Goal: Task Accomplishment & Management: Complete application form

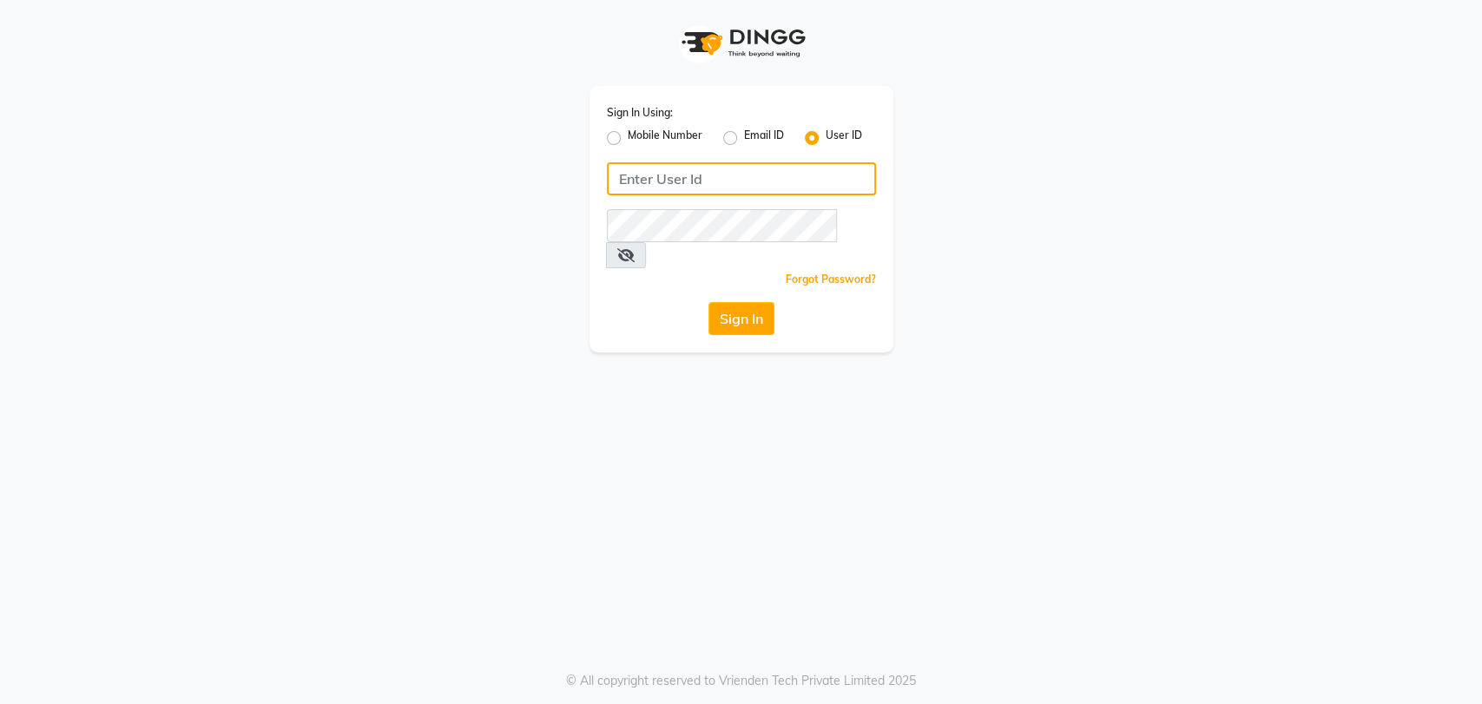
click at [636, 183] on input "Username" at bounding box center [741, 178] width 269 height 33
type input "sahooshairstudio"
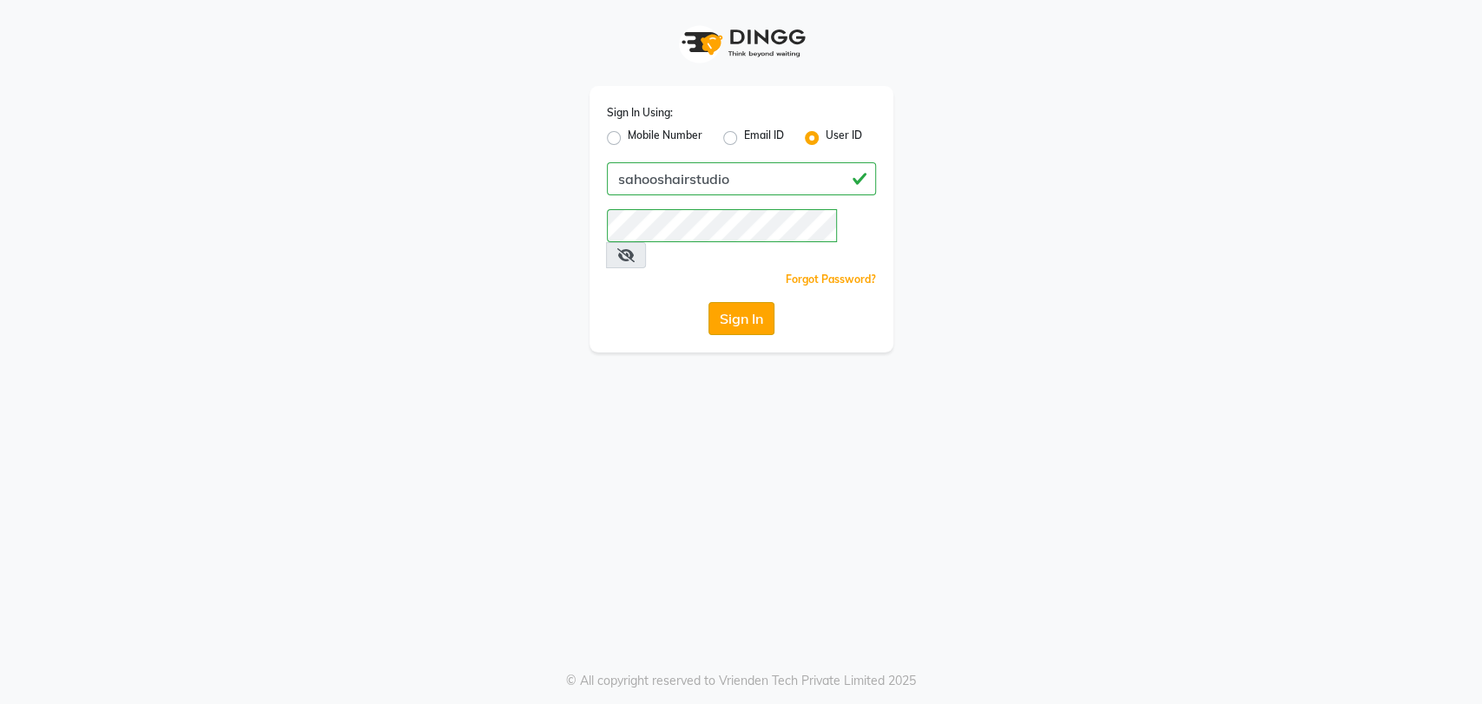
click at [741, 302] on button "Sign In" at bounding box center [741, 318] width 66 height 33
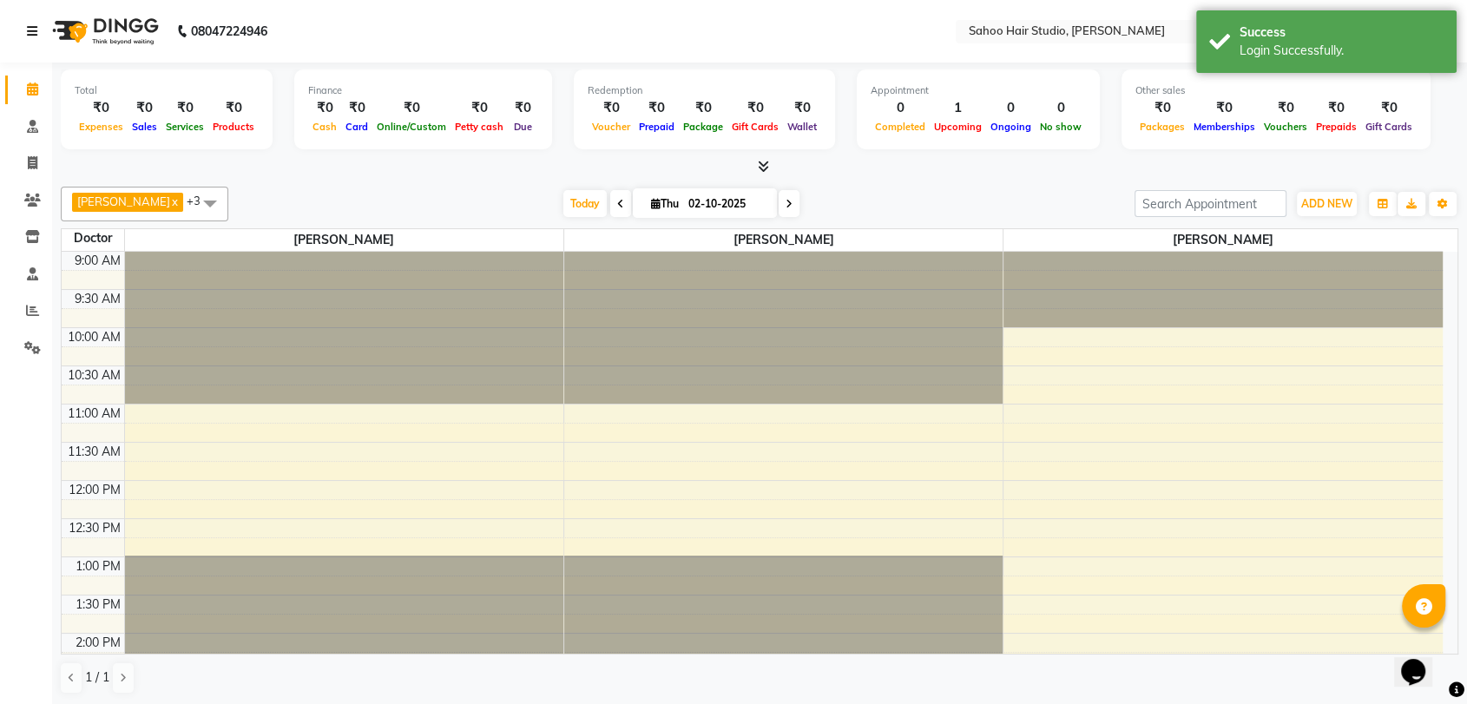
click at [33, 35] on icon at bounding box center [32, 31] width 10 height 12
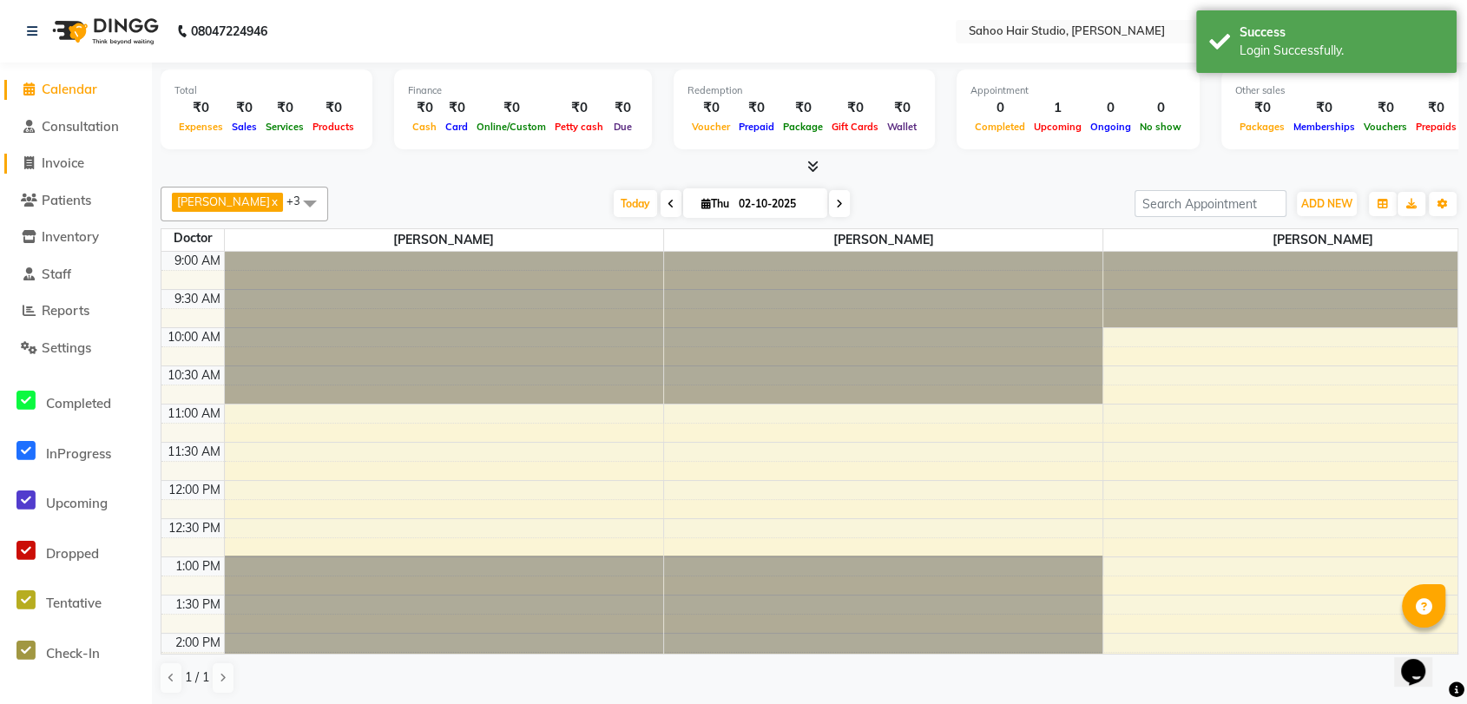
click at [63, 155] on span "Invoice" at bounding box center [63, 163] width 43 height 16
select select "service"
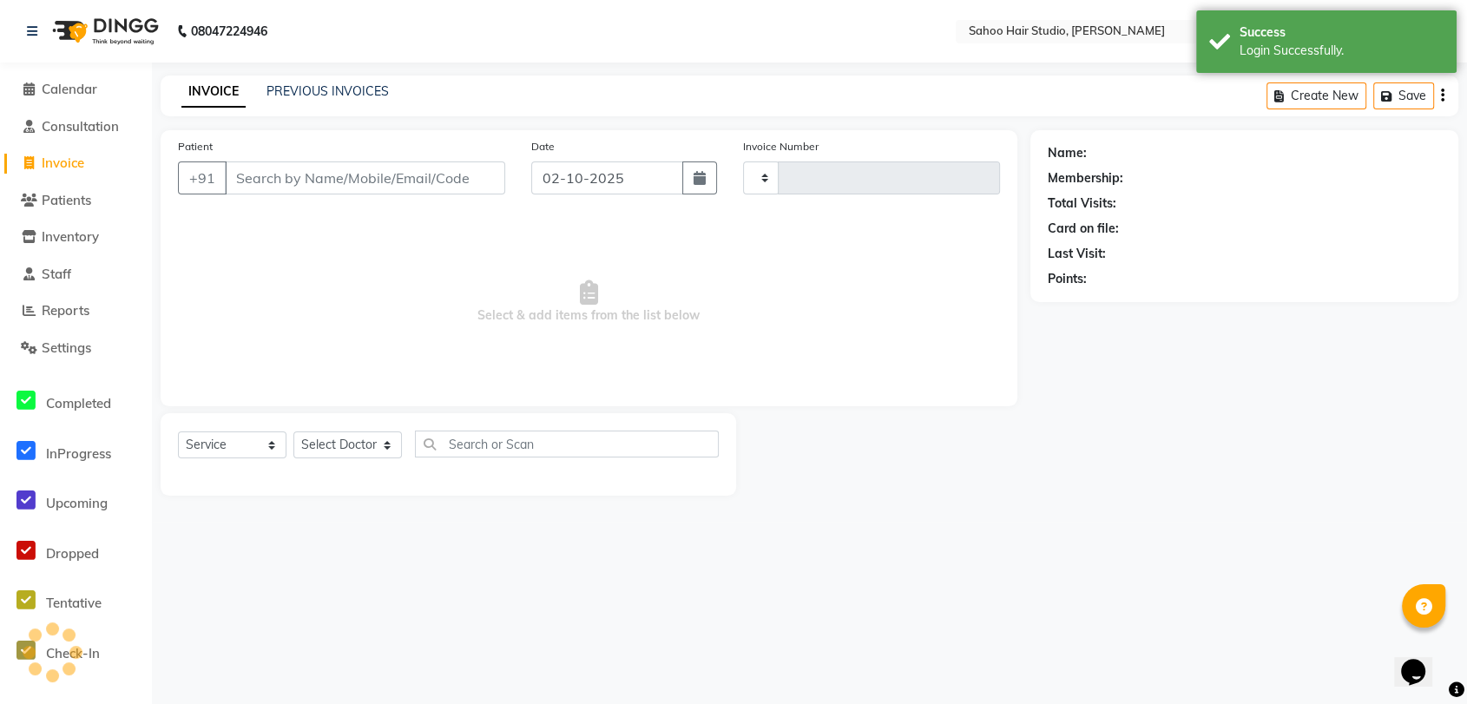
type input "0332"
select select "8465"
click at [266, 179] on input "Patient" at bounding box center [367, 177] width 285 height 33
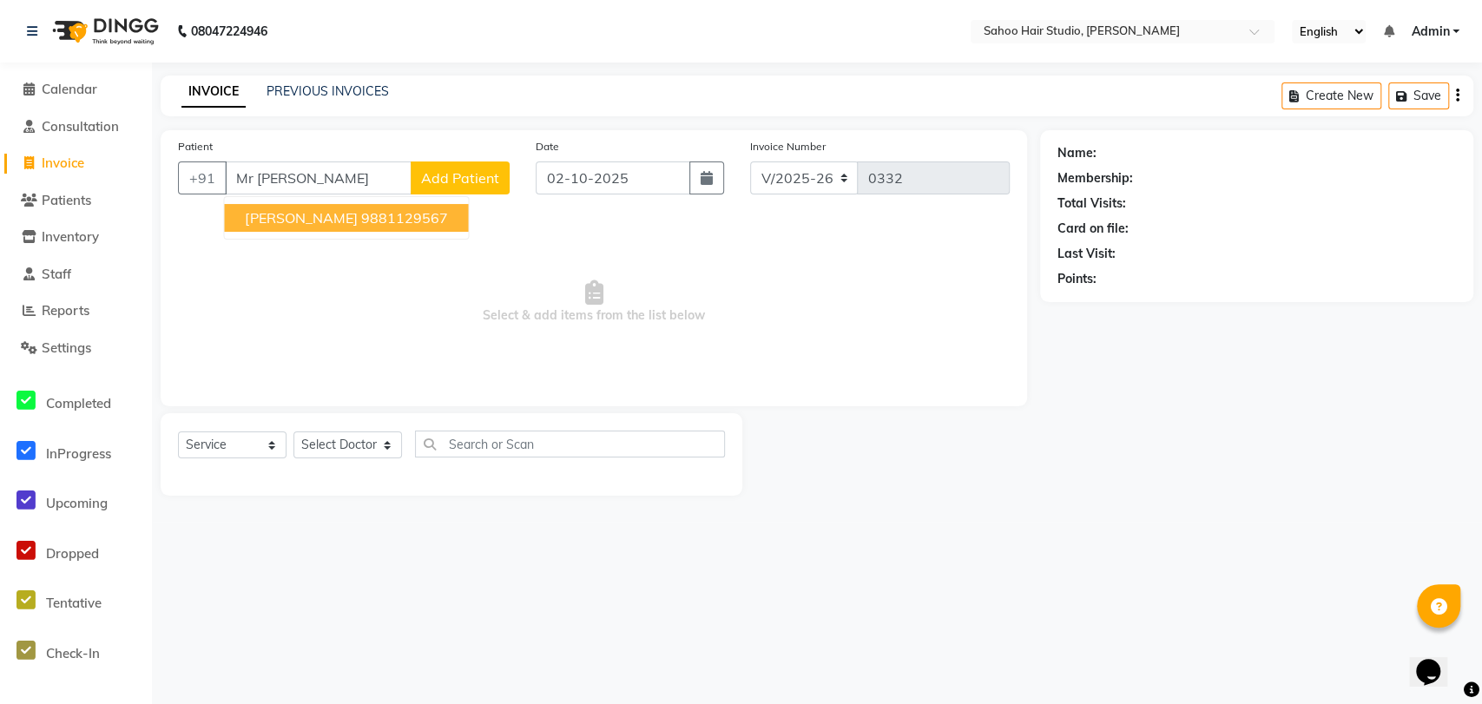
type input "Mr [PERSON_NAME]"
click at [477, 173] on span "Add Patient" at bounding box center [460, 177] width 78 height 17
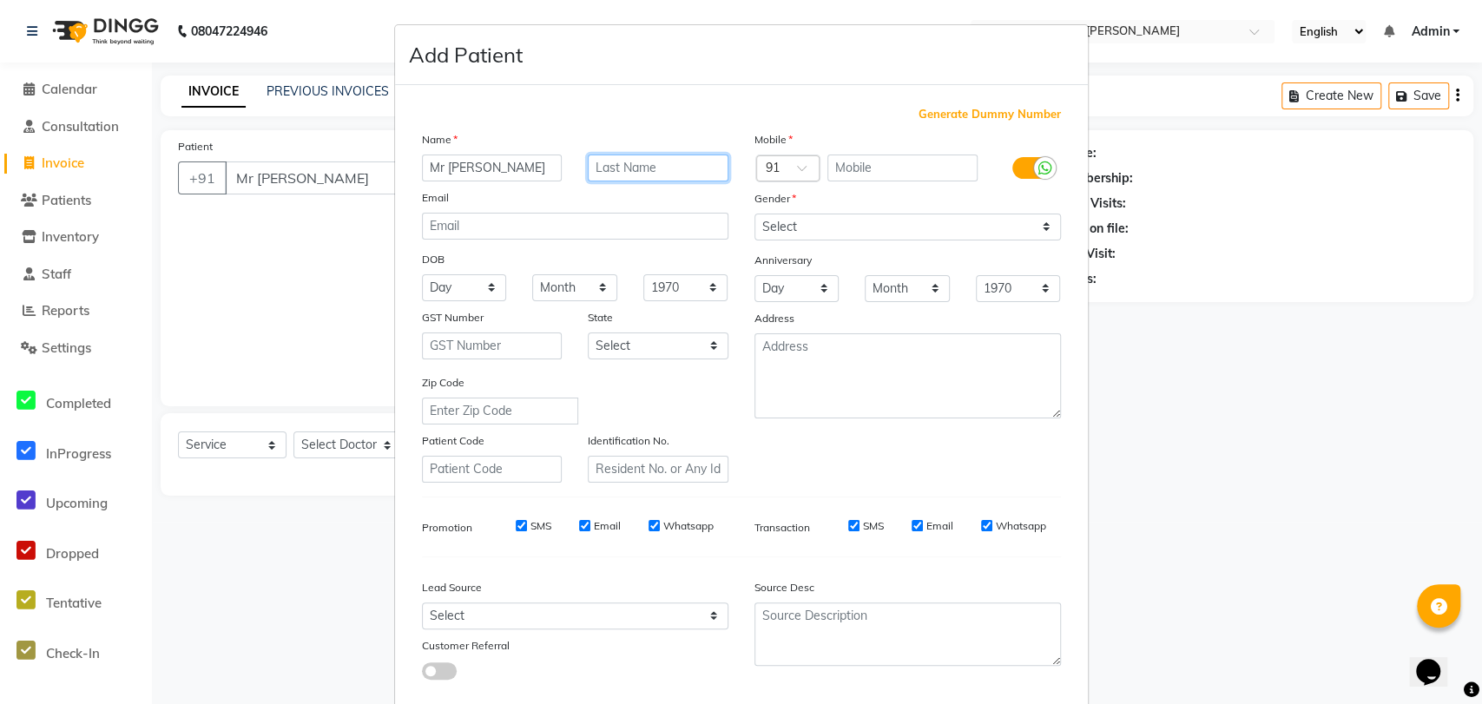
click at [653, 164] on input "text" at bounding box center [658, 168] width 141 height 27
click at [894, 169] on input "text" at bounding box center [902, 168] width 150 height 27
type input "7775870525"
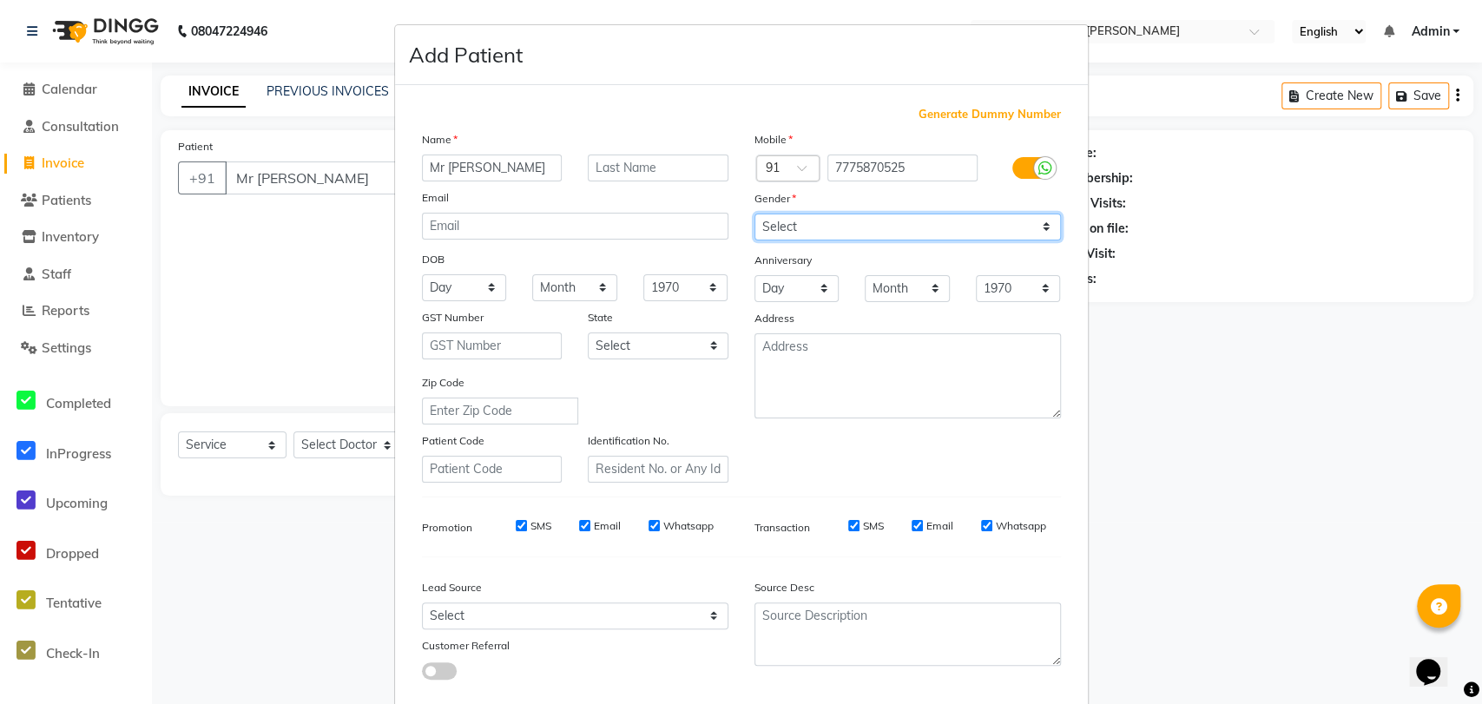
click at [891, 217] on div "Mobile Country Code × 91 7775870525 Gender Select [DEMOGRAPHIC_DATA] [DEMOGRAPH…" at bounding box center [907, 306] width 332 height 352
select select "[DEMOGRAPHIC_DATA]"
click at [754, 233] on select "Select [DEMOGRAPHIC_DATA] [DEMOGRAPHIC_DATA] Other Prefer Not To Say" at bounding box center [907, 246] width 306 height 27
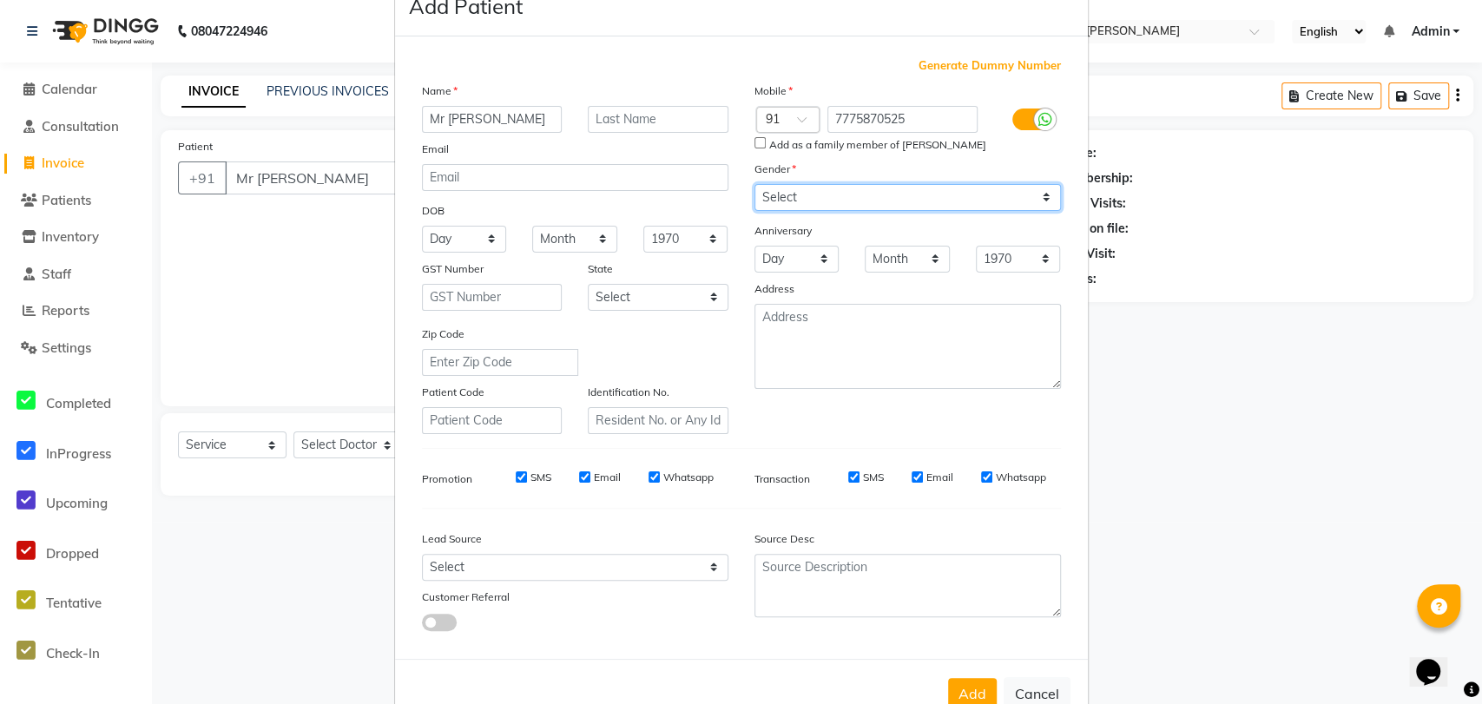
scroll to position [94, 0]
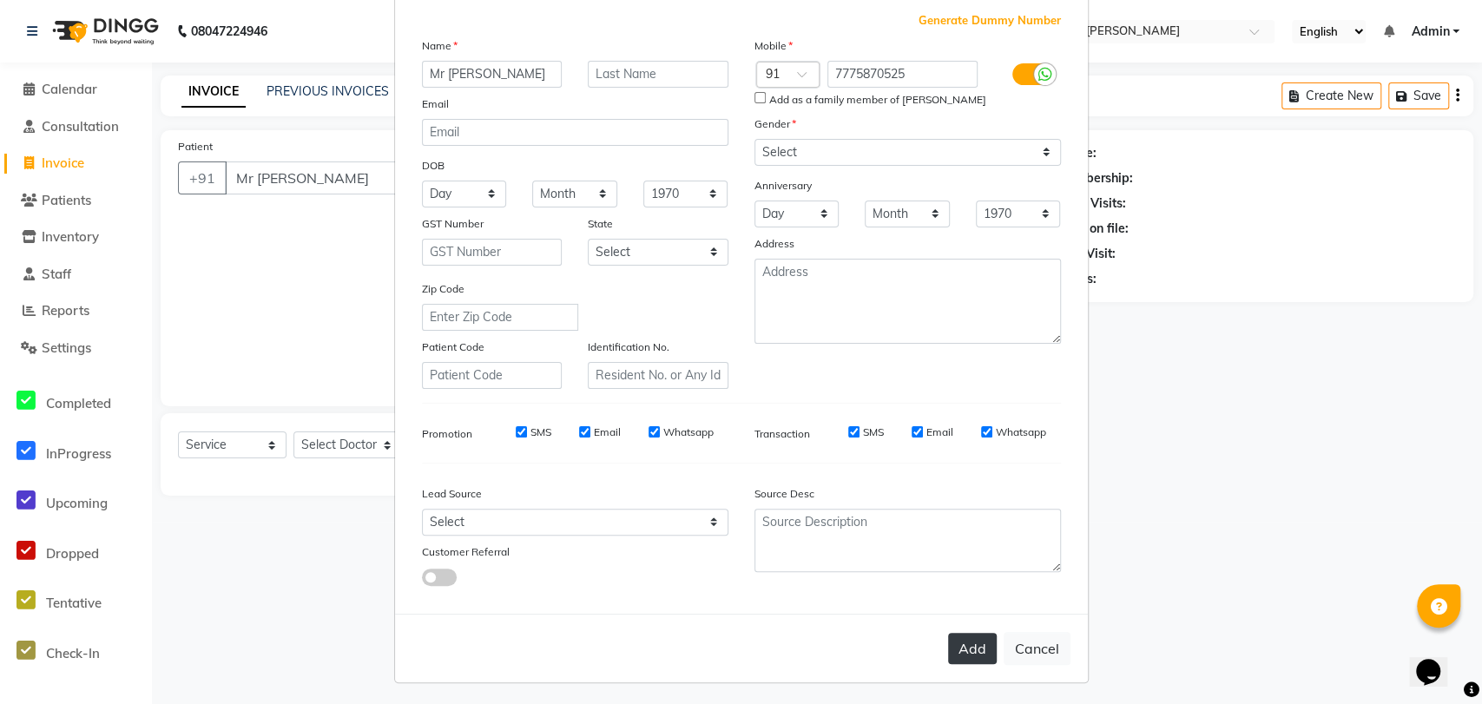
click at [974, 651] on button "Add" at bounding box center [972, 648] width 49 height 31
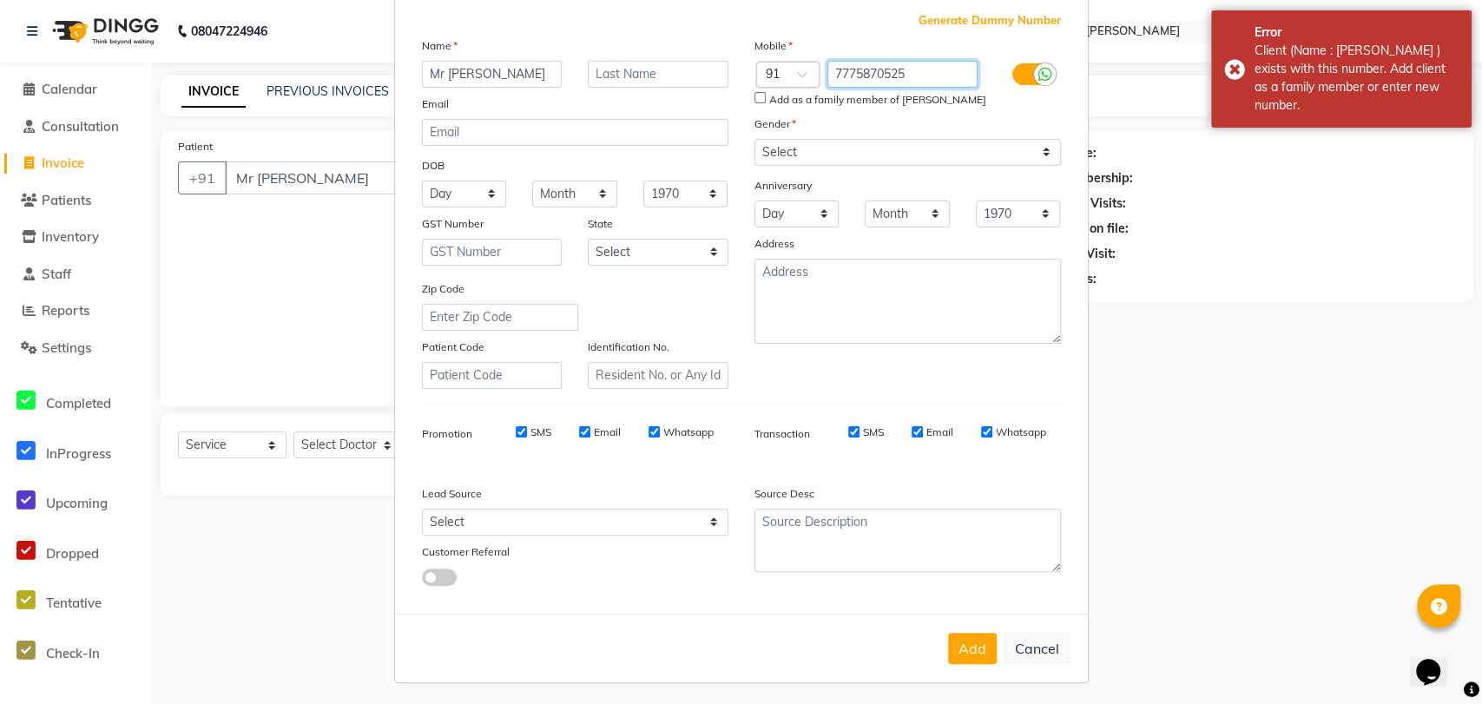
drag, startPoint x: 826, startPoint y: 71, endPoint x: 930, endPoint y: 71, distance: 103.3
click at [930, 71] on input "7775870525" at bounding box center [902, 74] width 150 height 27
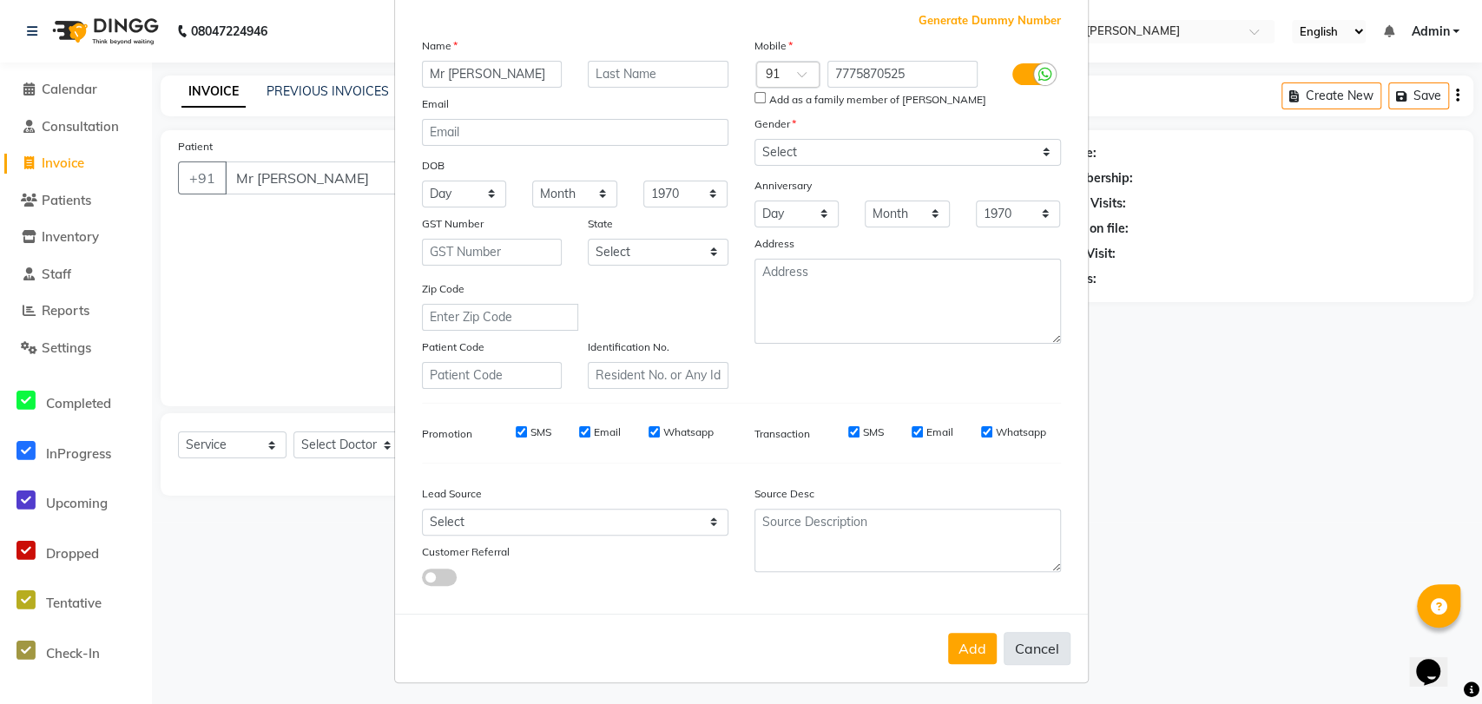
click at [1032, 648] on button "Cancel" at bounding box center [1037, 648] width 67 height 33
select select
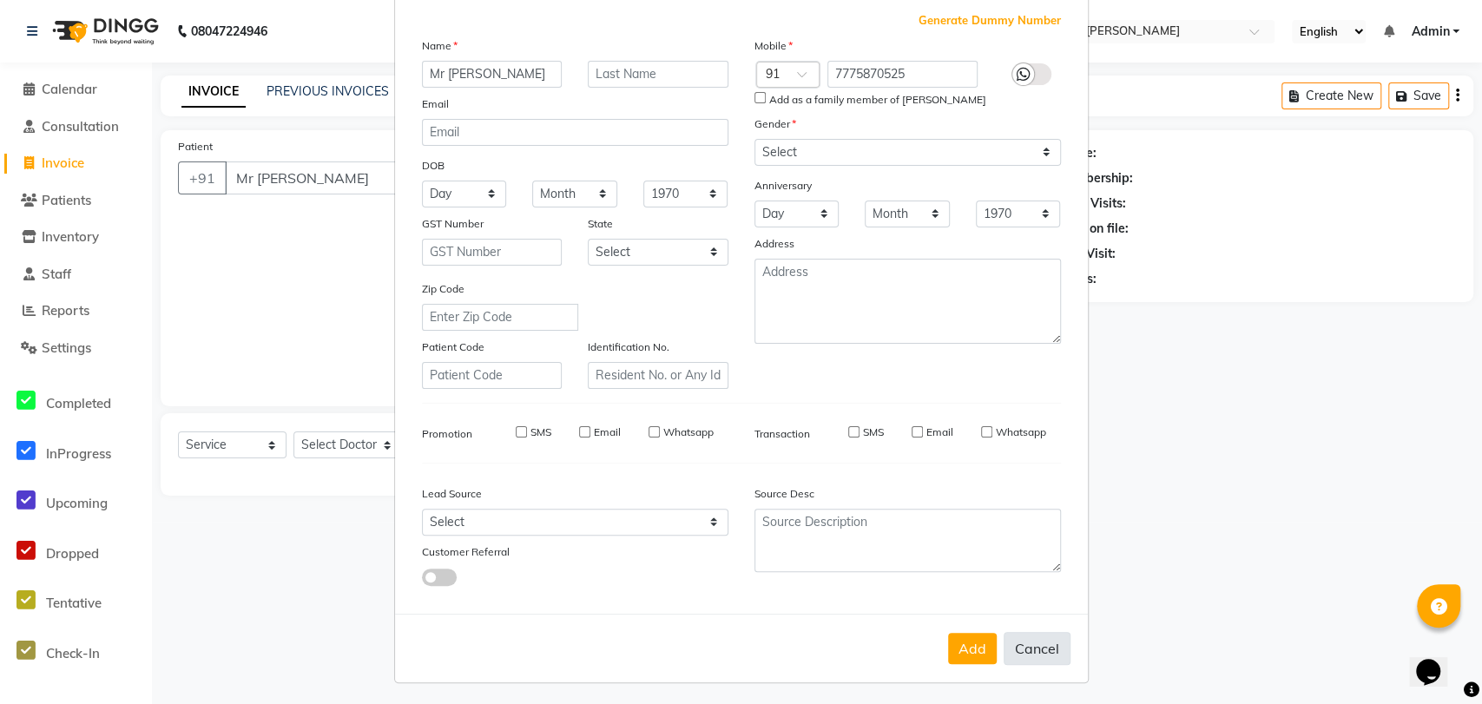
select select
checkbox input "false"
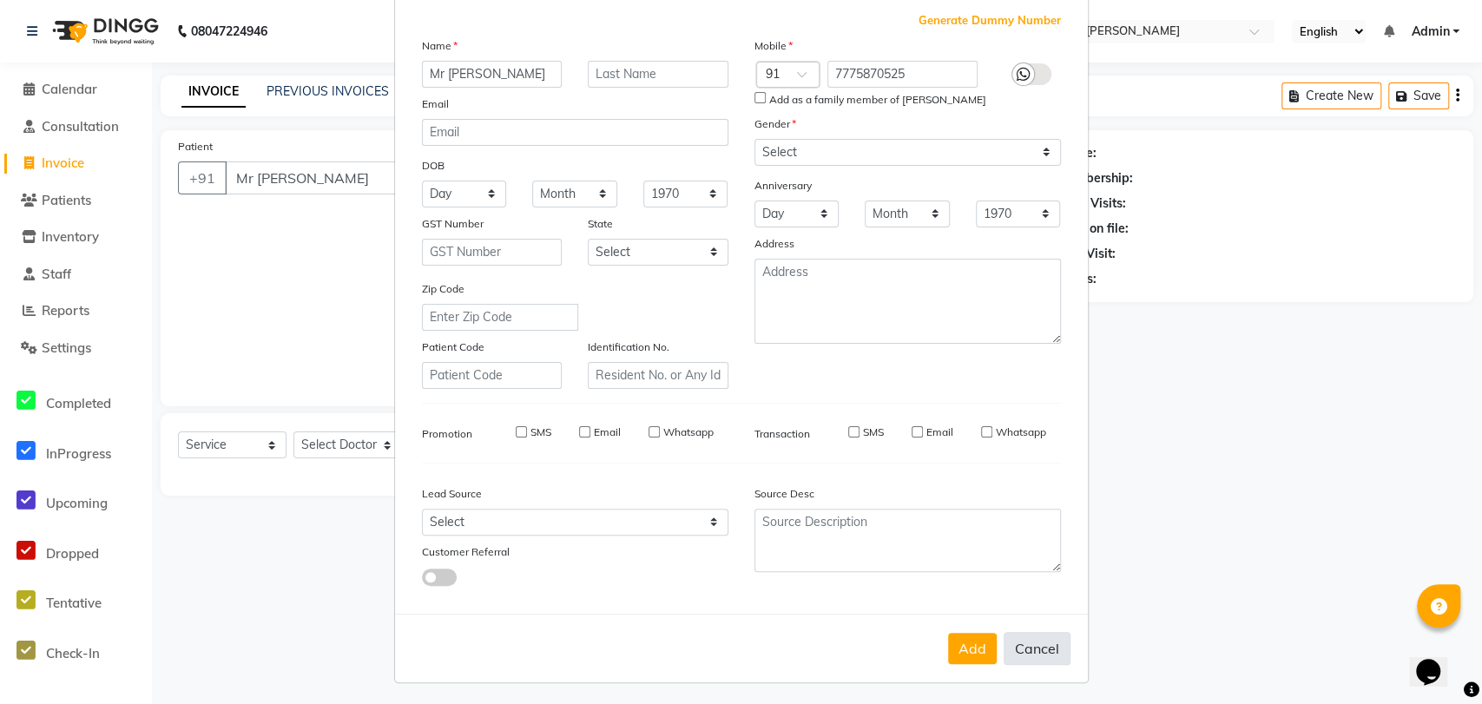
checkbox input "false"
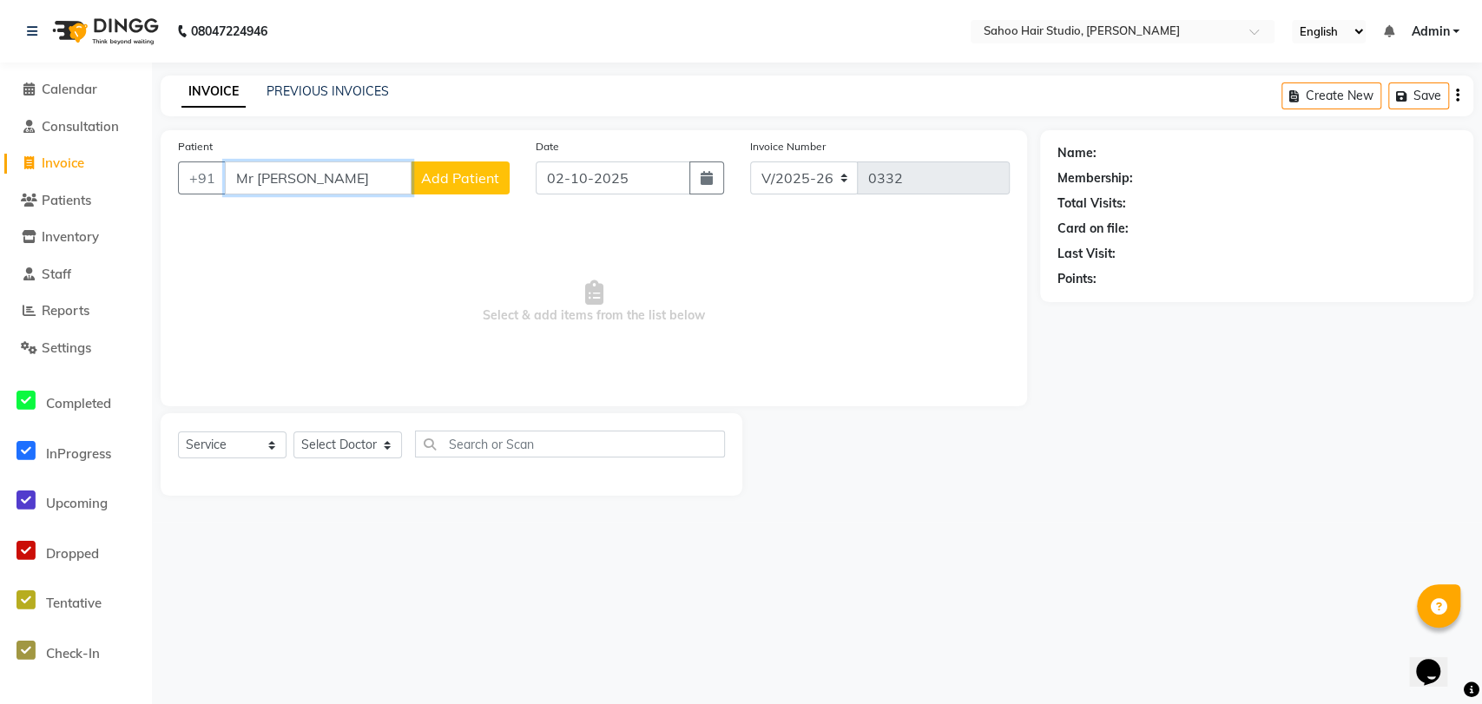
click at [316, 172] on input "Mr [PERSON_NAME]" at bounding box center [318, 177] width 187 height 33
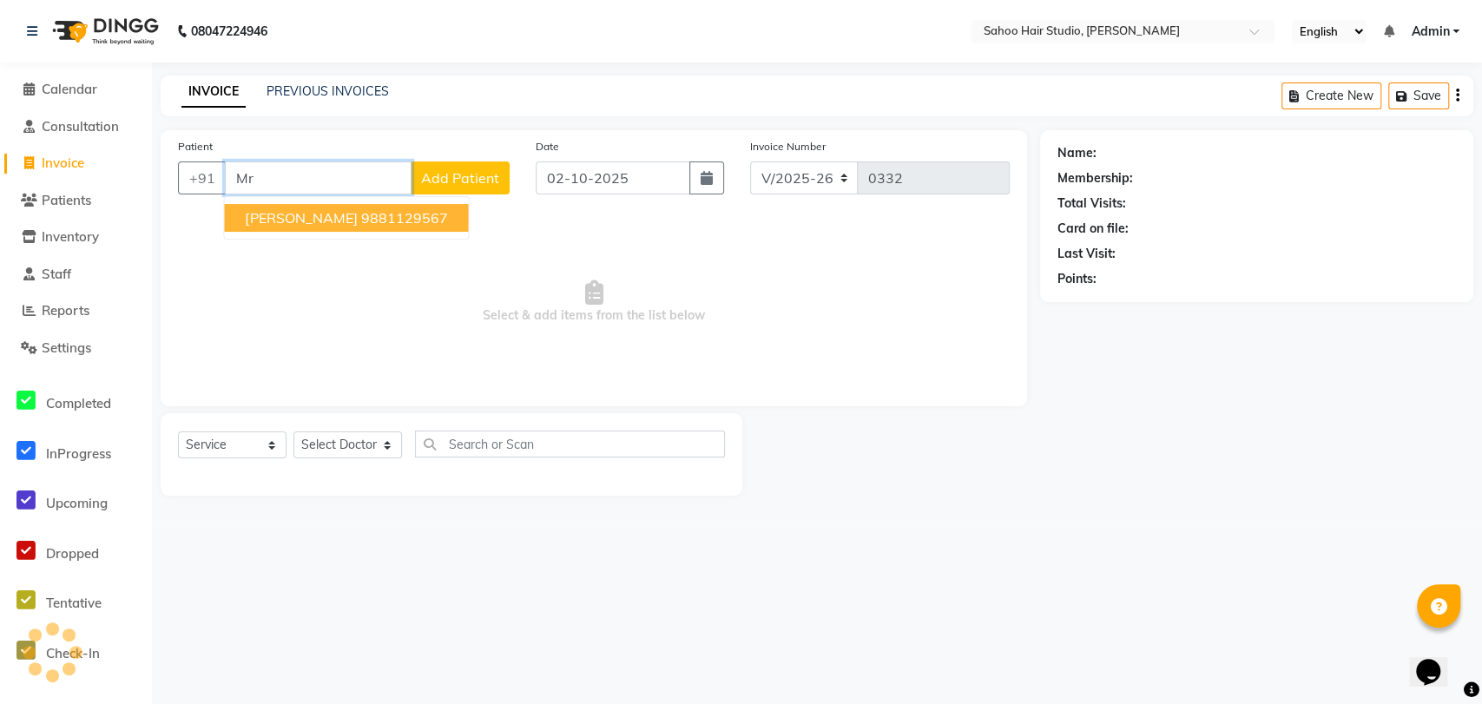
type input "M"
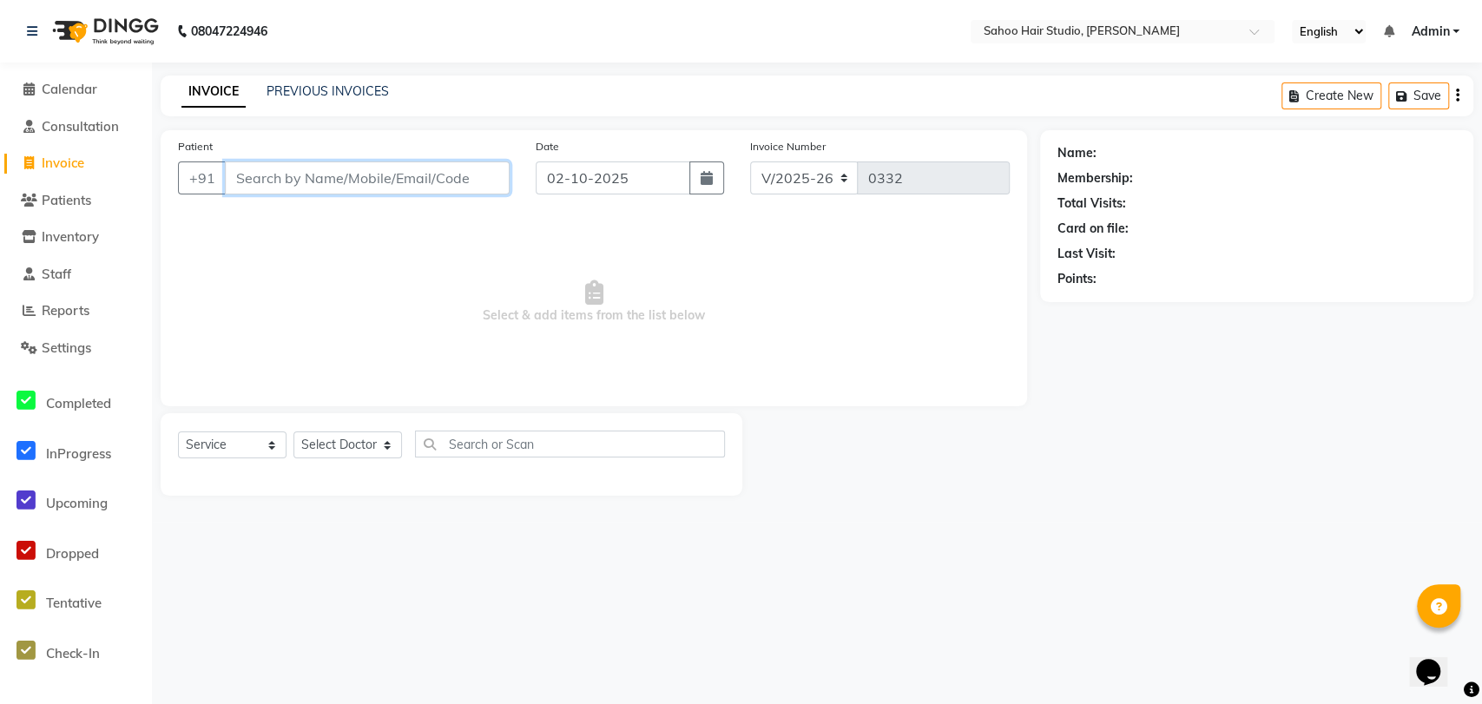
paste input "7775870525"
type input "7775870525"
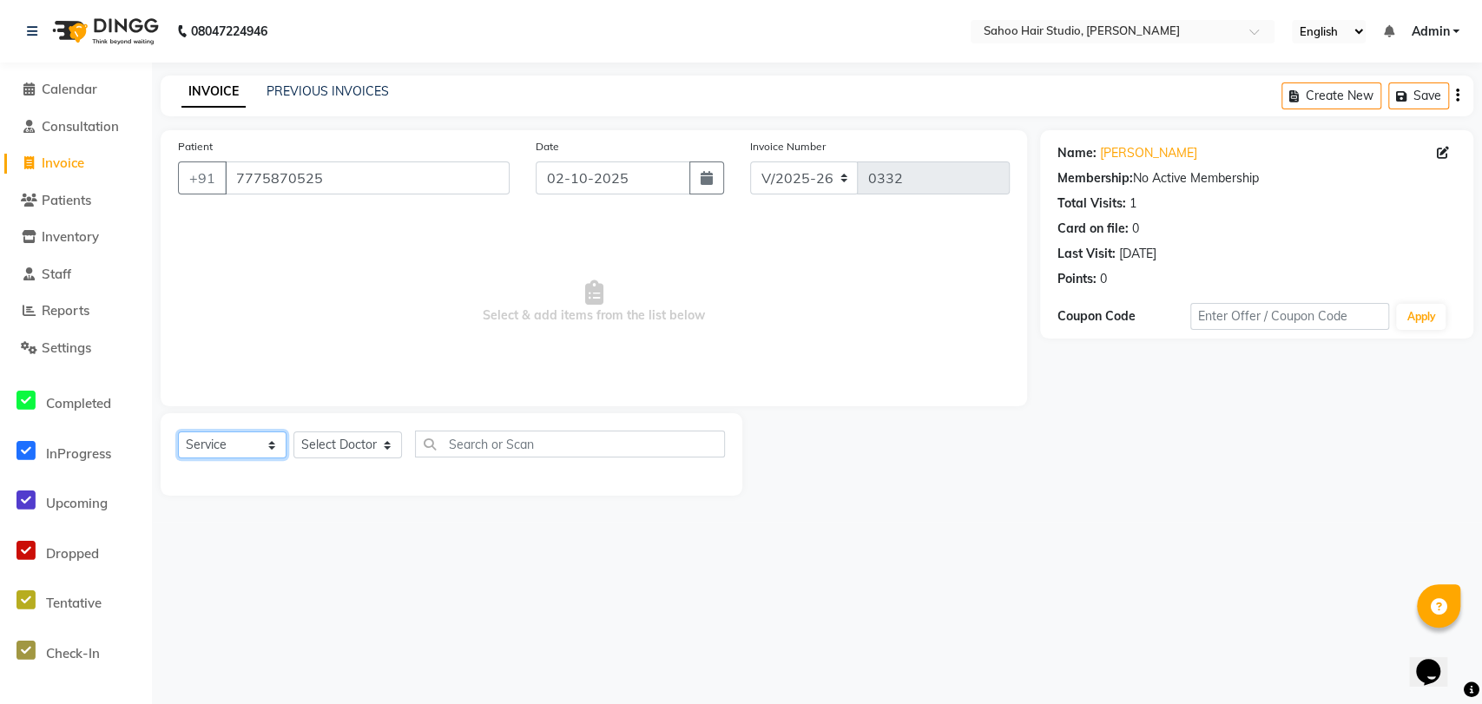
click at [267, 445] on select "Select Service Product Membership Package Voucher Prepaid Gift Card" at bounding box center [232, 444] width 109 height 27
select select "product"
click at [178, 431] on select "Select Service Product Membership Package Voucher Prepaid Gift Card" at bounding box center [232, 444] width 109 height 27
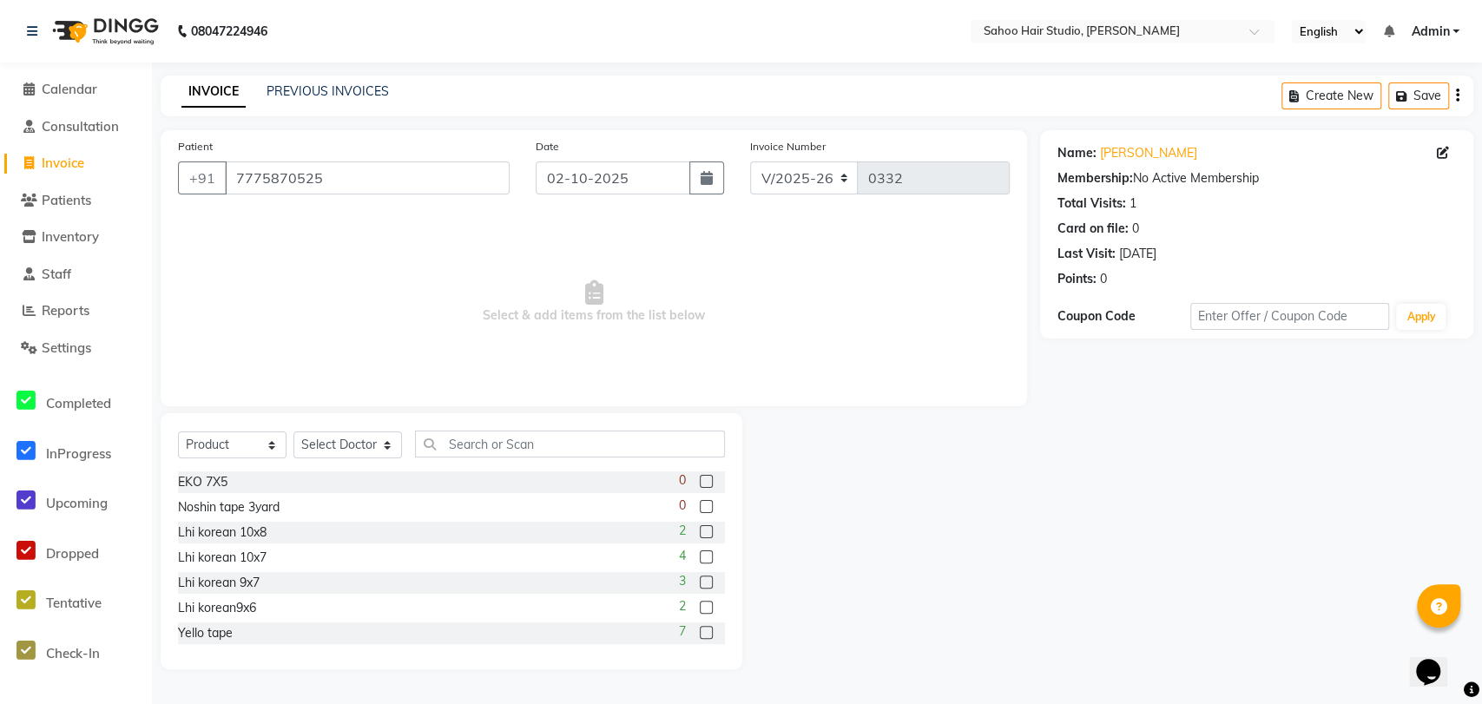
click at [700, 525] on label at bounding box center [706, 531] width 13 height 13
click at [700, 527] on input "checkbox" at bounding box center [705, 532] width 11 height 11
checkbox input "false"
click at [457, 444] on input "text" at bounding box center [570, 444] width 310 height 27
click at [375, 442] on select "Select Doctor [PERSON_NAME] [PERSON_NAME] [PERSON_NAME]" at bounding box center [347, 444] width 109 height 27
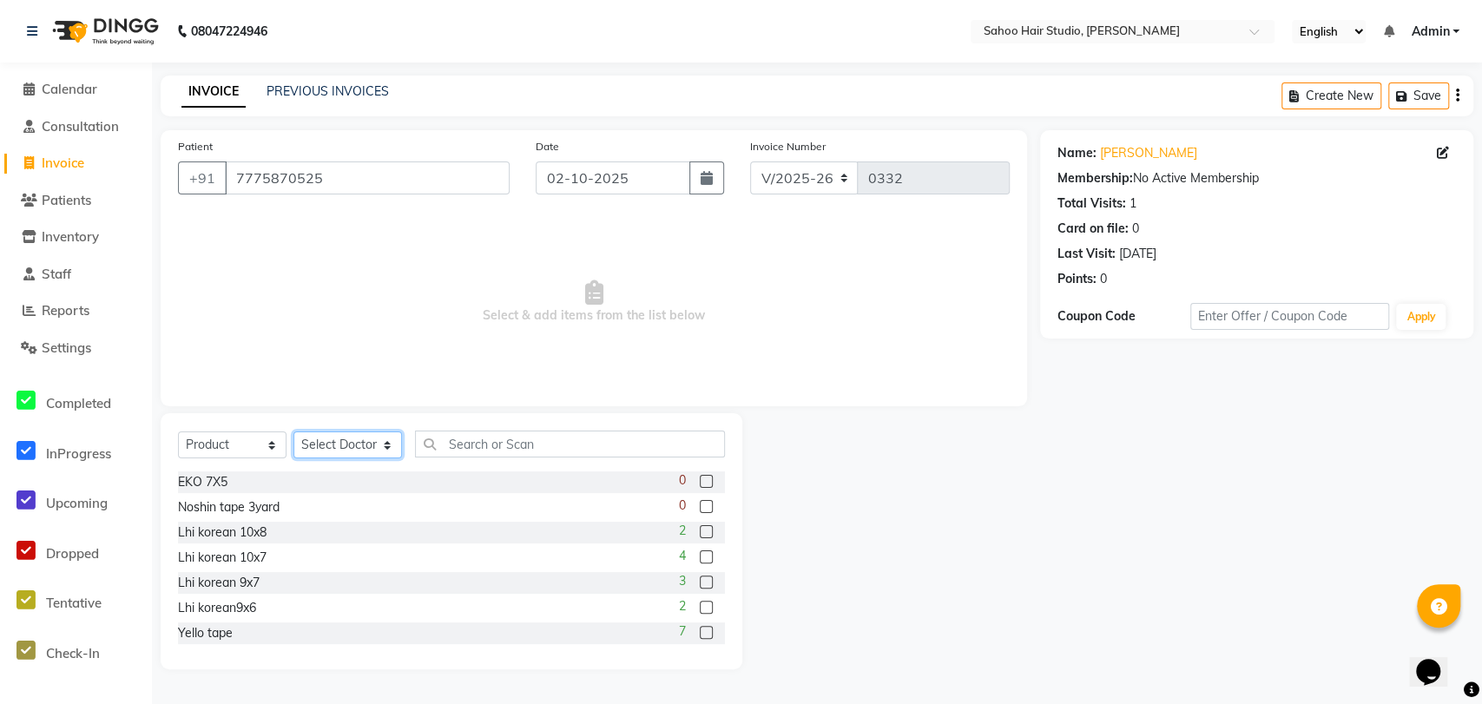
select select "82639"
click at [293, 431] on select "Select Doctor [PERSON_NAME] [PERSON_NAME] [PERSON_NAME]" at bounding box center [347, 444] width 109 height 27
click at [700, 530] on label at bounding box center [706, 531] width 13 height 13
click at [700, 530] on input "checkbox" at bounding box center [705, 532] width 11 height 11
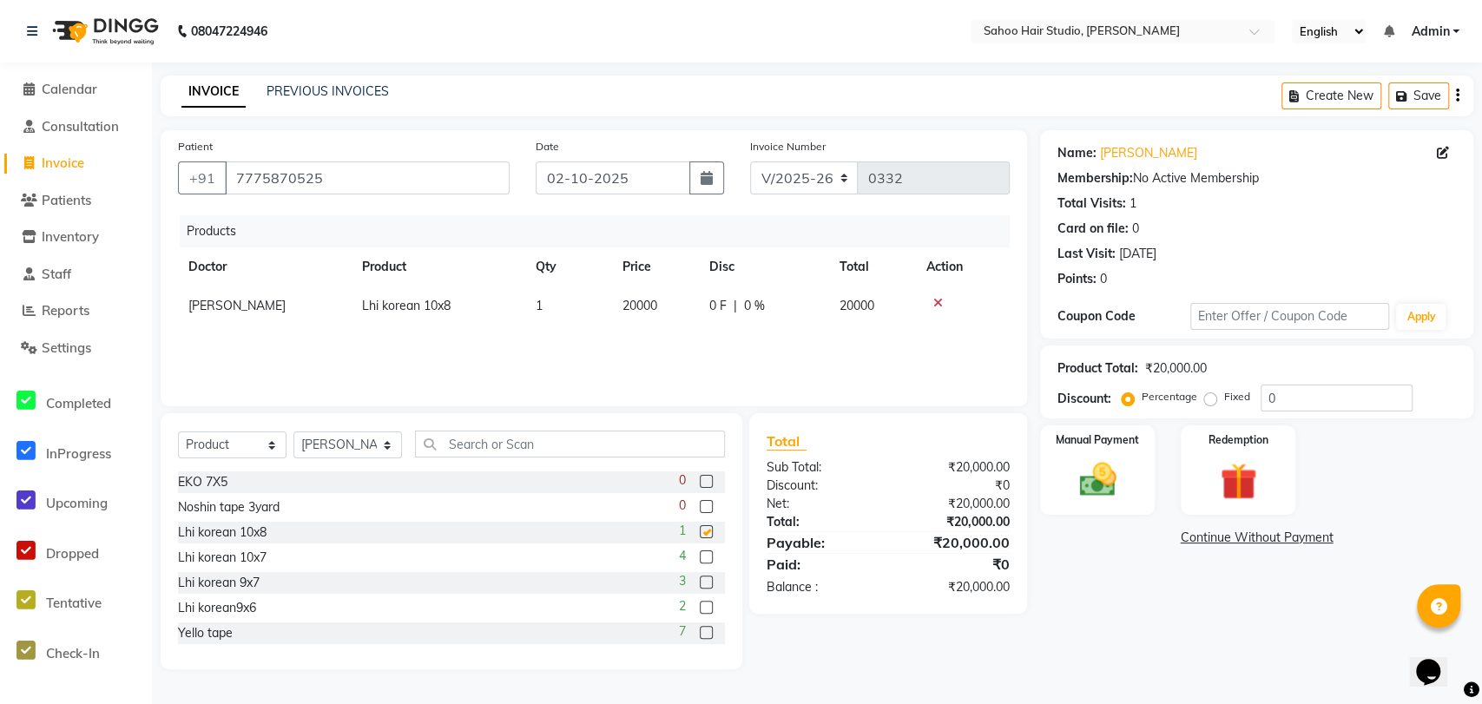
checkbox input "false"
click at [635, 305] on span "20000" at bounding box center [639, 306] width 35 height 16
select select "82639"
click at [646, 311] on input "20000" at bounding box center [655, 310] width 66 height 27
type input "8000"
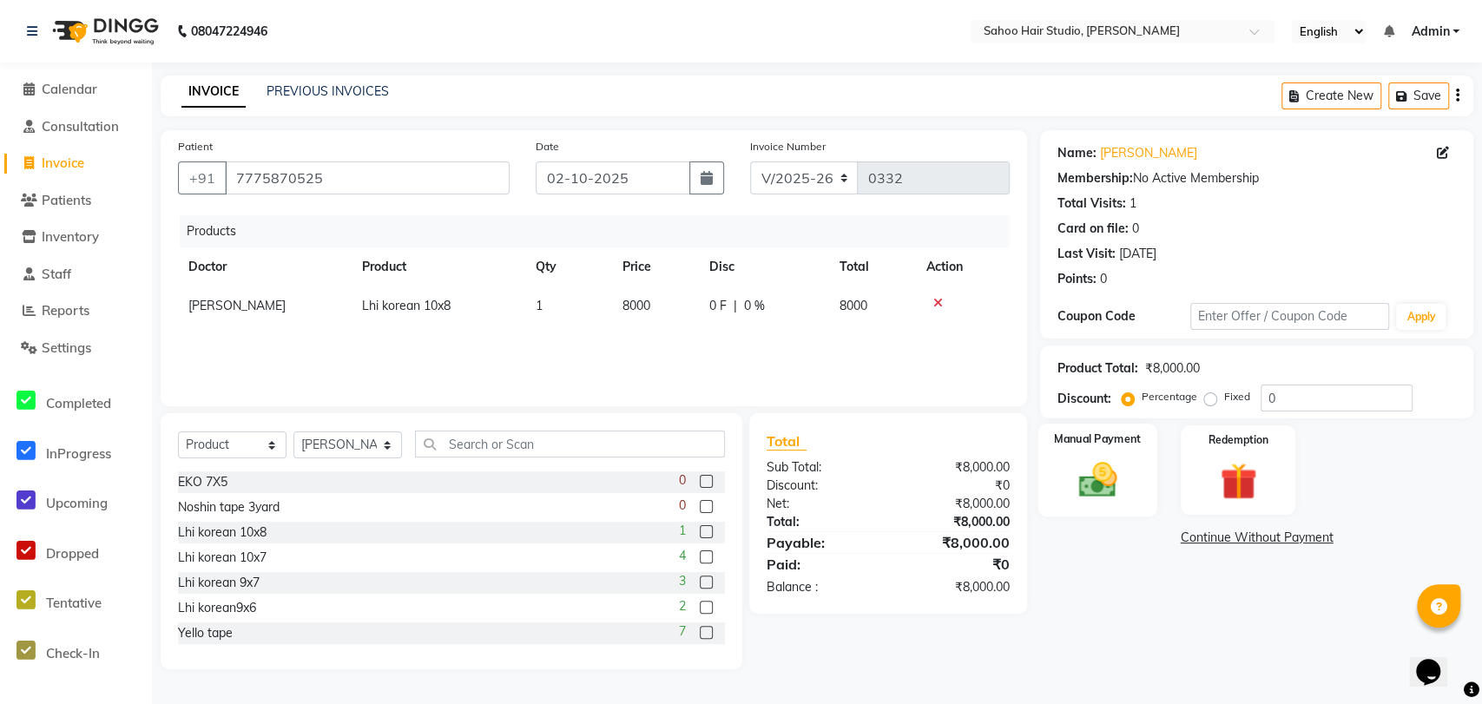
click at [1083, 477] on img at bounding box center [1097, 480] width 63 height 44
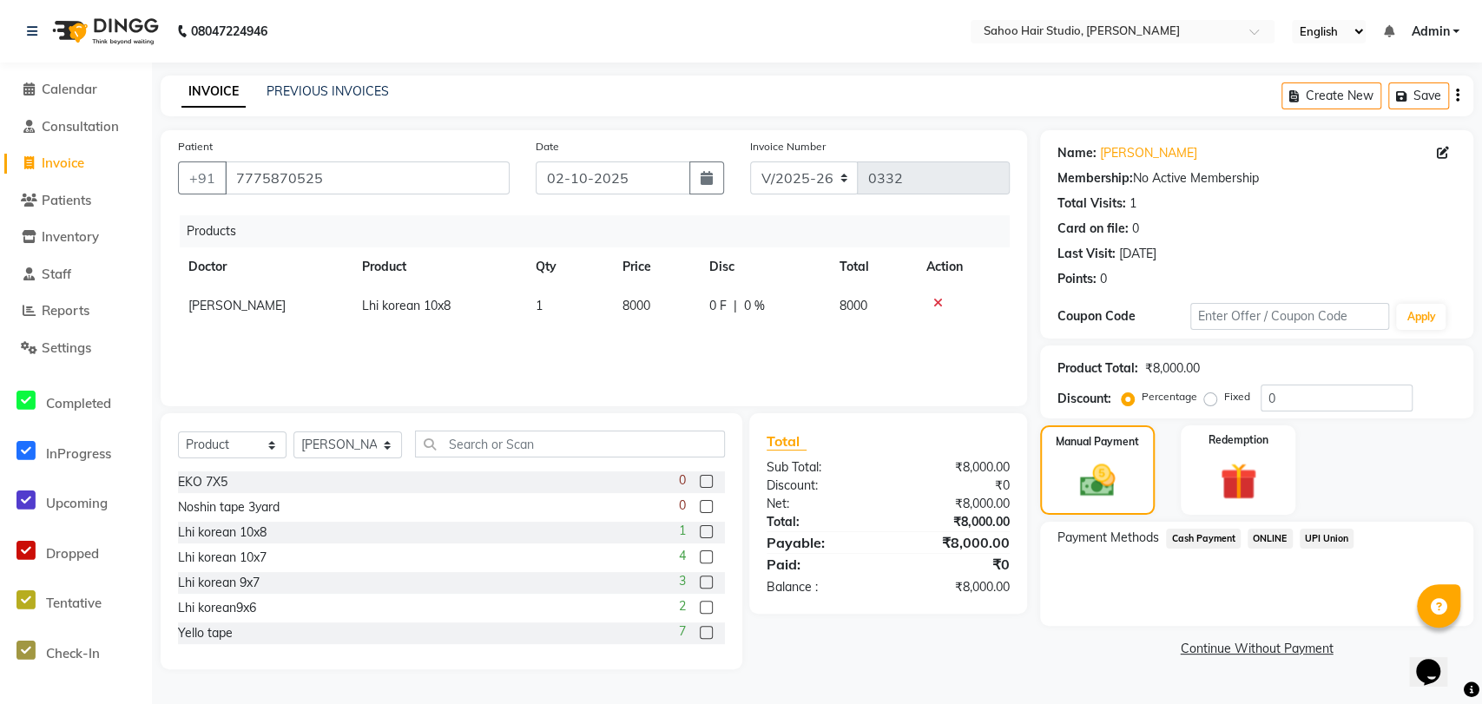
click at [1211, 530] on span "Cash Payment" at bounding box center [1203, 539] width 75 height 20
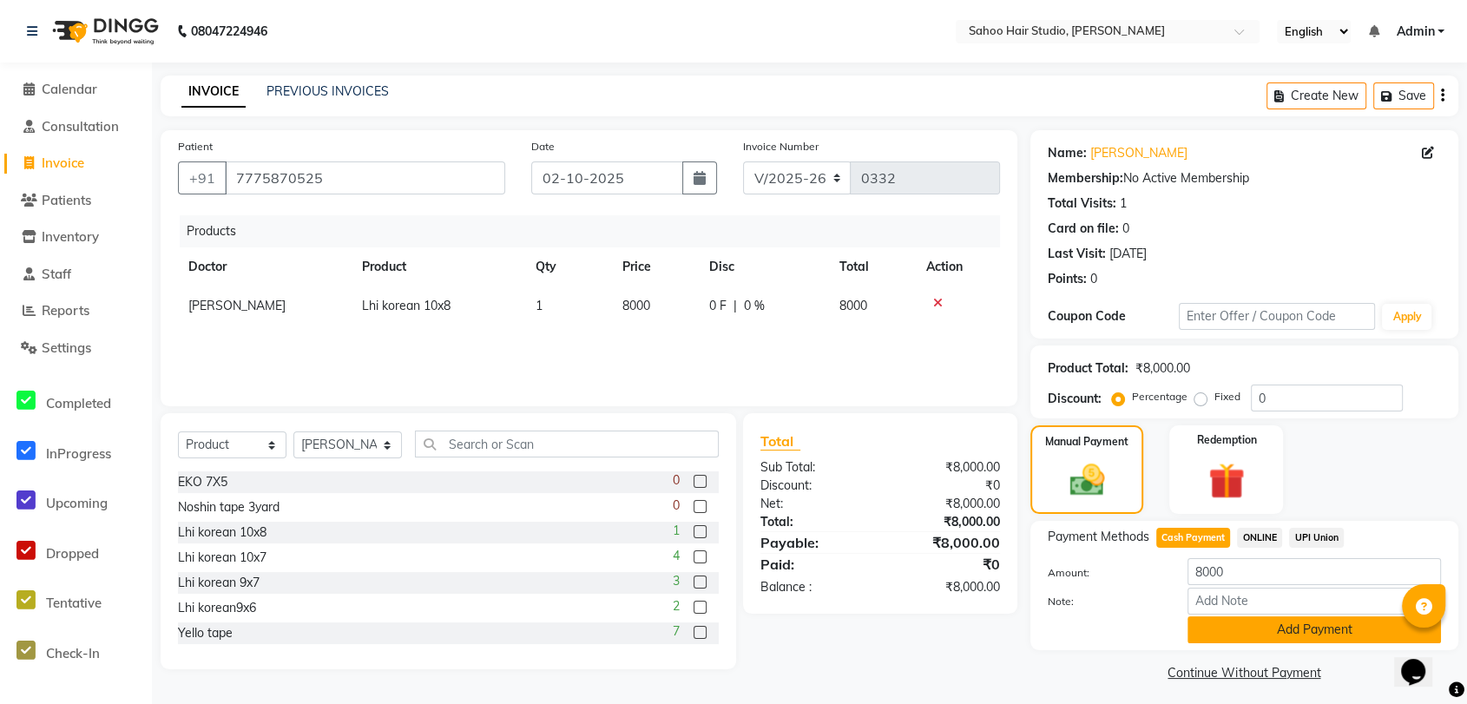
click at [1283, 634] on button "Add Payment" at bounding box center [1314, 629] width 253 height 27
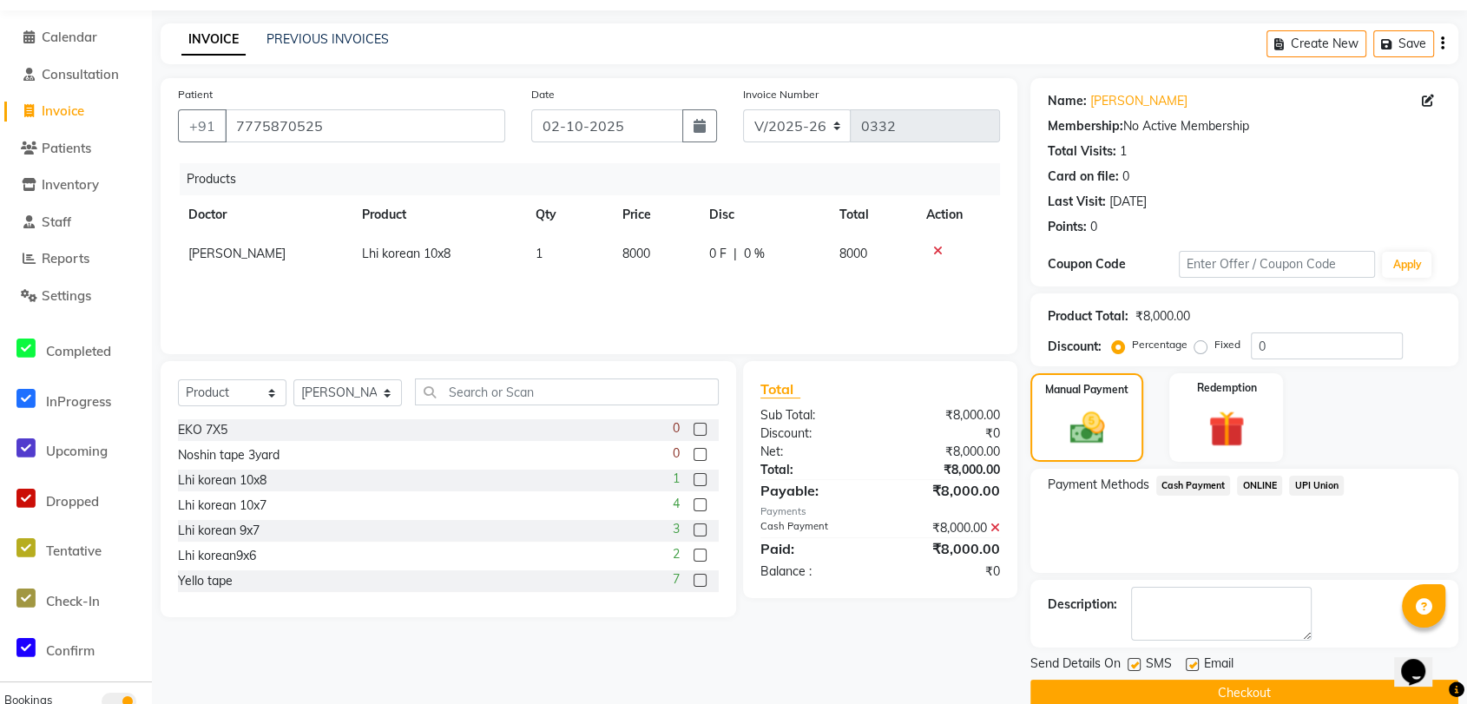
scroll to position [80, 0]
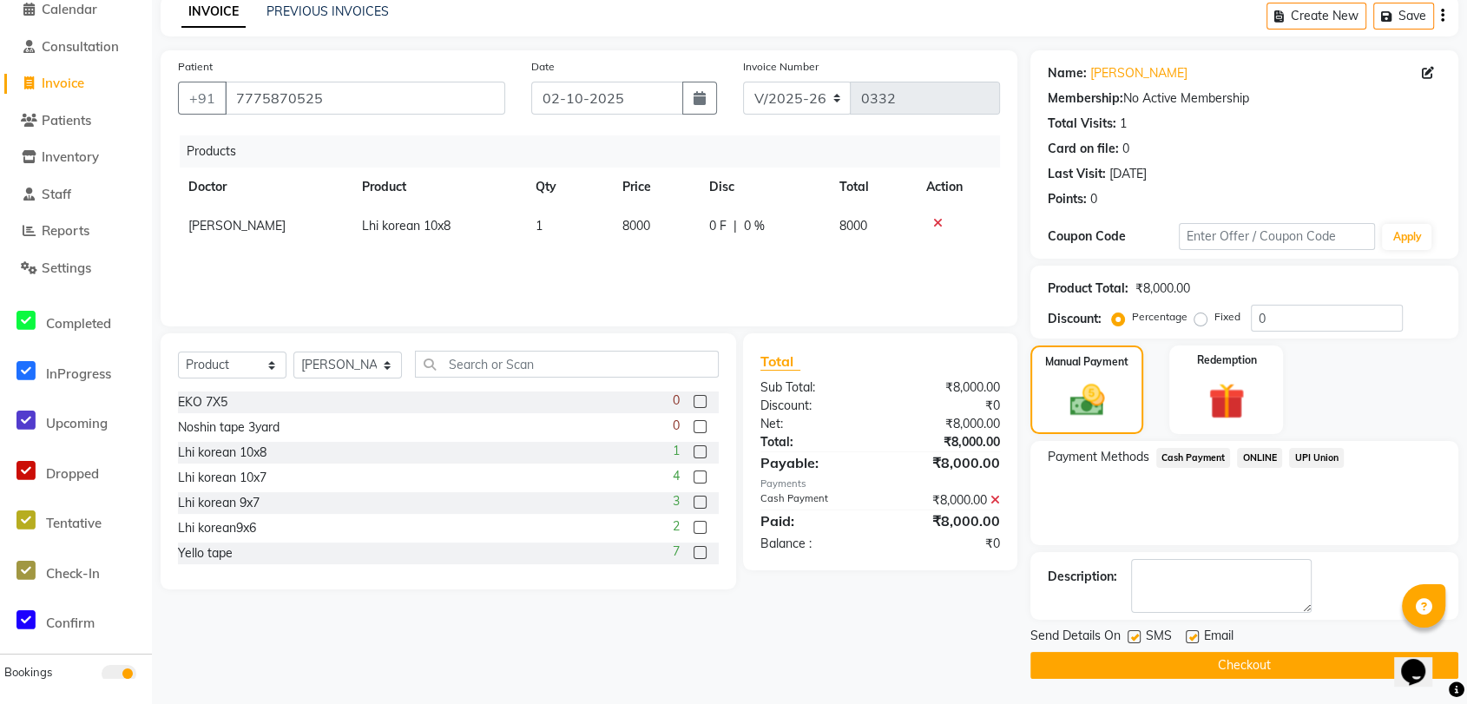
drag, startPoint x: 1129, startPoint y: 633, endPoint x: 1149, endPoint y: 654, distance: 28.9
click at [1130, 632] on label at bounding box center [1134, 636] width 13 height 13
click at [1130, 632] on input "checkbox" at bounding box center [1133, 637] width 11 height 11
checkbox input "false"
click at [1151, 657] on button "Checkout" at bounding box center [1244, 665] width 428 height 27
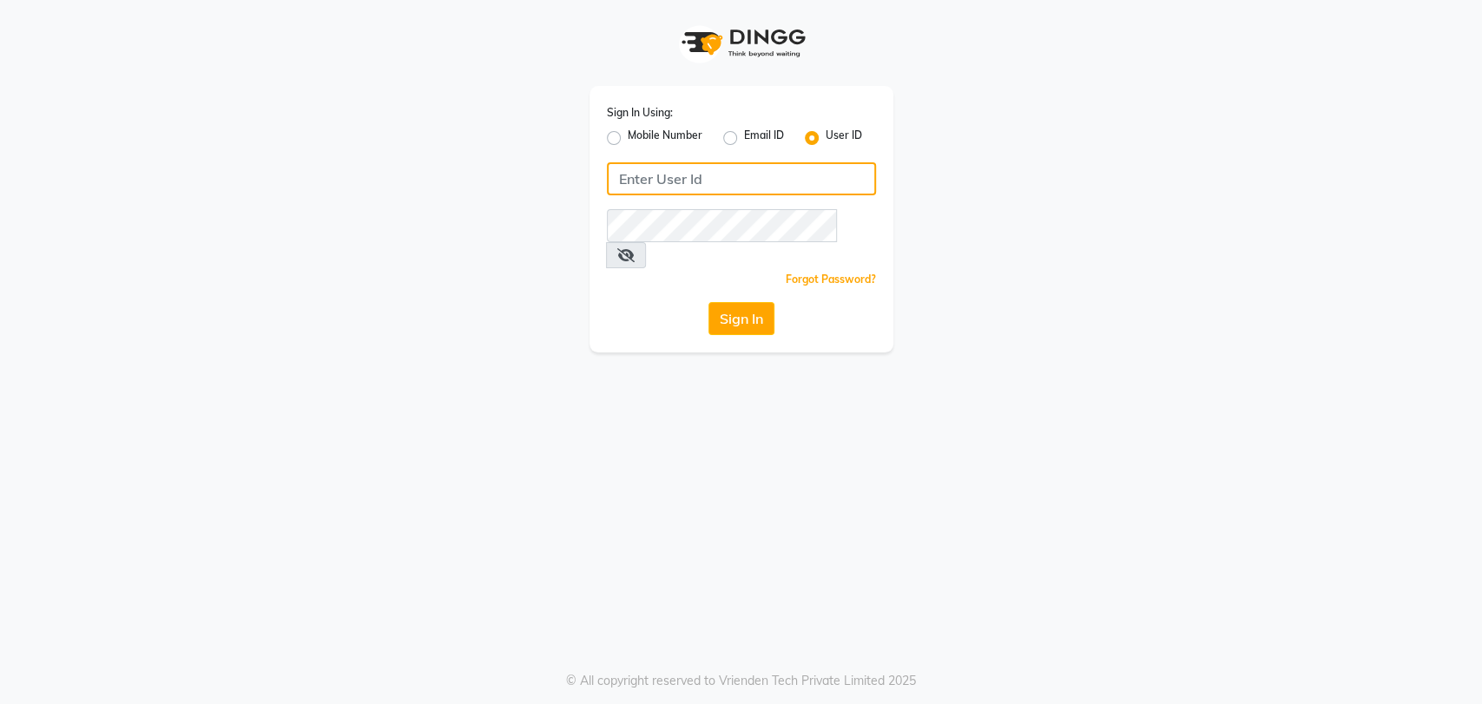
click at [681, 178] on input "Username" at bounding box center [741, 178] width 269 height 33
type input "sahooshairstudio"
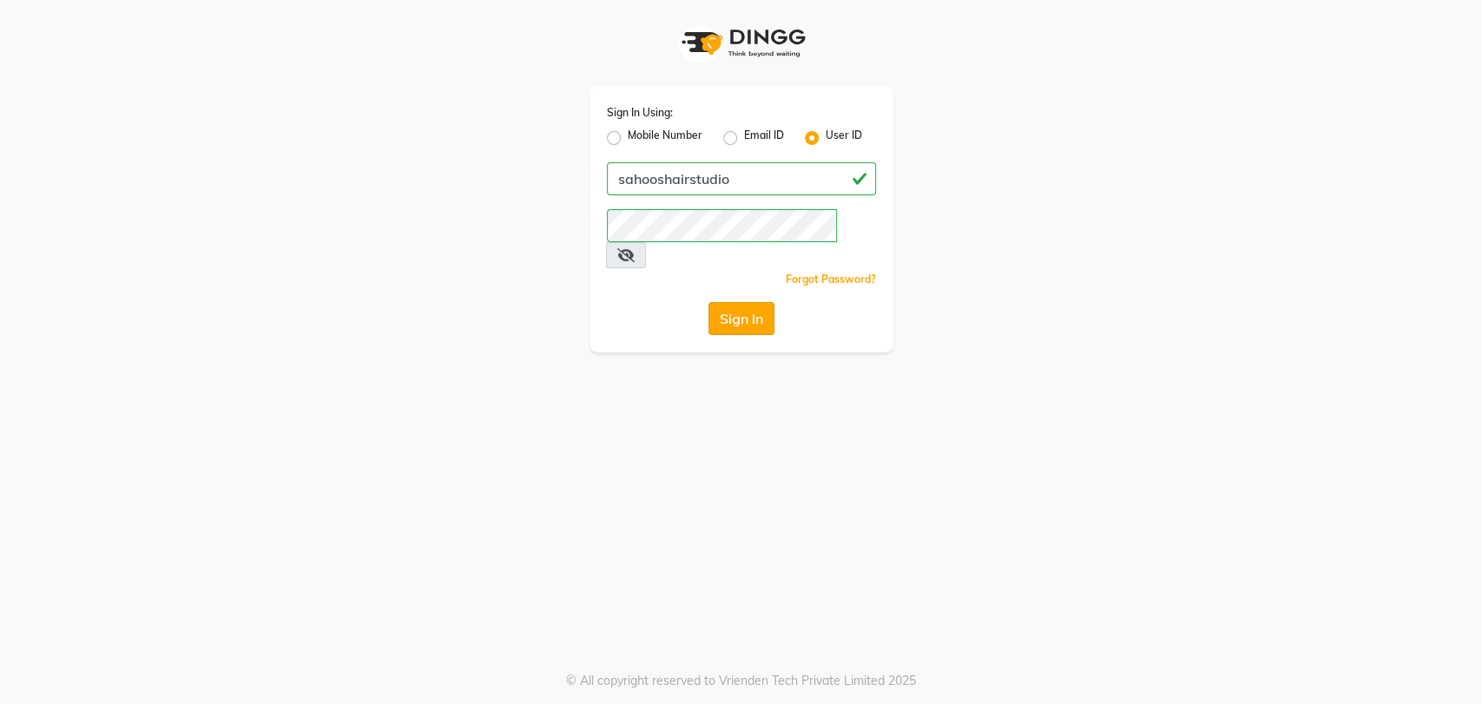
click at [746, 302] on button "Sign In" at bounding box center [741, 318] width 66 height 33
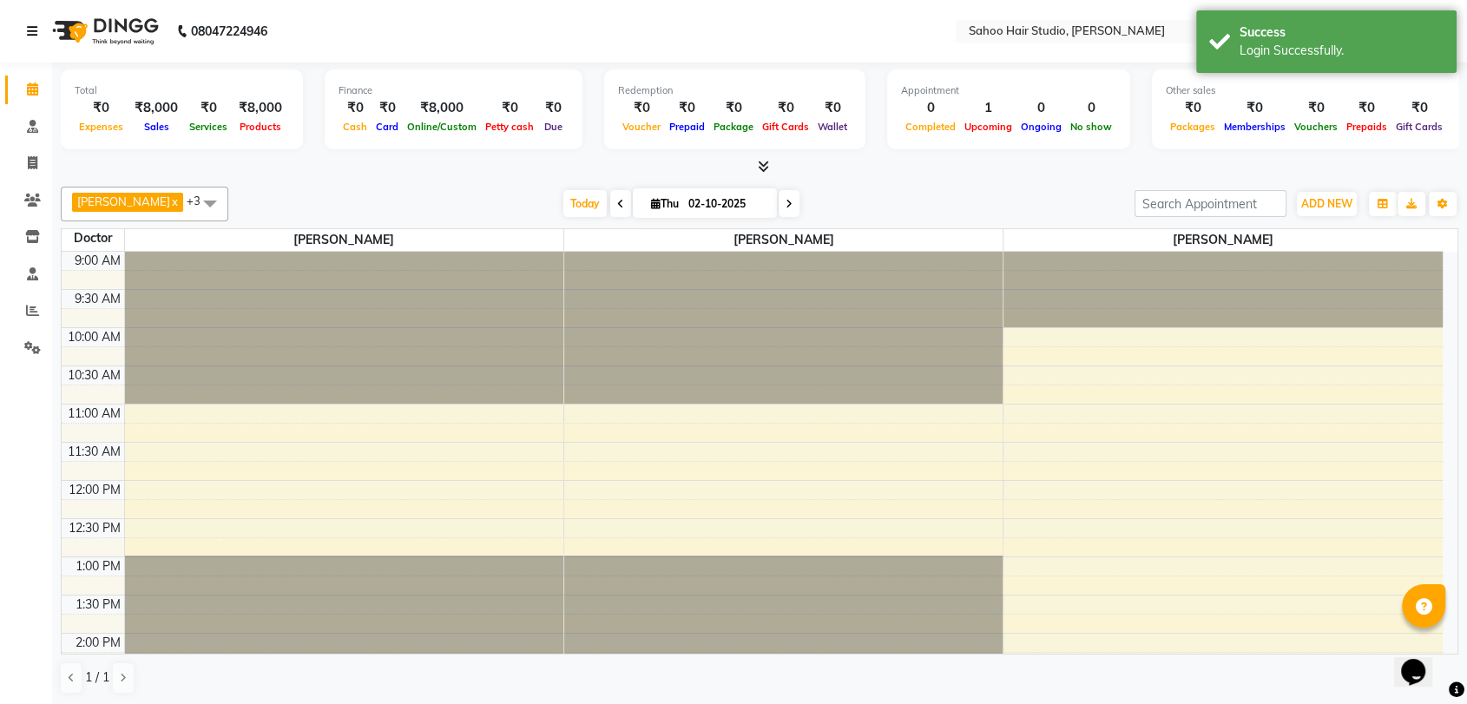
click at [32, 21] on link at bounding box center [35, 31] width 17 height 49
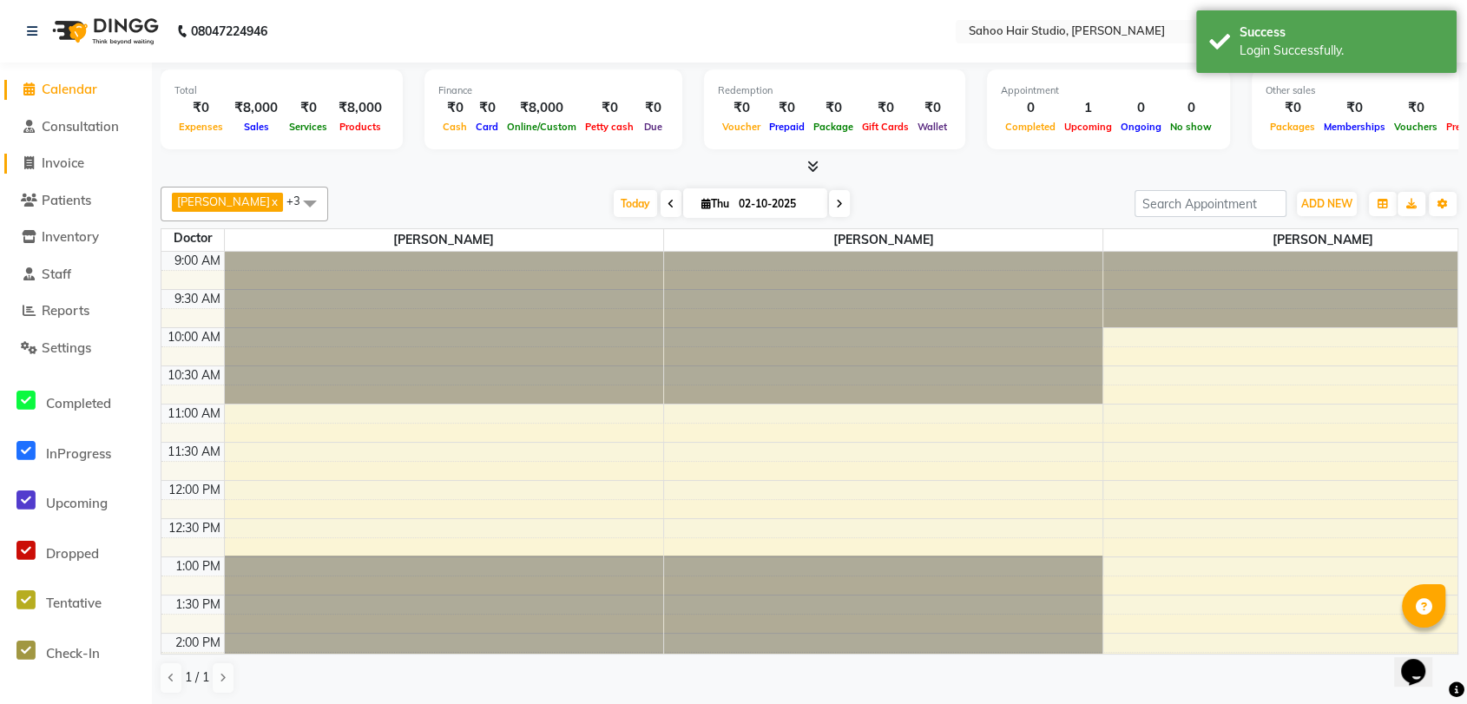
click at [63, 161] on span "Invoice" at bounding box center [63, 163] width 43 height 16
select select "service"
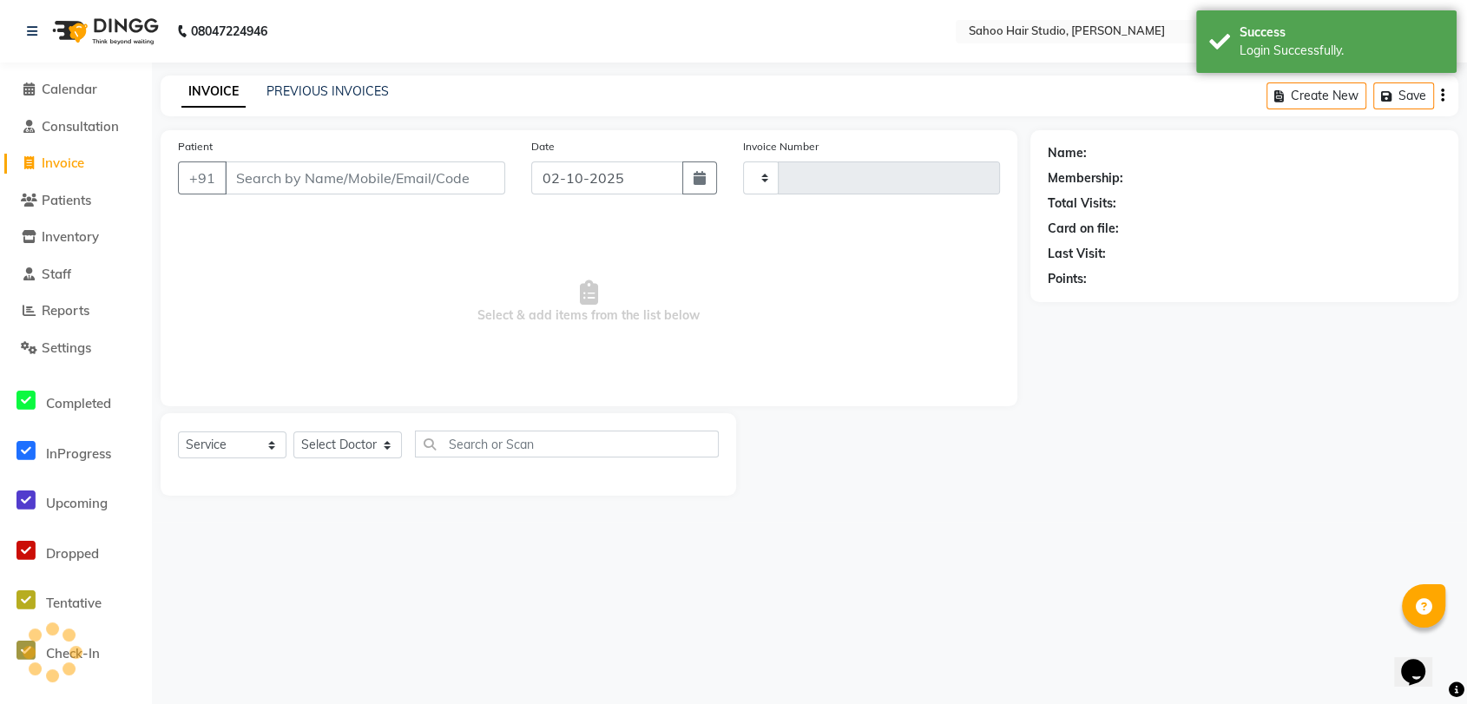
type input "0333"
select select "8465"
click at [350, 173] on input "Patient" at bounding box center [367, 177] width 285 height 33
click at [208, 453] on select "Select Service Product Membership Package Voucher Prepaid Gift Card" at bounding box center [232, 444] width 109 height 27
click at [313, 164] on input "Patient" at bounding box center [367, 177] width 285 height 33
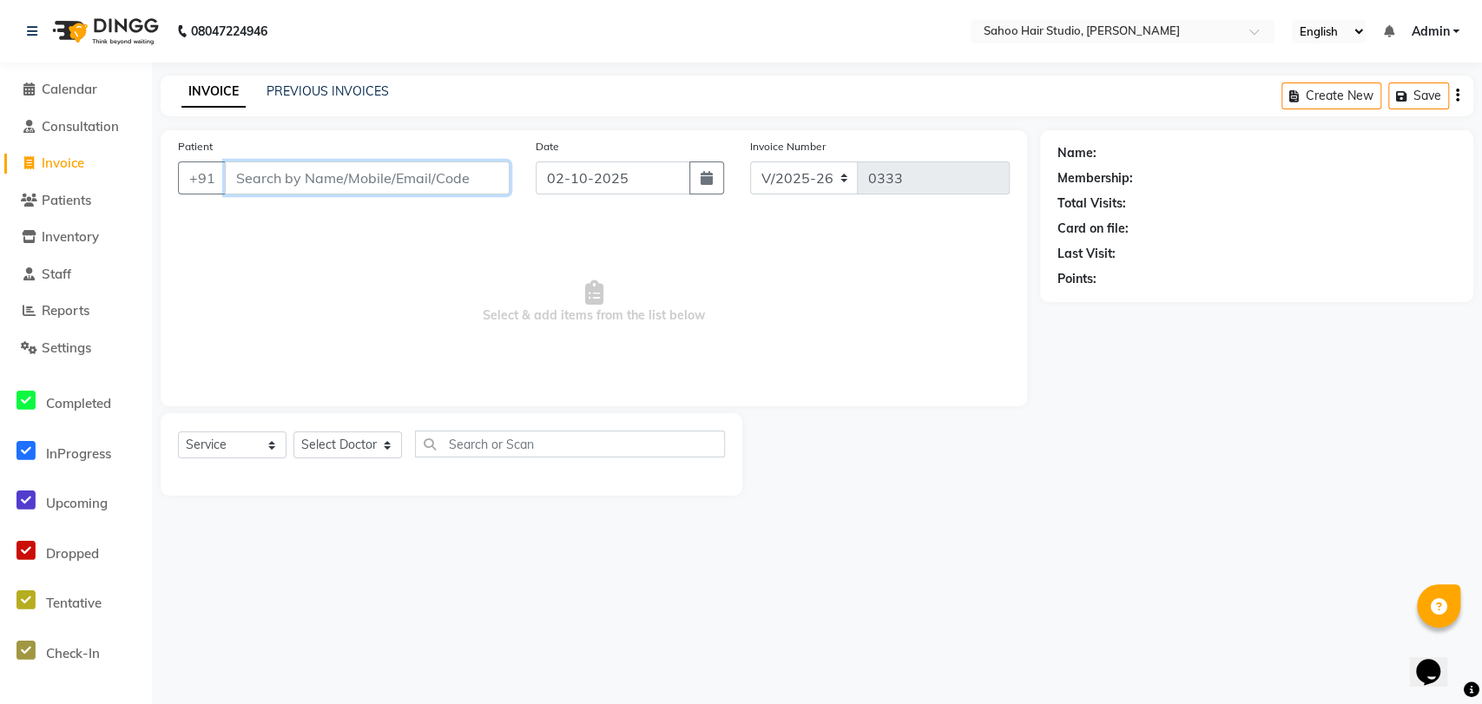
type input "m"
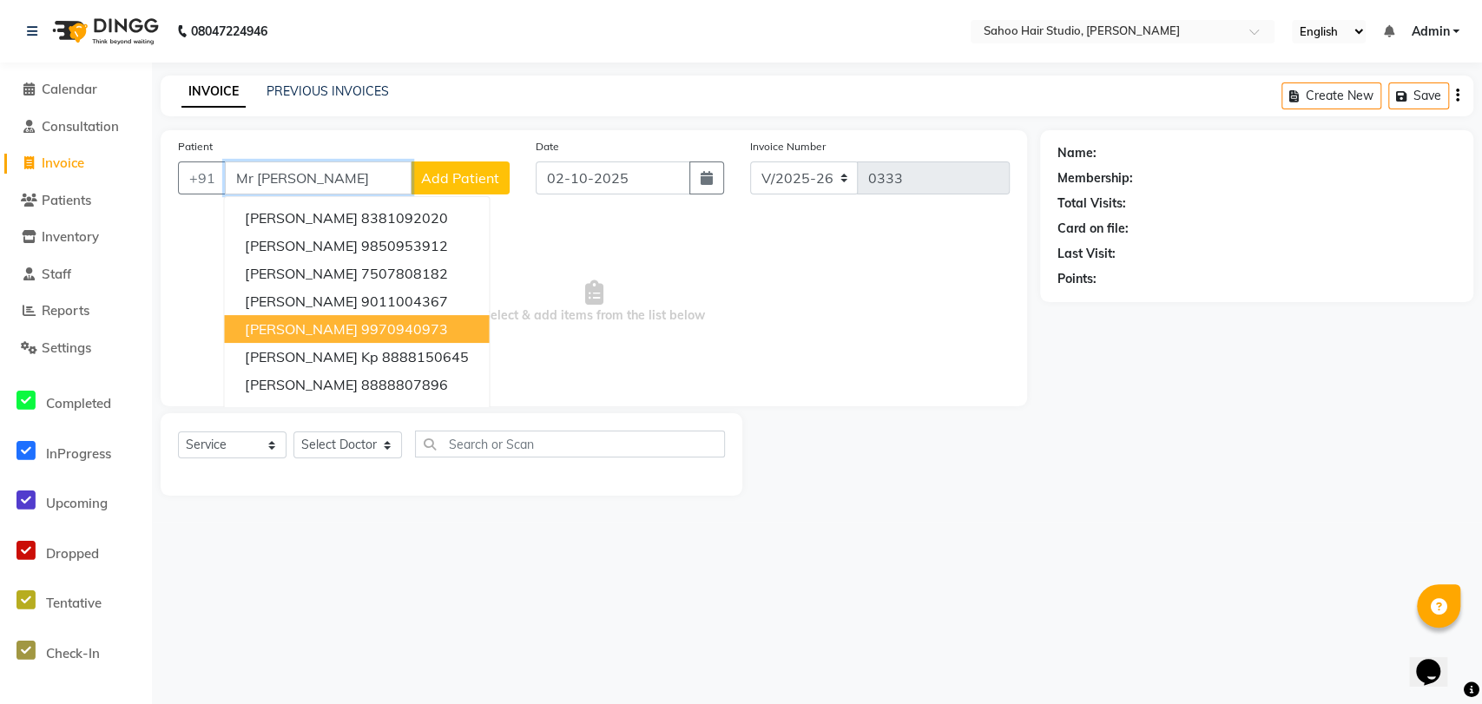
click at [306, 325] on span "Mr sandip nayak" at bounding box center [301, 328] width 112 height 17
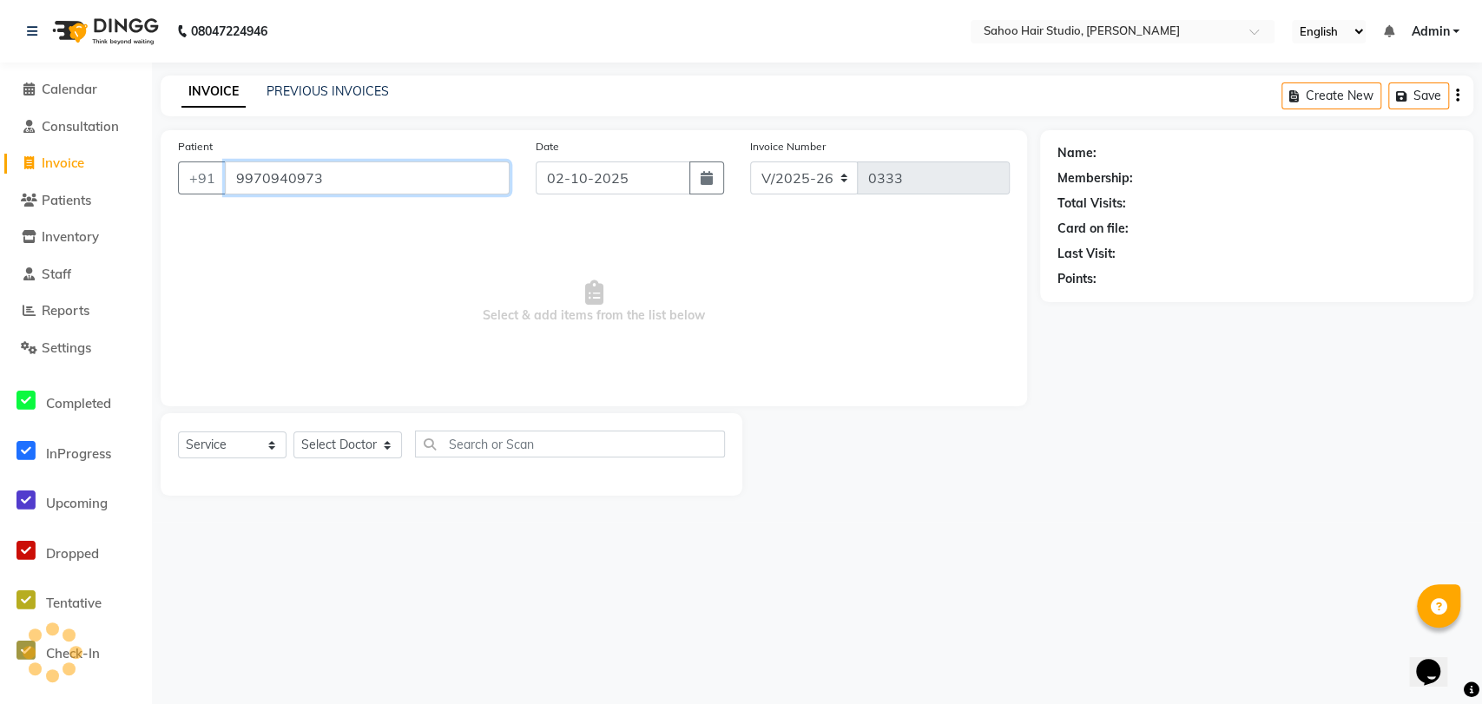
type input "9970940973"
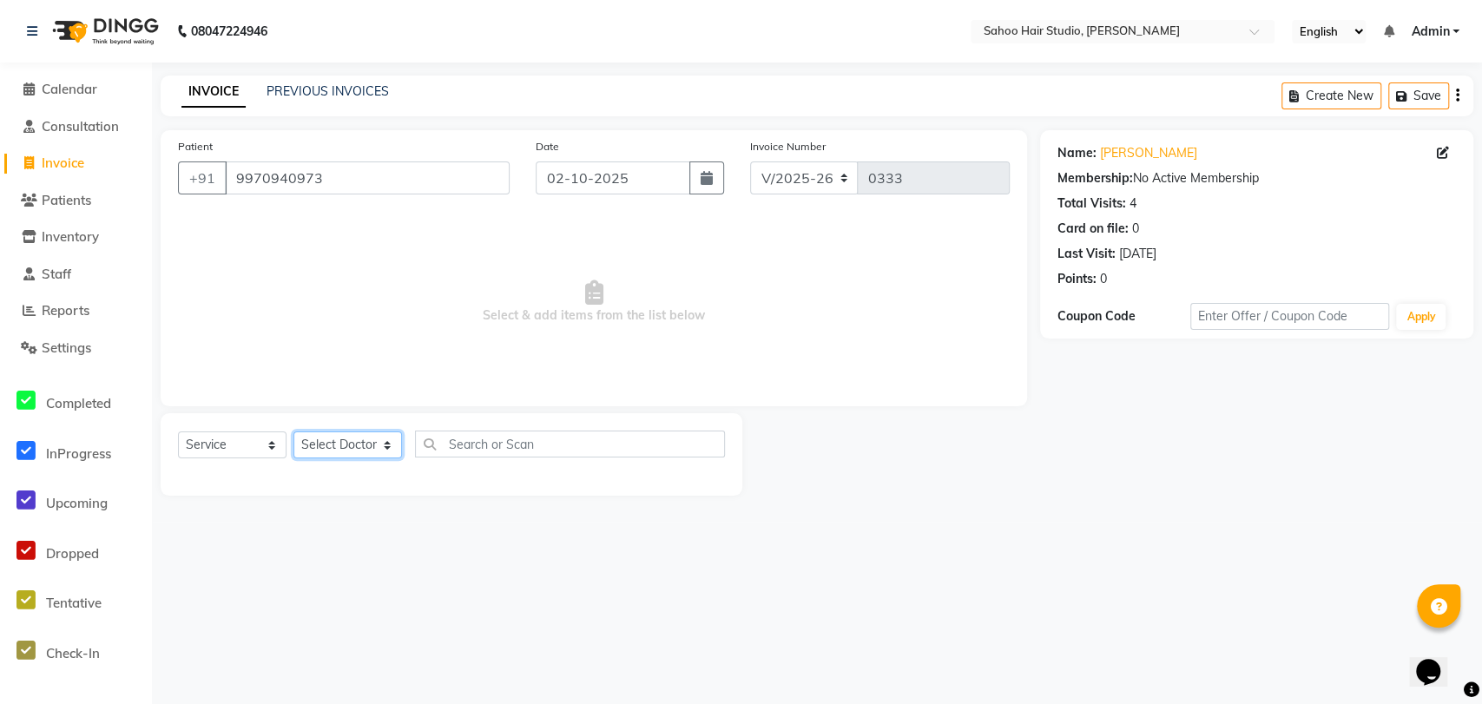
click at [319, 442] on select "Select Doctor [PERSON_NAME] [PERSON_NAME] [PERSON_NAME]" at bounding box center [347, 444] width 109 height 27
select select "82639"
click at [293, 431] on select "Select Doctor [PERSON_NAME] [PERSON_NAME] [PERSON_NAME]" at bounding box center [347, 444] width 109 height 27
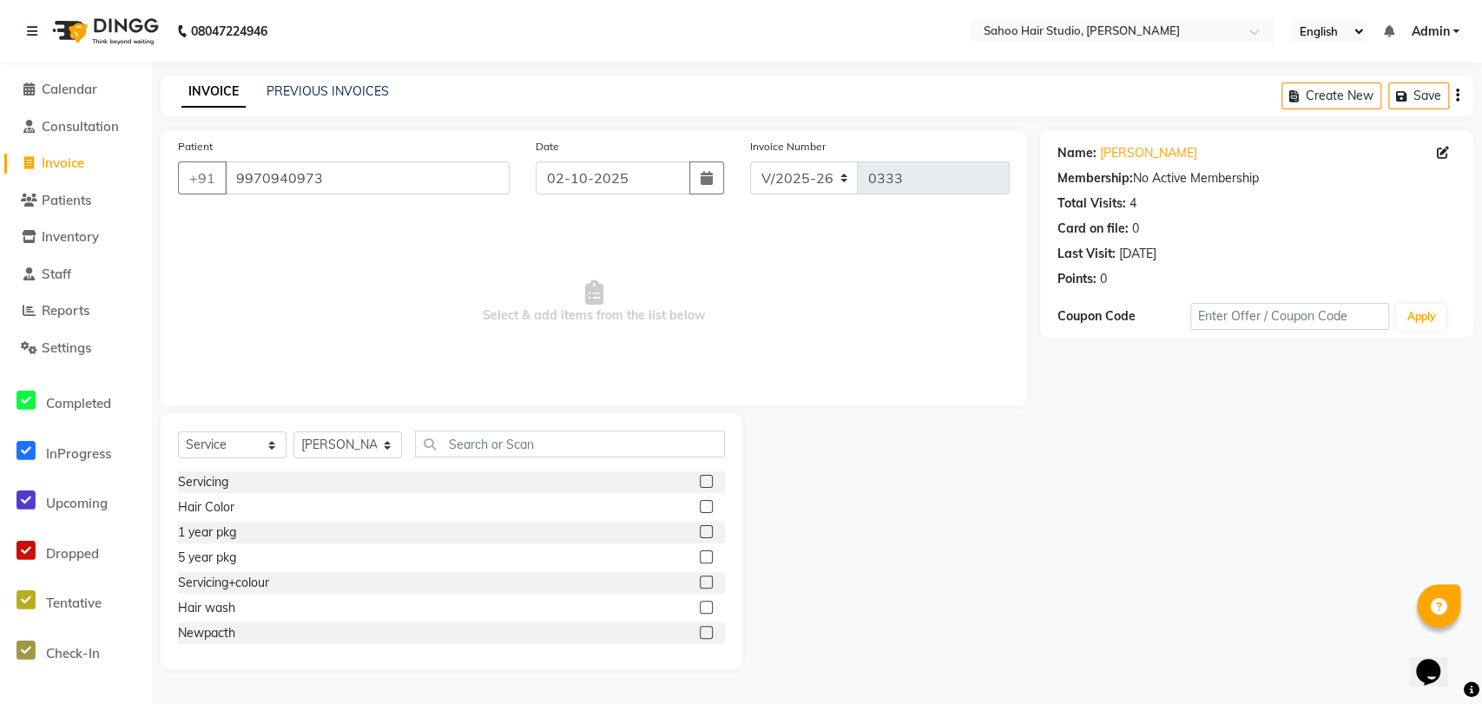
click at [700, 478] on div at bounding box center [712, 482] width 25 height 22
click at [700, 477] on label at bounding box center [706, 481] width 13 height 13
click at [700, 477] on input "checkbox" at bounding box center [705, 482] width 11 height 11
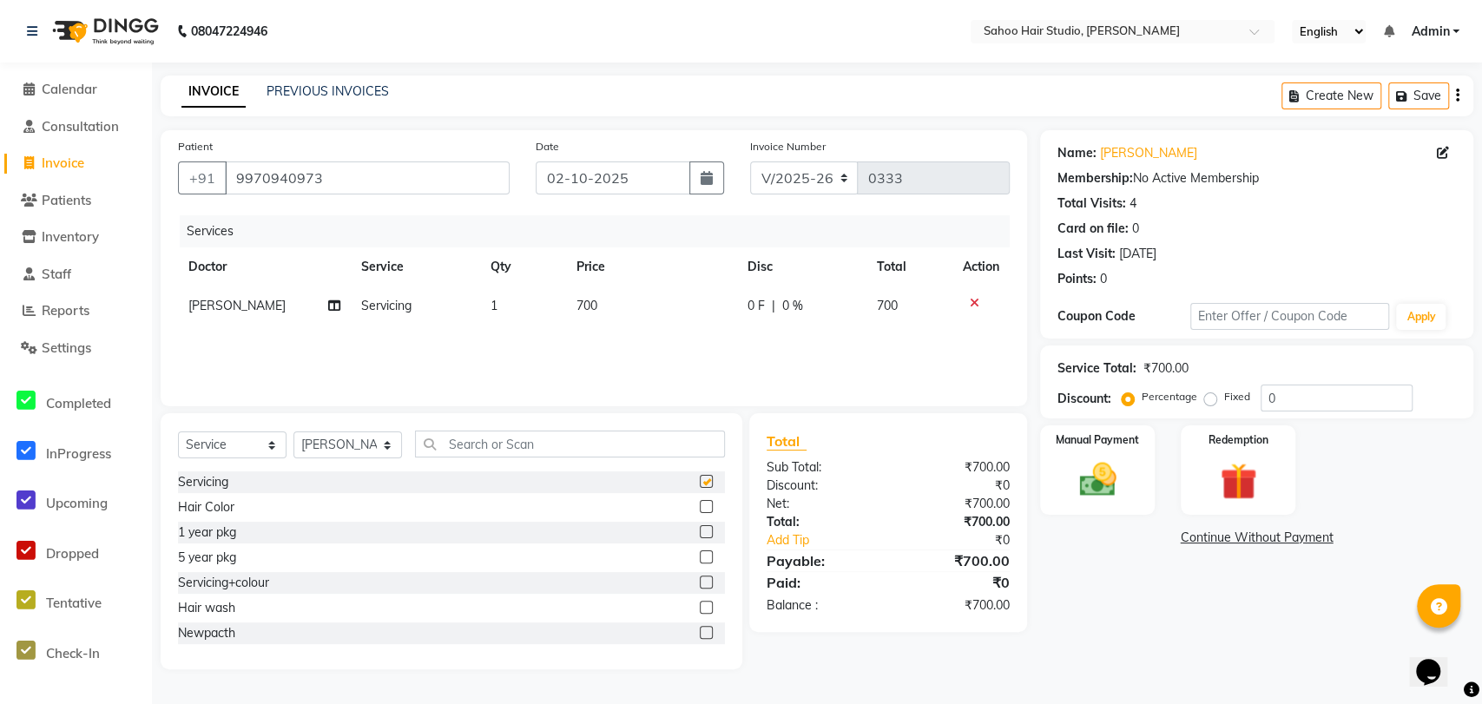
checkbox input "false"
click at [583, 302] on span "700" at bounding box center [586, 306] width 21 height 16
select select "82639"
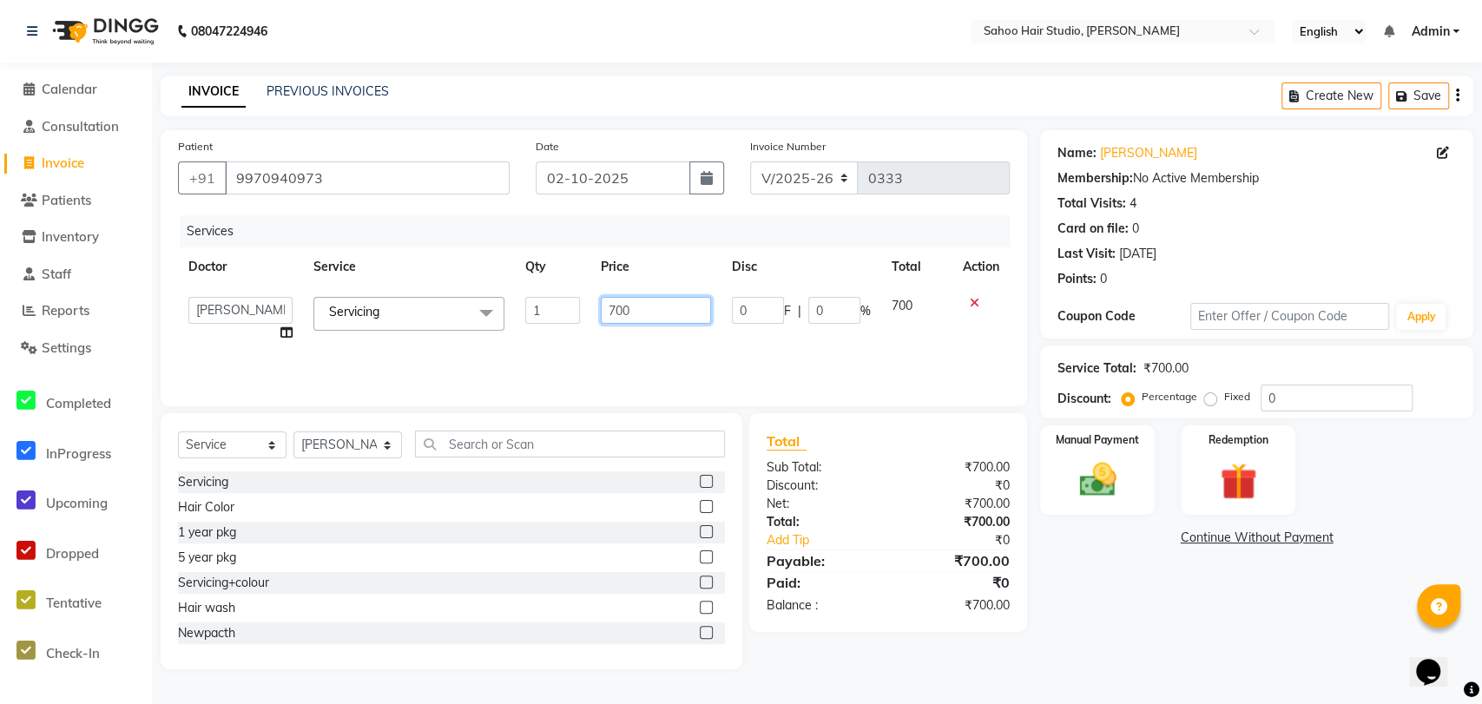
click at [617, 302] on input "700" at bounding box center [656, 310] width 110 height 27
type input "900"
click at [1089, 503] on div "Manual Payment" at bounding box center [1097, 470] width 120 height 93
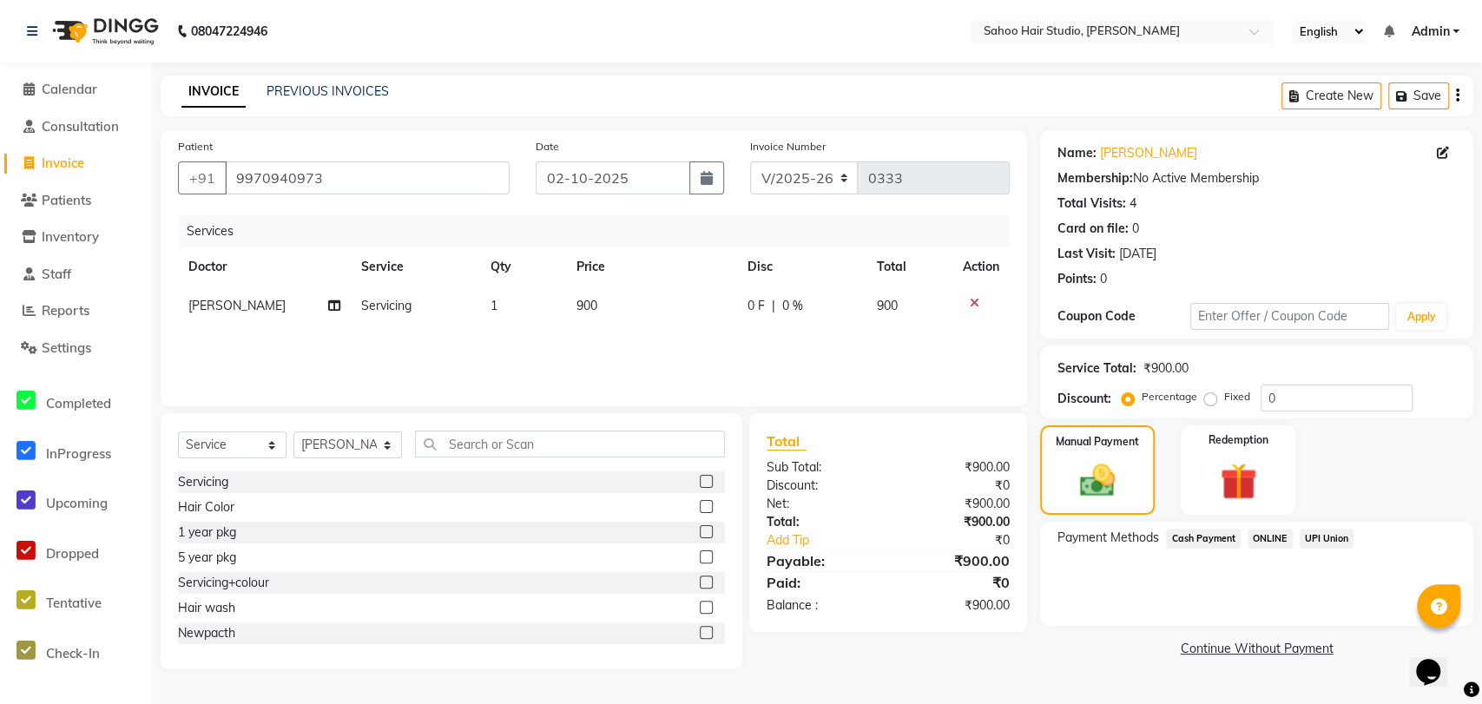
click at [1182, 538] on span "Cash Payment" at bounding box center [1203, 539] width 75 height 20
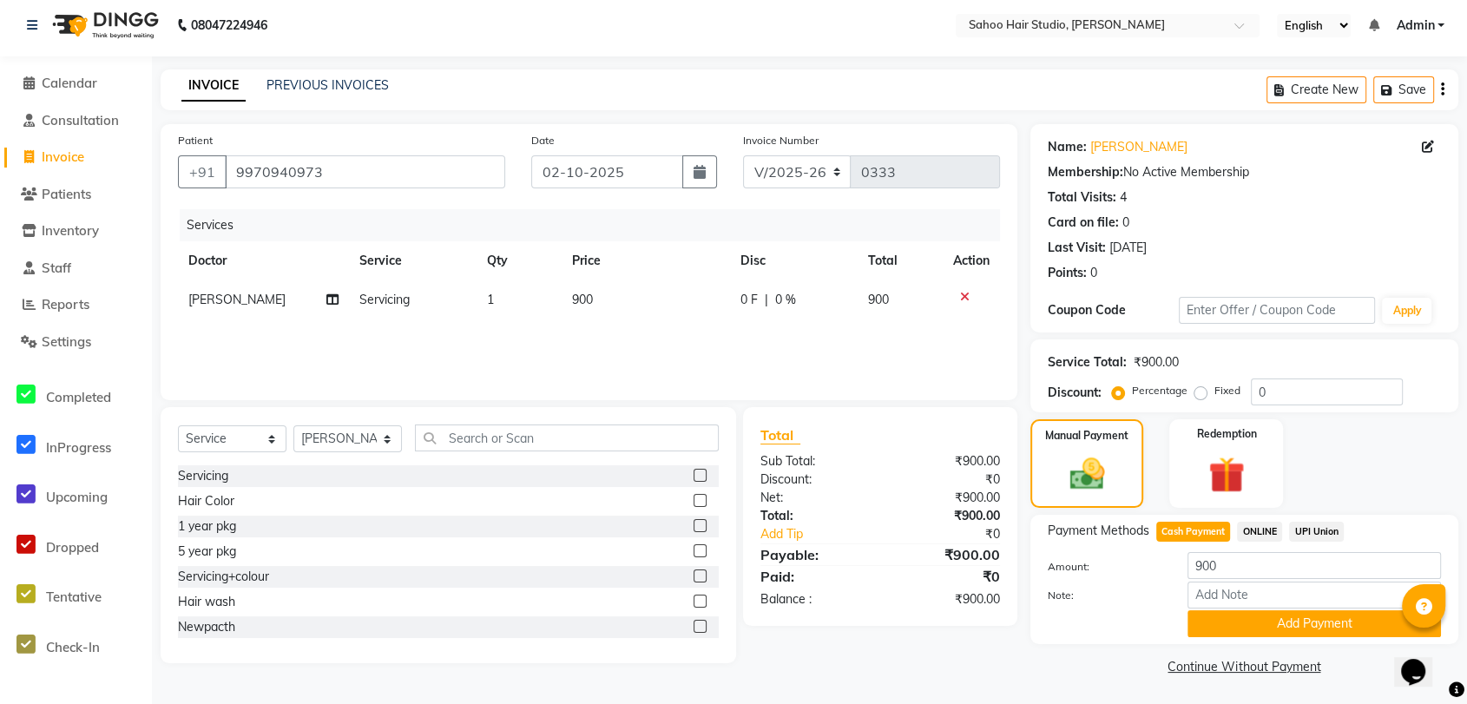
scroll to position [7, 0]
click at [1286, 622] on button "Add Payment" at bounding box center [1314, 622] width 253 height 27
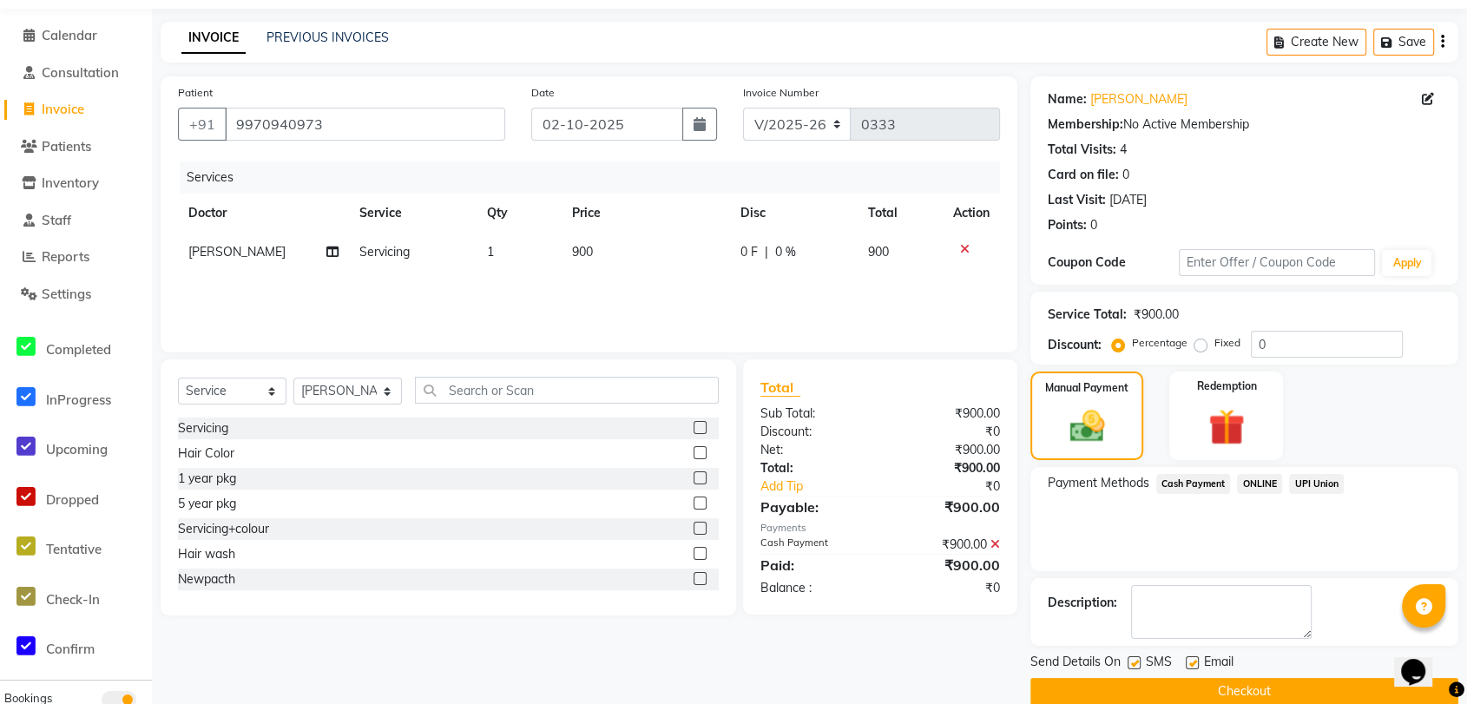
scroll to position [80, 0]
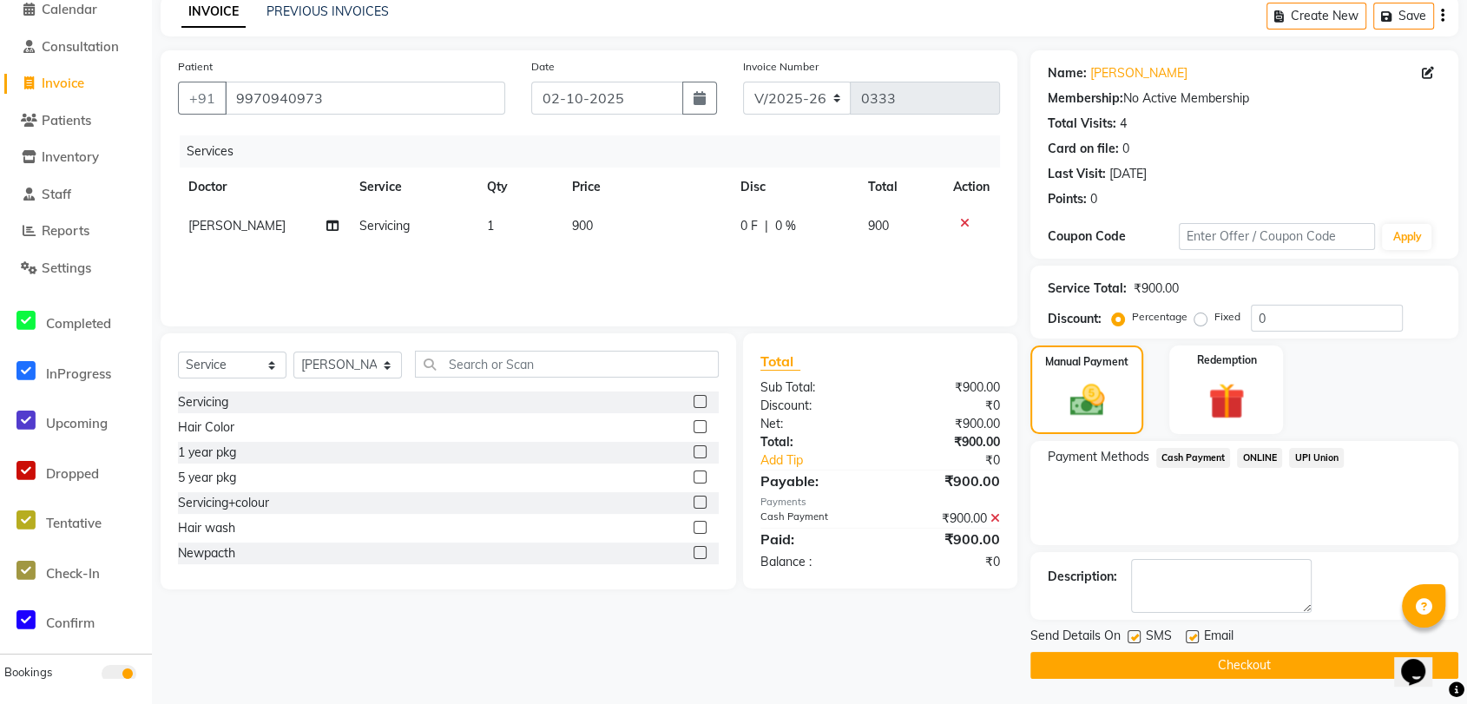
click at [1132, 633] on label at bounding box center [1134, 636] width 13 height 13
click at [1132, 633] on input "checkbox" at bounding box center [1133, 637] width 11 height 11
checkbox input "false"
click at [1153, 668] on button "Checkout" at bounding box center [1244, 665] width 428 height 27
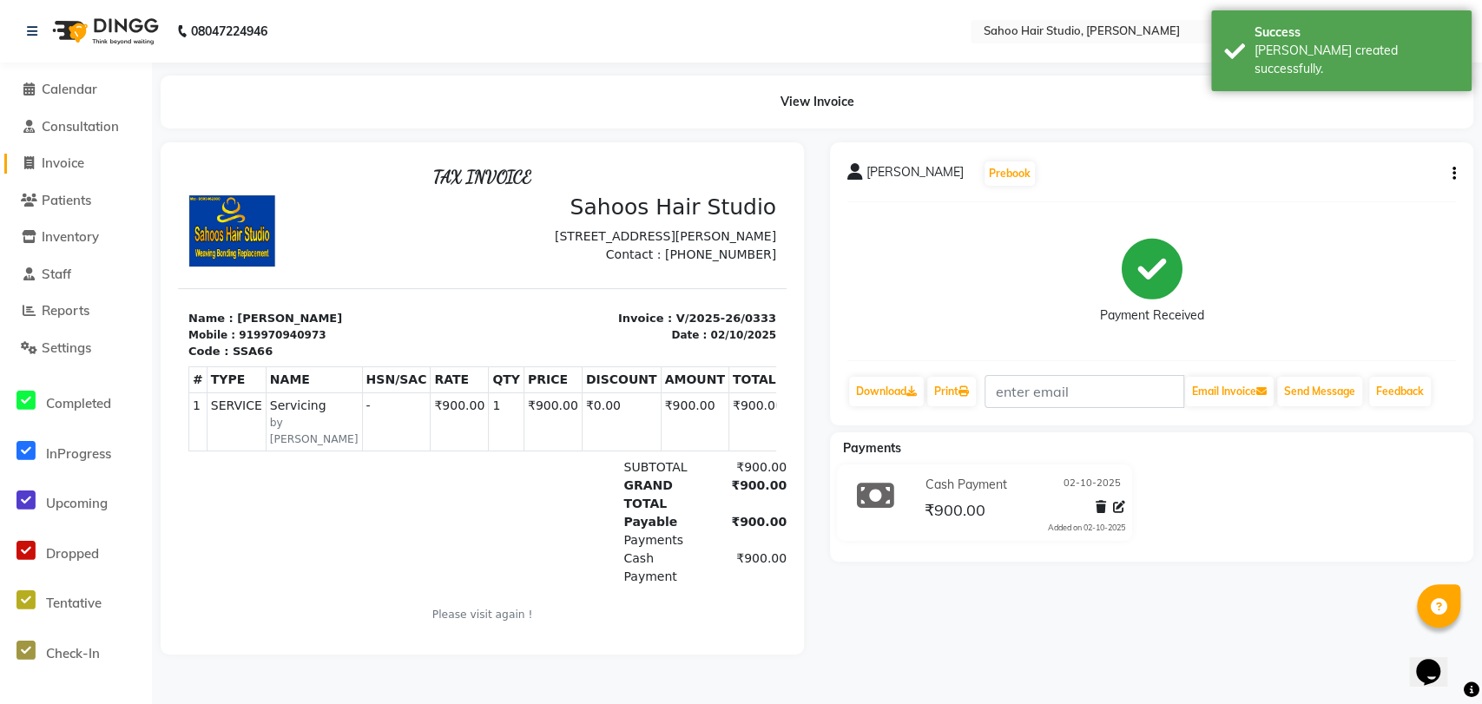
click at [65, 161] on span "Invoice" at bounding box center [63, 163] width 43 height 16
select select "8465"
select select "service"
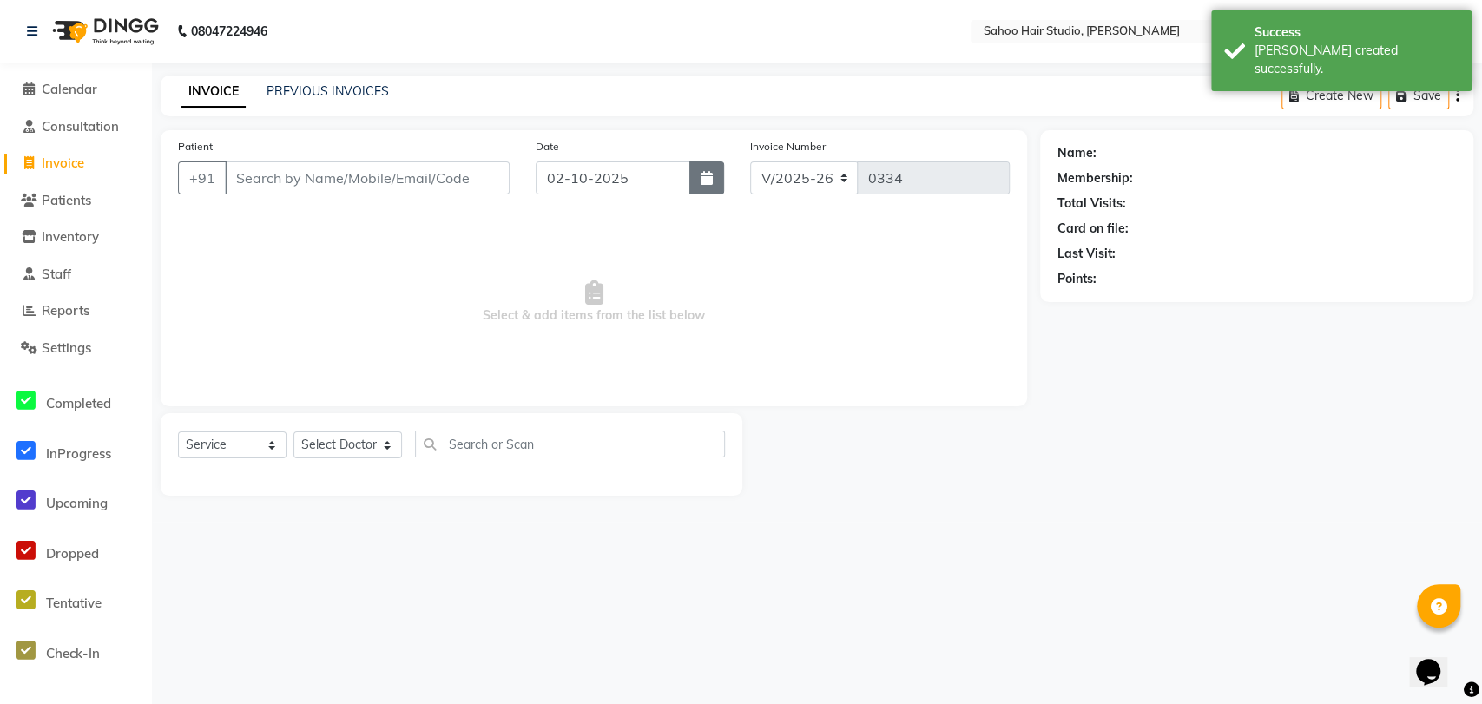
click at [704, 178] on icon "button" at bounding box center [707, 178] width 12 height 14
select select "10"
select select "2025"
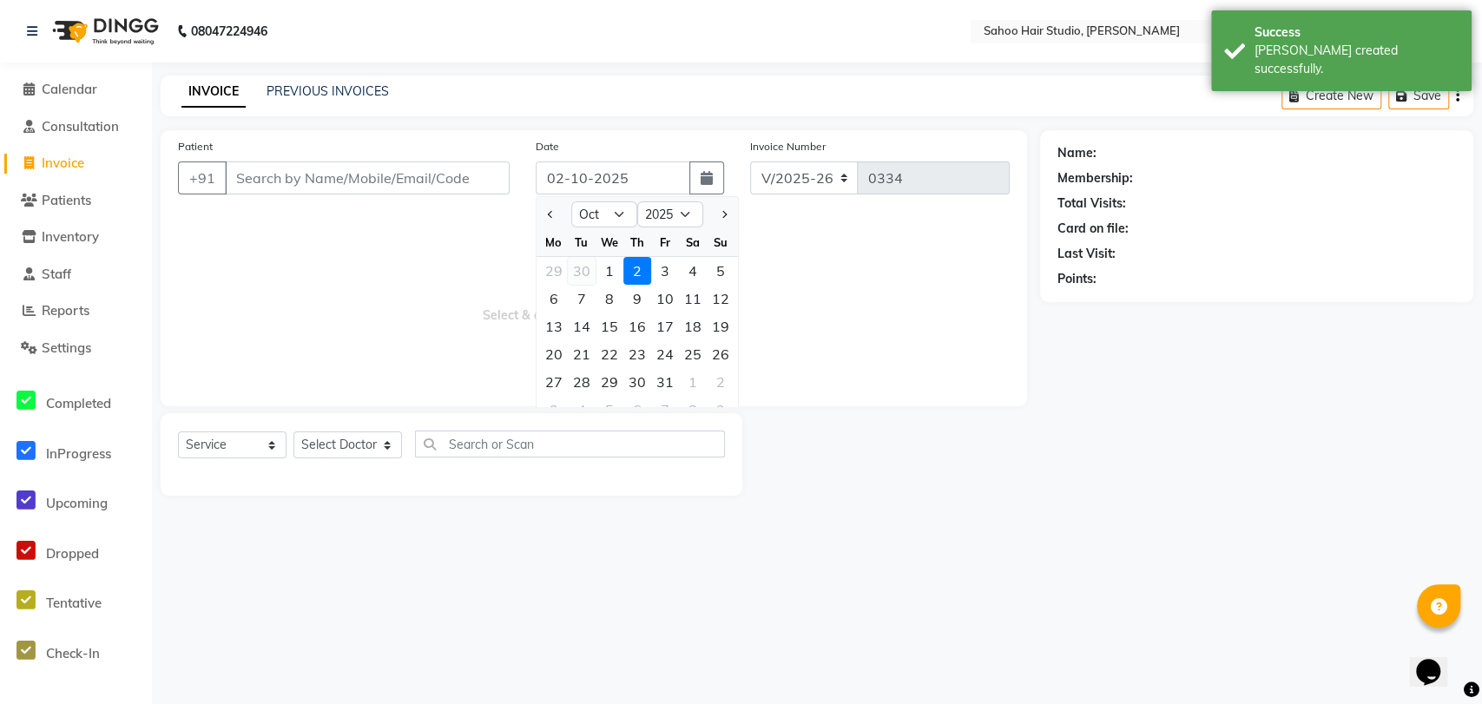
click at [583, 266] on div "30" at bounding box center [582, 271] width 28 height 28
type input "30-09-2025"
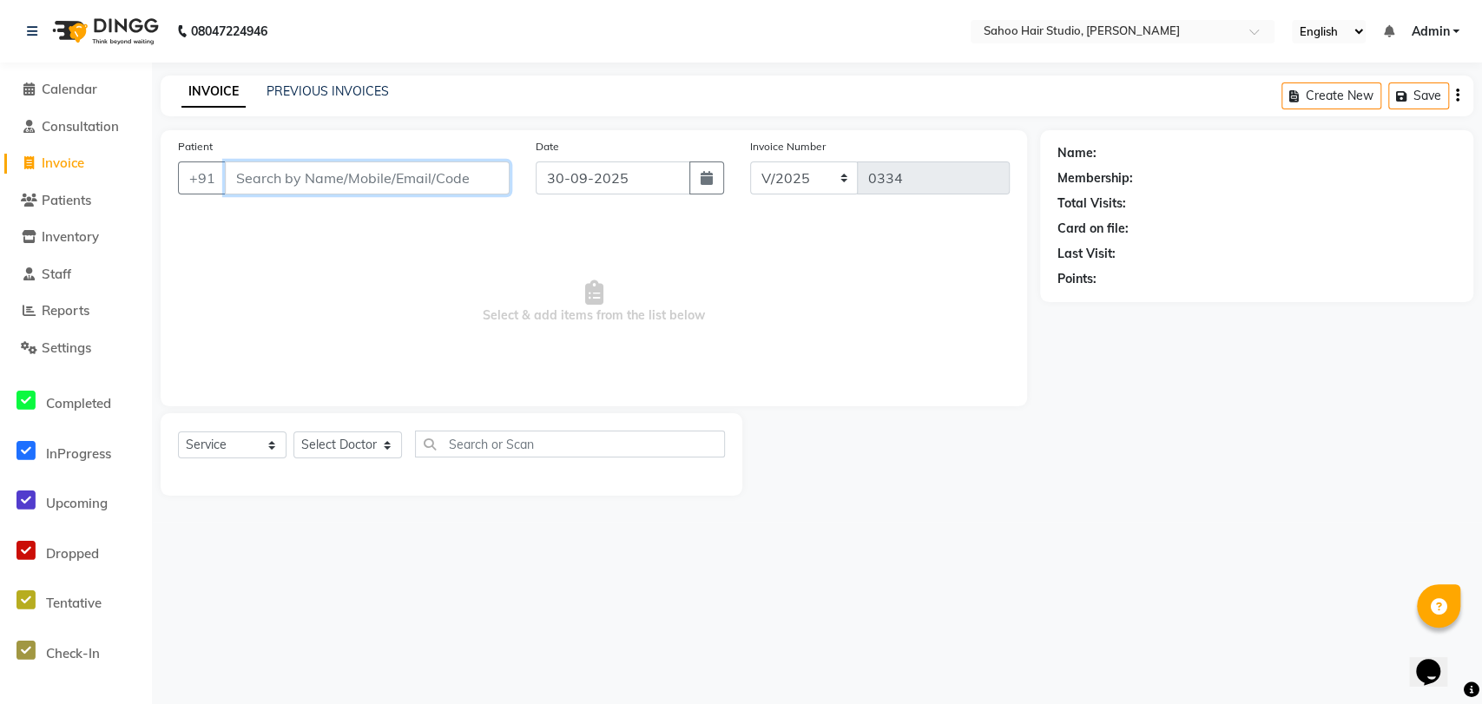
click at [333, 165] on input "Patient" at bounding box center [367, 177] width 285 height 33
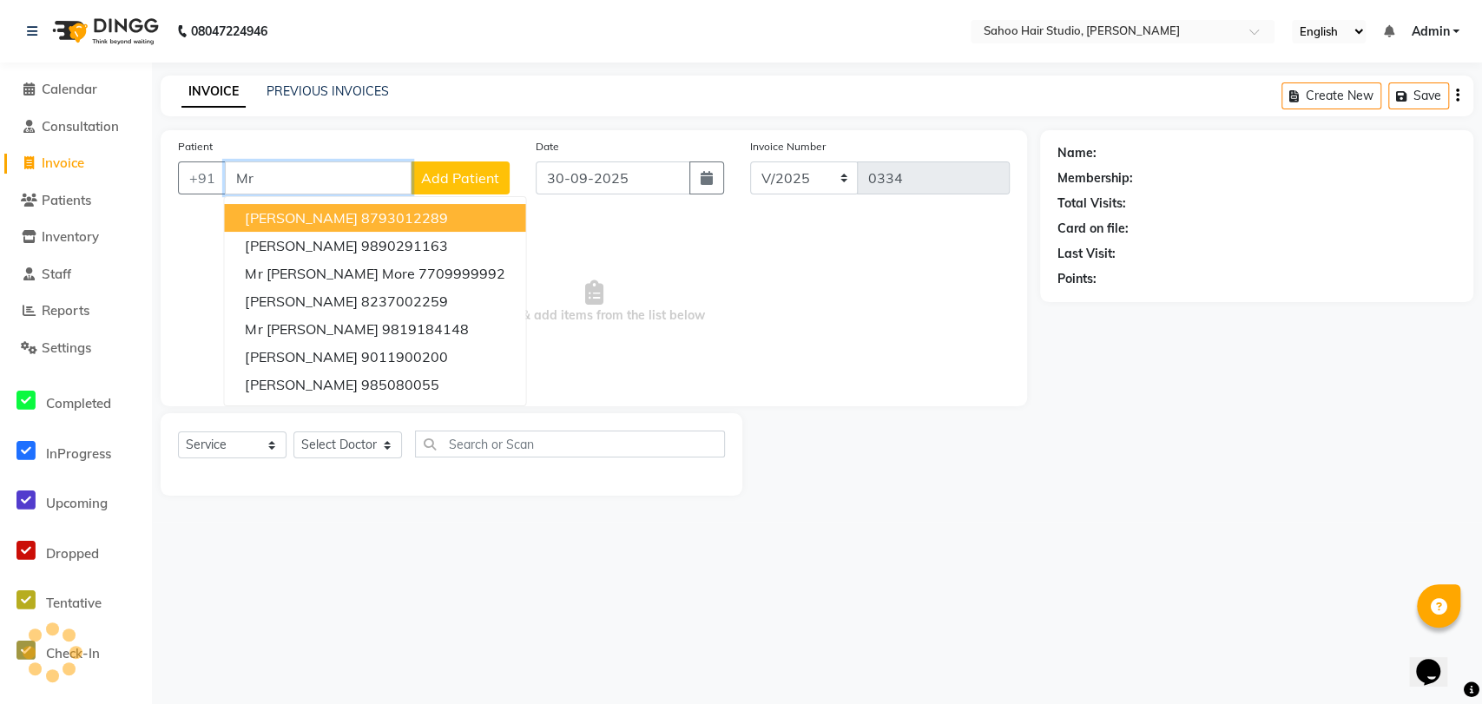
type input "M"
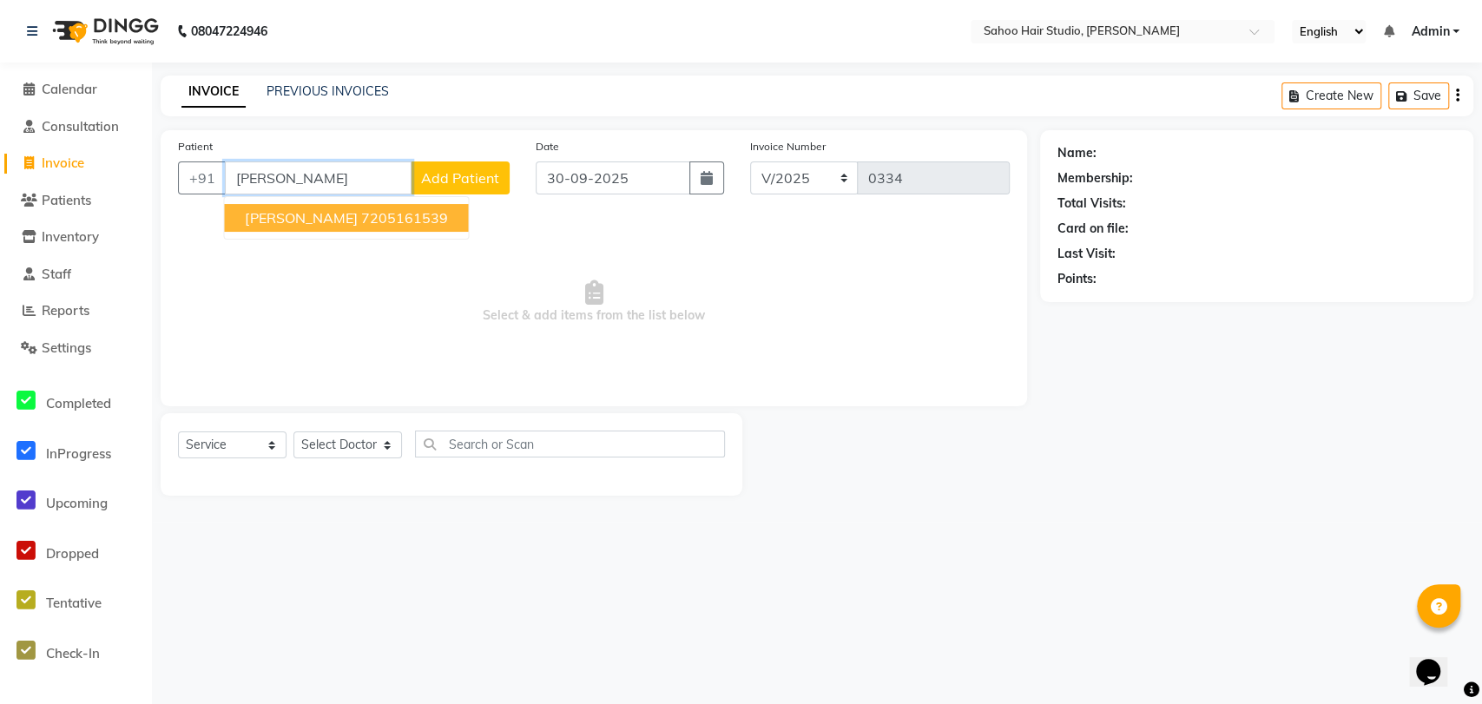
click at [327, 182] on input "Mr praka" at bounding box center [318, 177] width 187 height 33
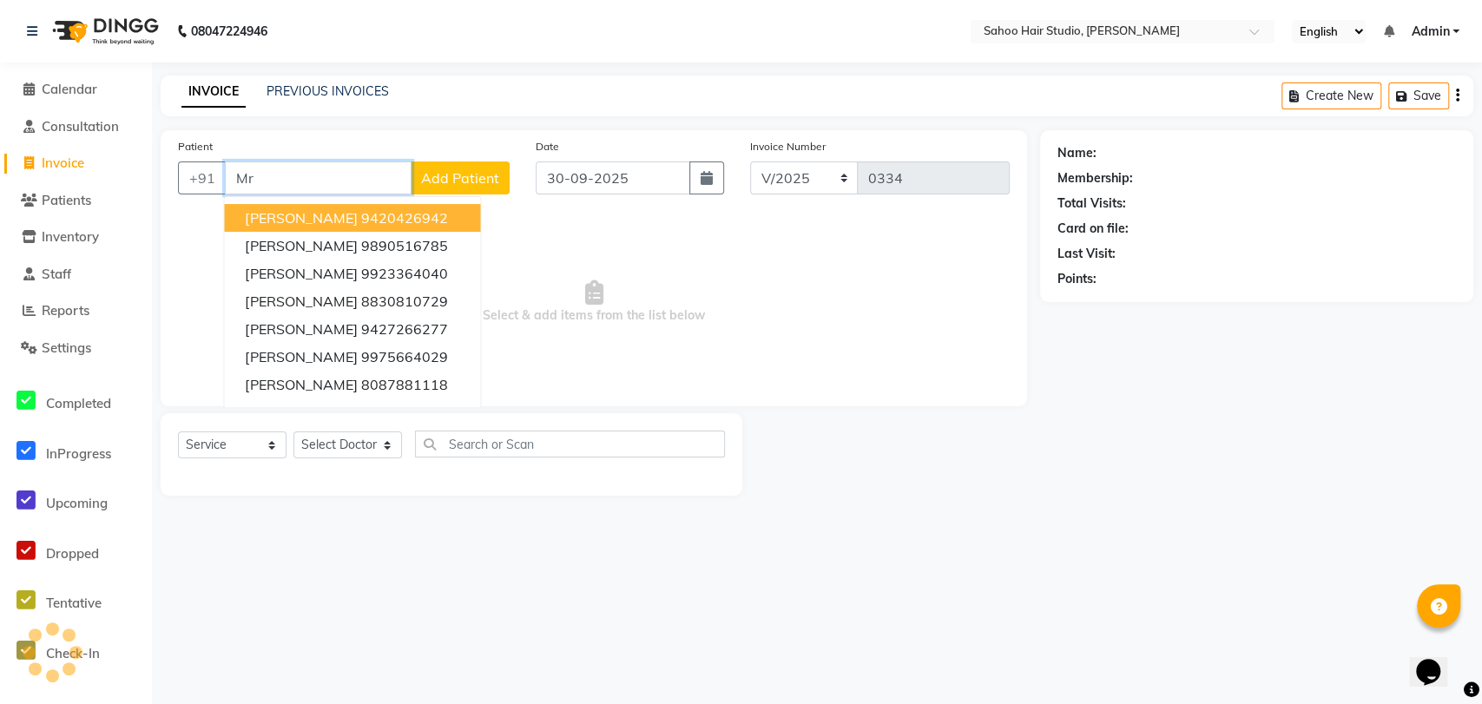
type input "M"
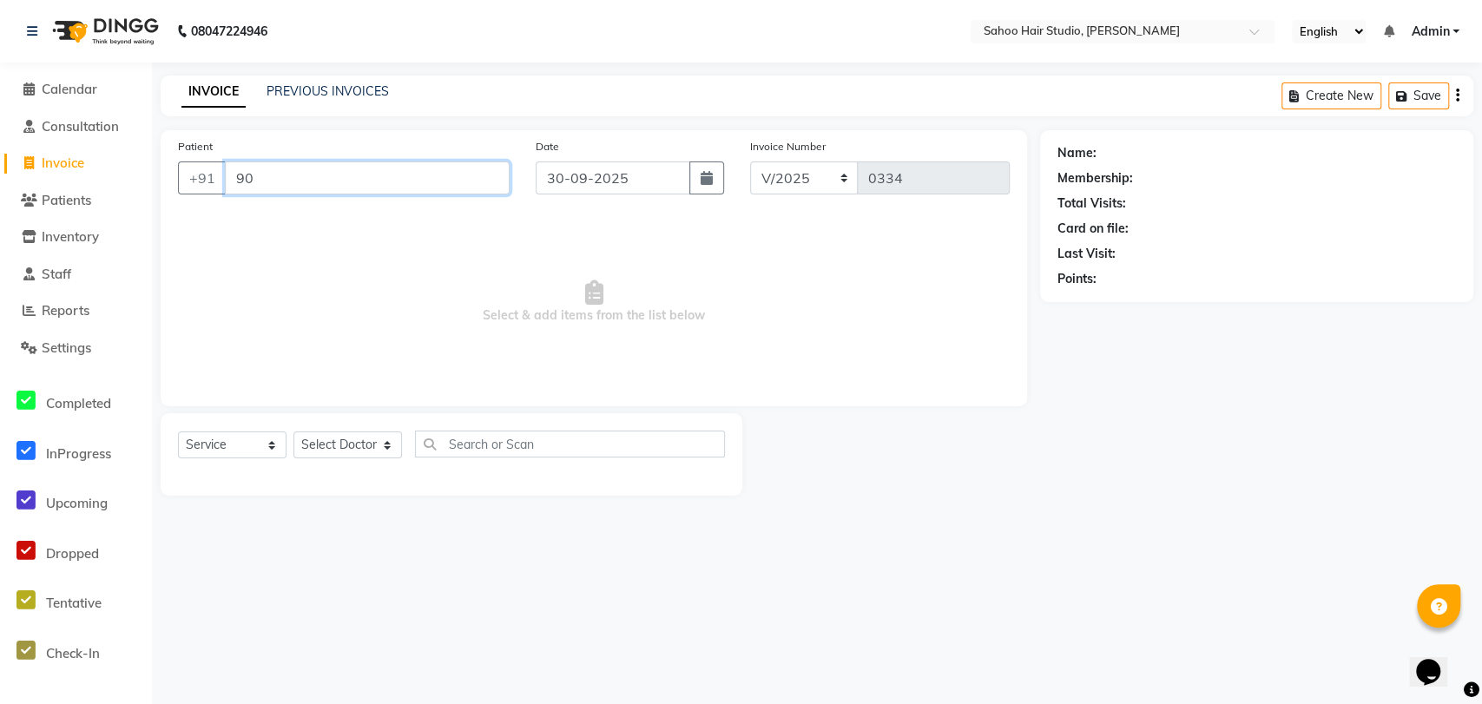
type input "9"
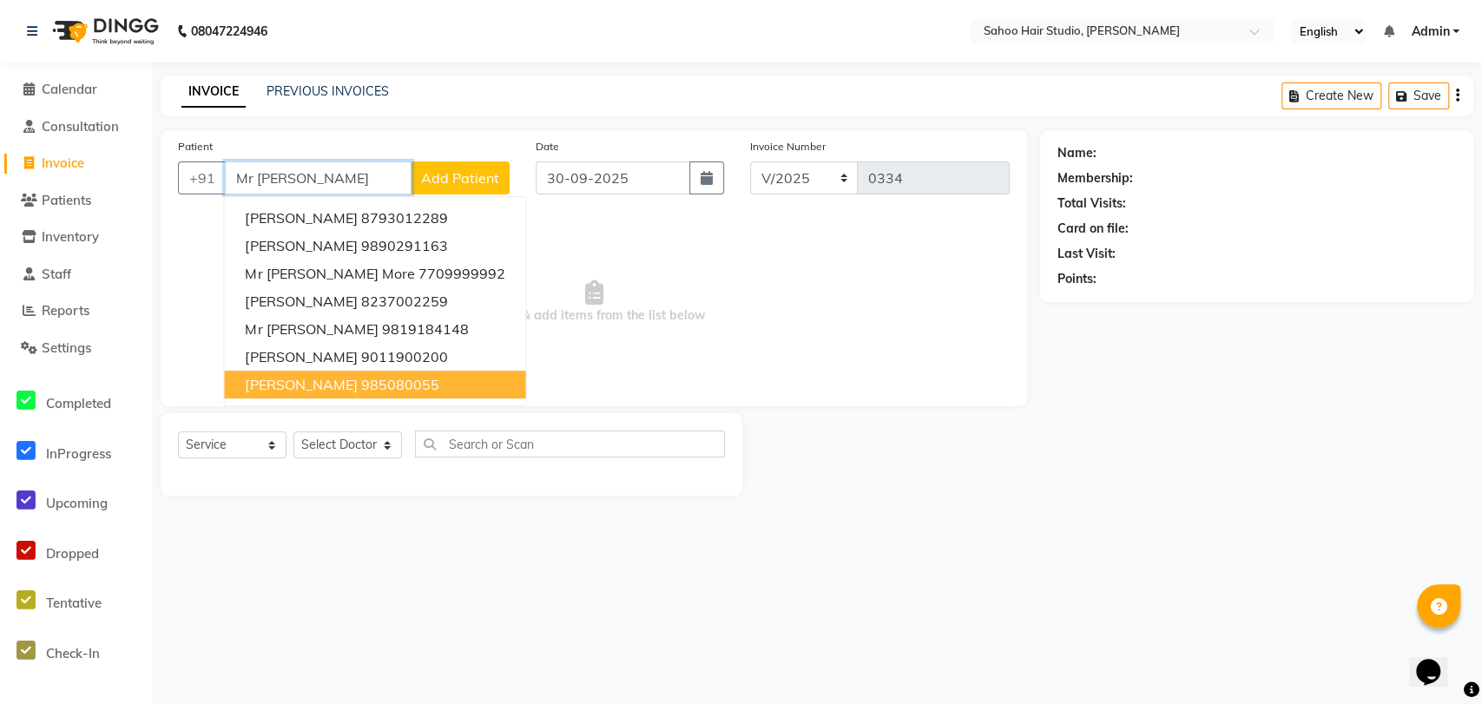
type input "Mr sachin"
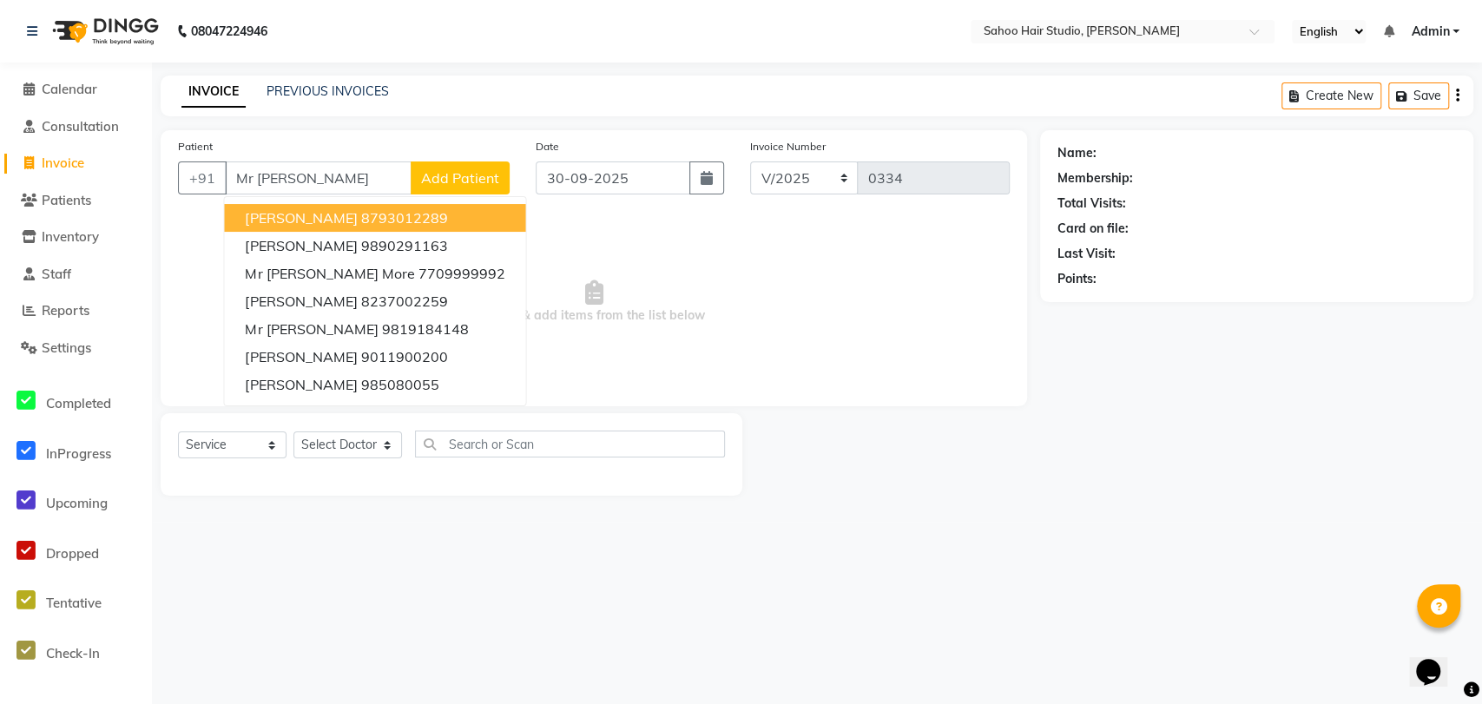
click at [473, 179] on span "Add Patient" at bounding box center [460, 177] width 78 height 17
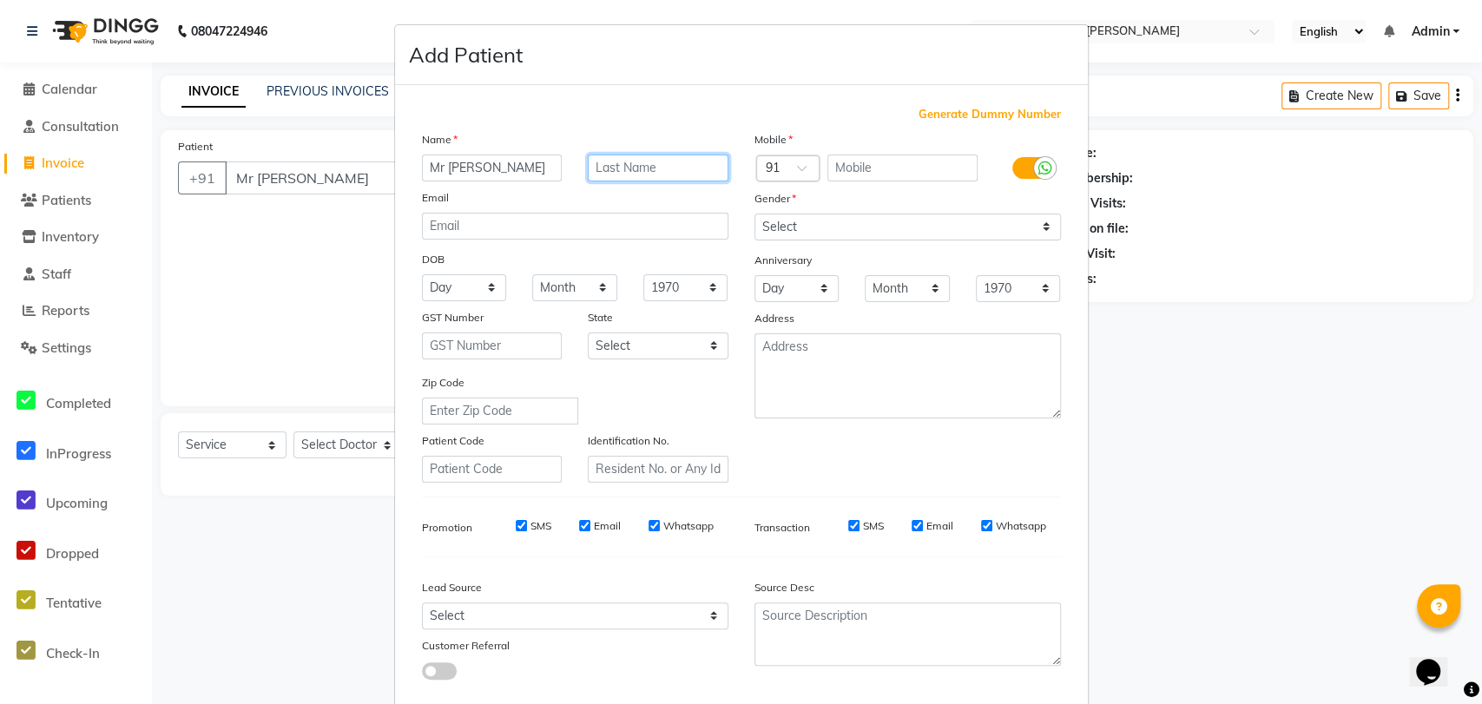
click at [605, 161] on input "text" at bounding box center [658, 168] width 141 height 27
click at [855, 166] on input "text" at bounding box center [902, 168] width 150 height 27
click at [635, 166] on input "bangal" at bounding box center [658, 168] width 141 height 27
click at [609, 165] on input "bangal" at bounding box center [658, 168] width 141 height 27
type input "bagal"
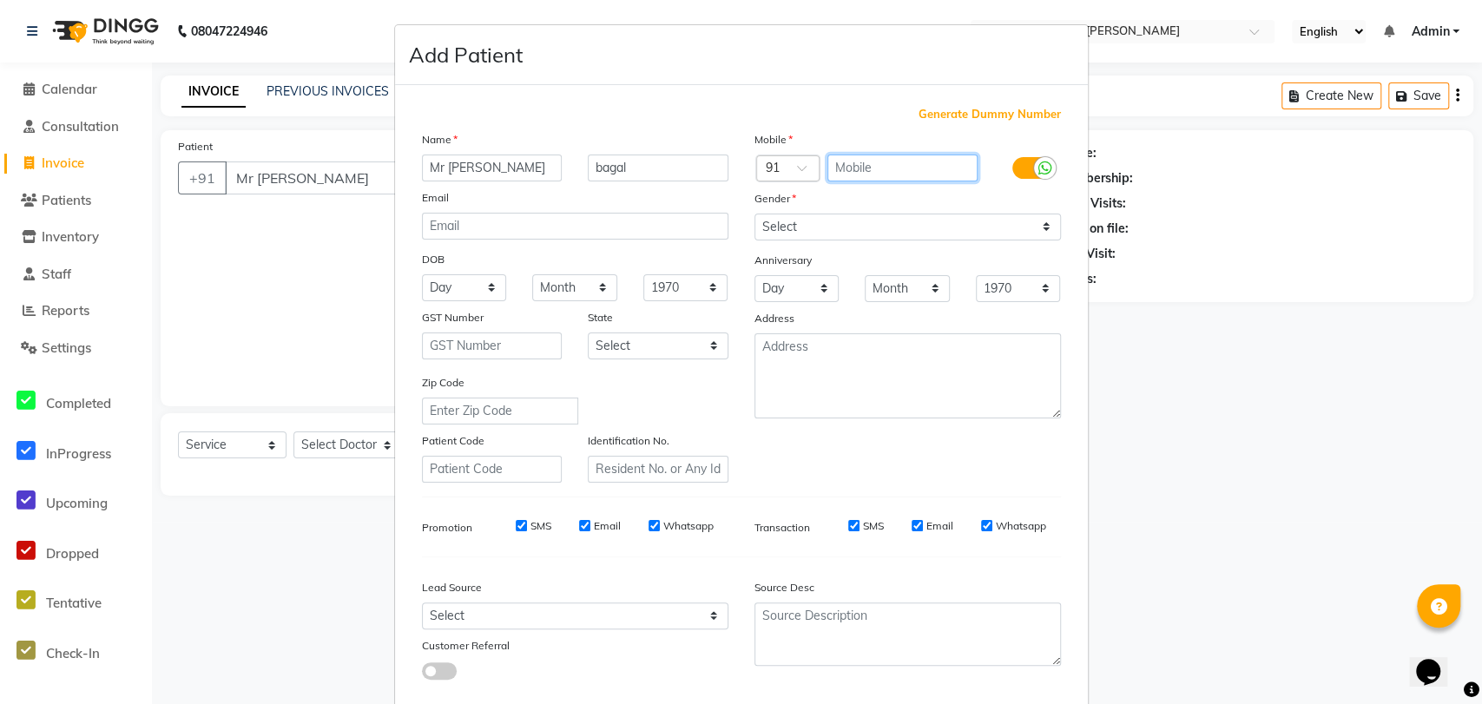
click at [875, 173] on input "text" at bounding box center [902, 168] width 150 height 27
type input "9049800744"
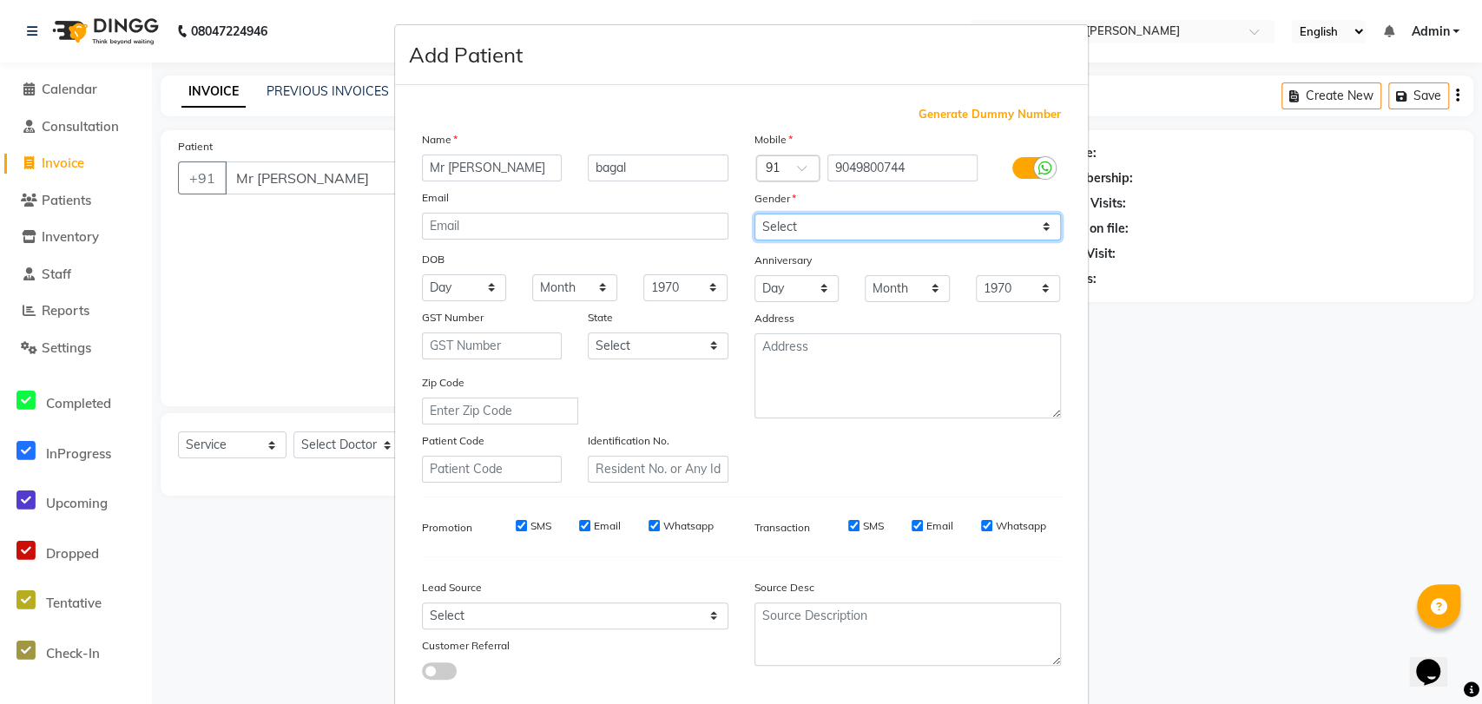
click at [830, 225] on select "Select [DEMOGRAPHIC_DATA] [DEMOGRAPHIC_DATA] Other Prefer Not To Say" at bounding box center [907, 227] width 306 height 27
select select "[DEMOGRAPHIC_DATA]"
click at [754, 214] on select "Select [DEMOGRAPHIC_DATA] [DEMOGRAPHIC_DATA] Other Prefer Not To Say" at bounding box center [907, 227] width 306 height 27
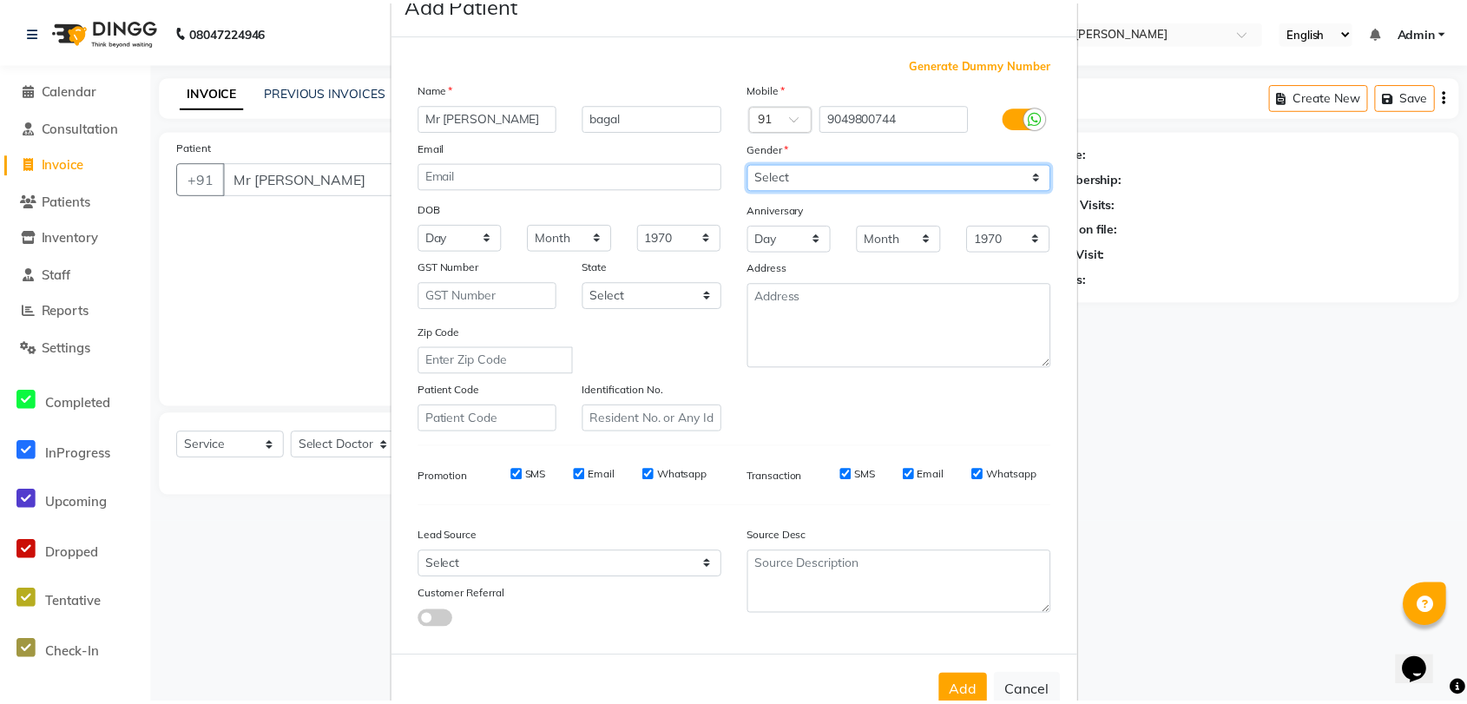
scroll to position [94, 0]
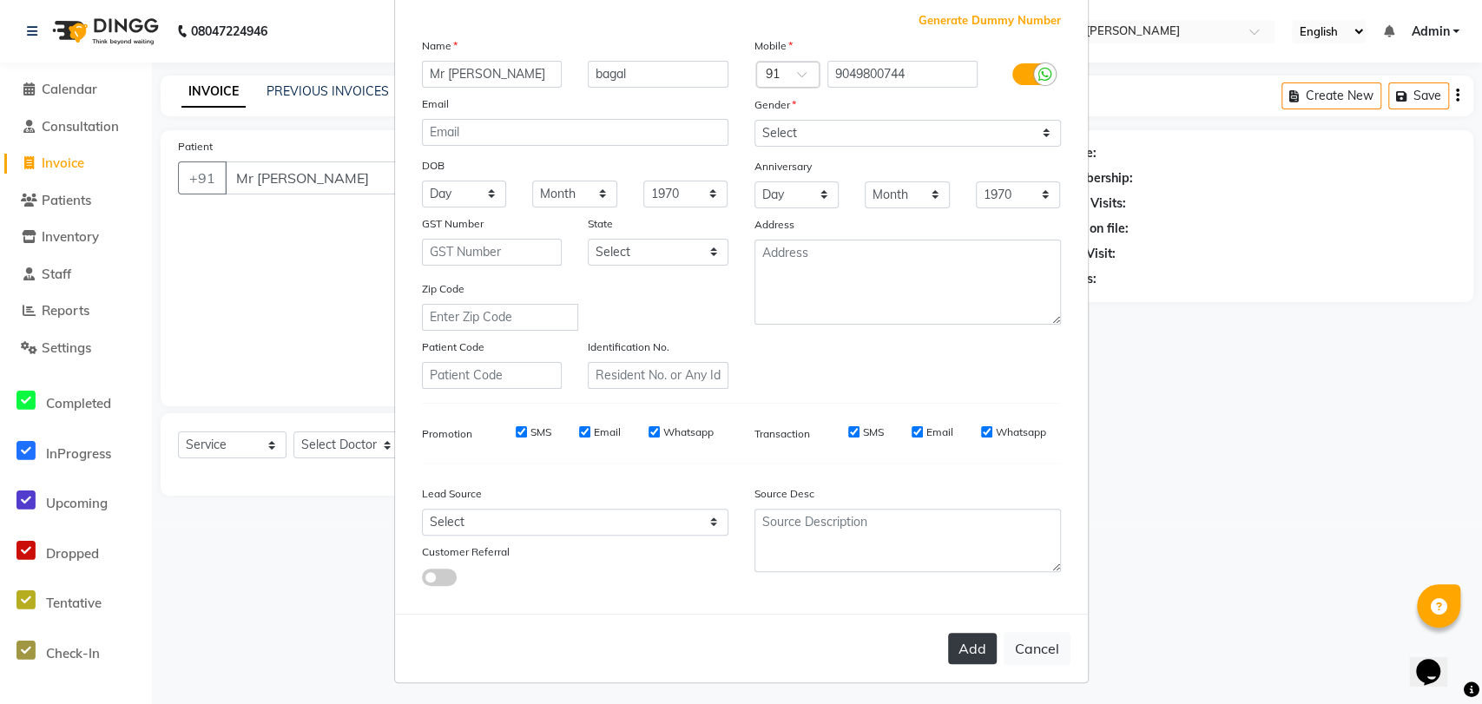
click at [961, 647] on button "Add" at bounding box center [972, 648] width 49 height 31
type input "9049800744"
select select
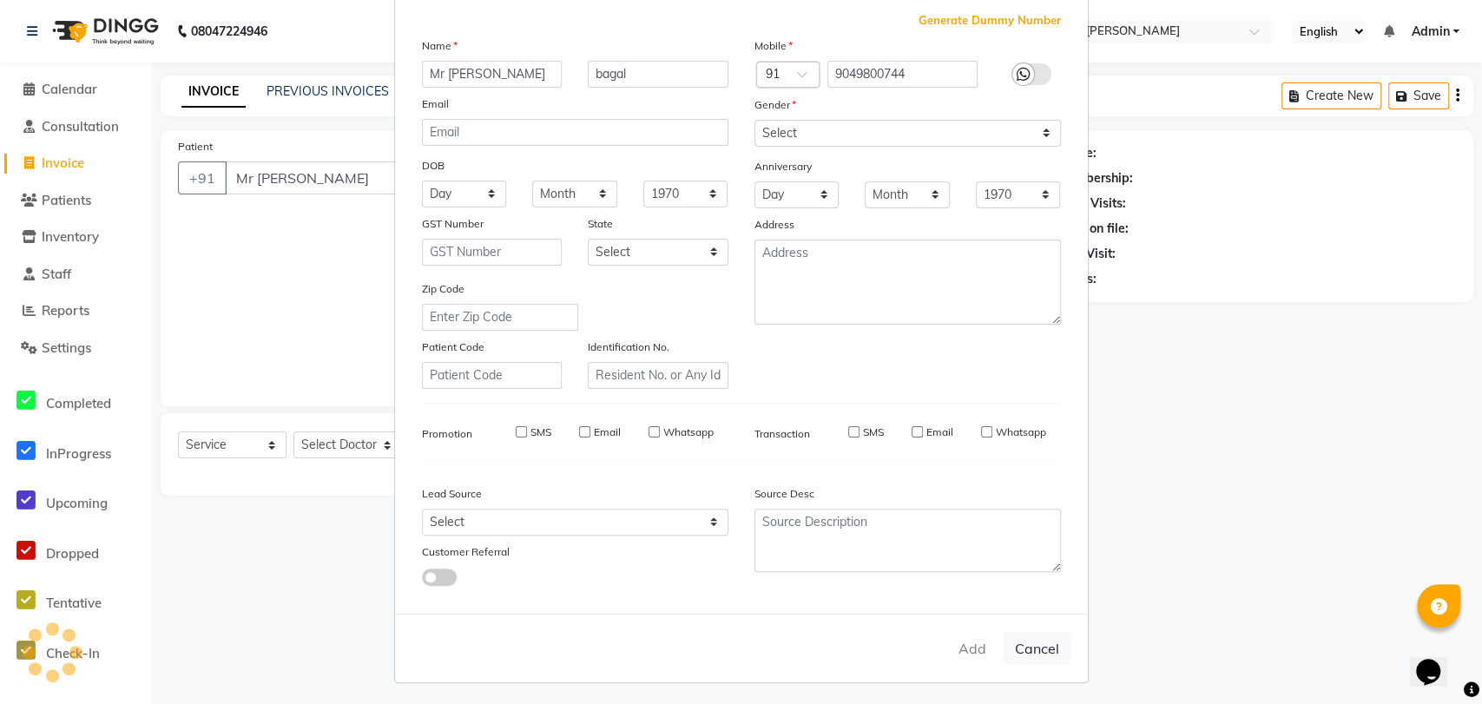
select select
checkbox input "false"
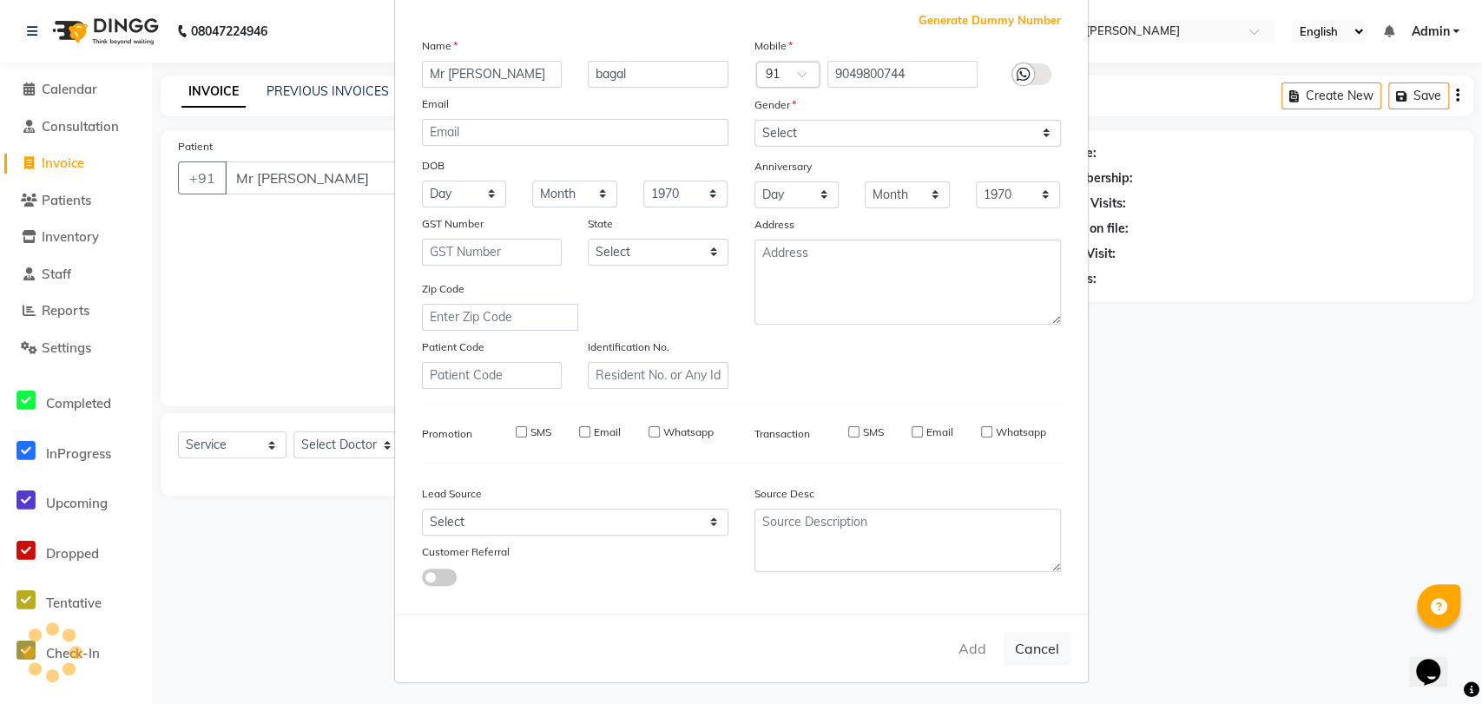
checkbox input "false"
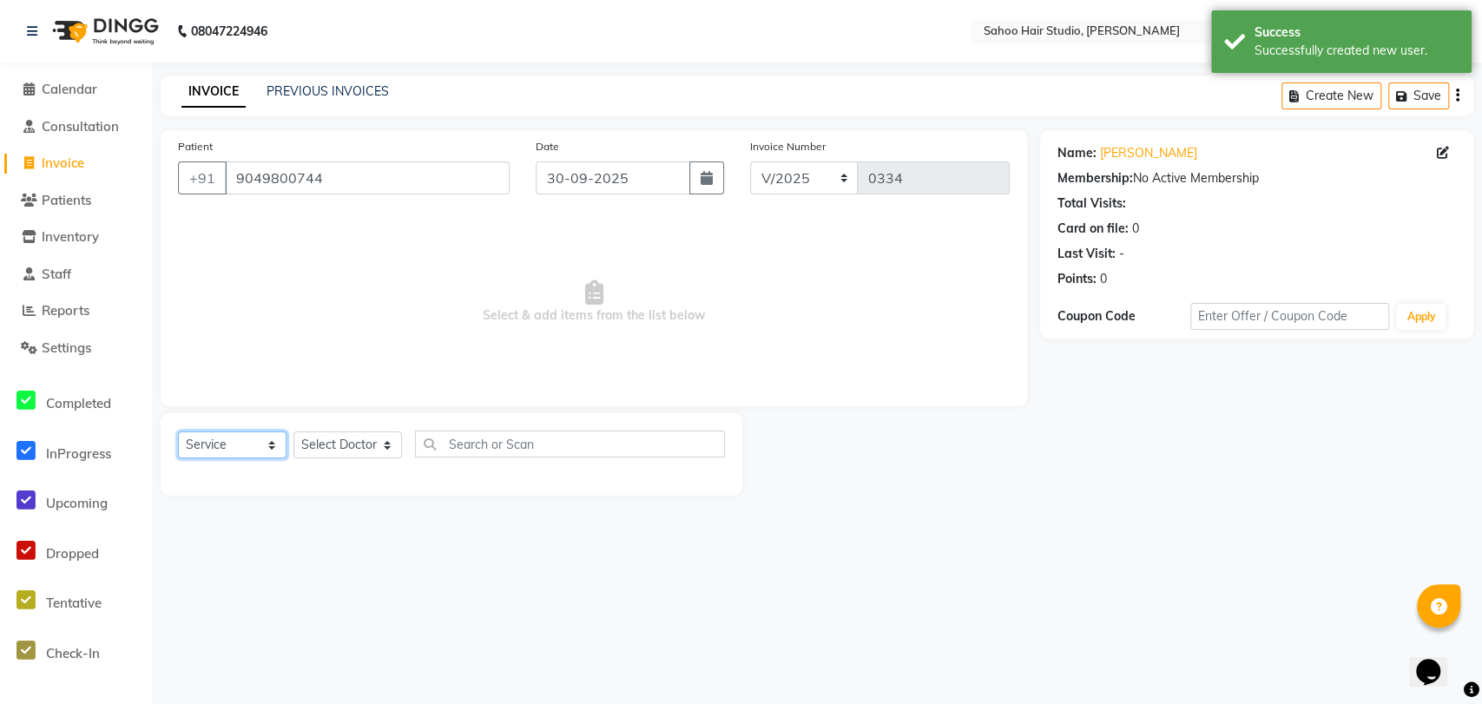
click at [243, 444] on select "Select Service Product Membership Package Voucher Prepaid Gift Card" at bounding box center [232, 444] width 109 height 27
select select "product"
click at [178, 431] on select "Select Service Product Membership Package Voucher Prepaid Gift Card" at bounding box center [232, 444] width 109 height 27
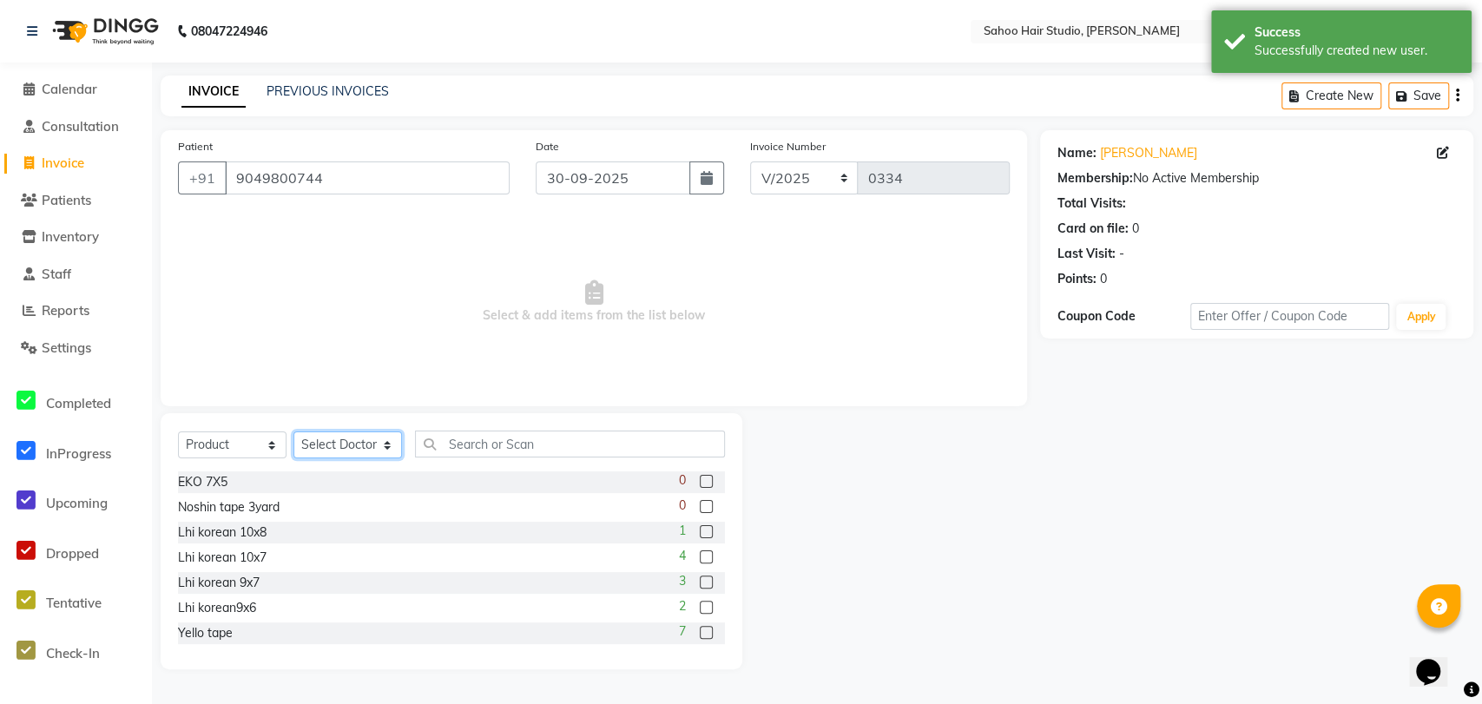
click at [351, 441] on select "Select Doctor [PERSON_NAME] [PERSON_NAME] [PERSON_NAME]" at bounding box center [347, 444] width 109 height 27
select select "82639"
click at [293, 431] on select "Select Doctor [PERSON_NAME] [PERSON_NAME] [PERSON_NAME]" at bounding box center [347, 444] width 109 height 27
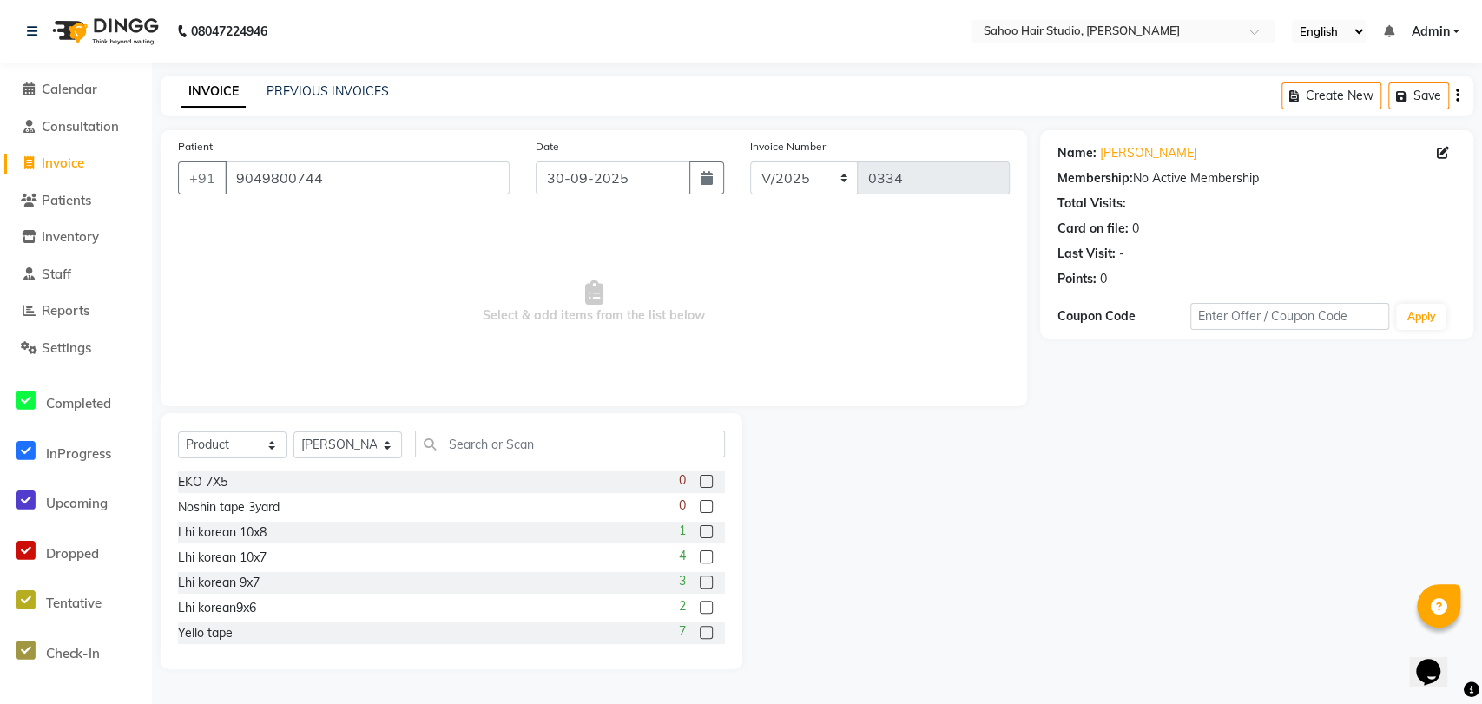
click at [700, 604] on label at bounding box center [706, 607] width 13 height 13
click at [700, 604] on input "checkbox" at bounding box center [705, 607] width 11 height 11
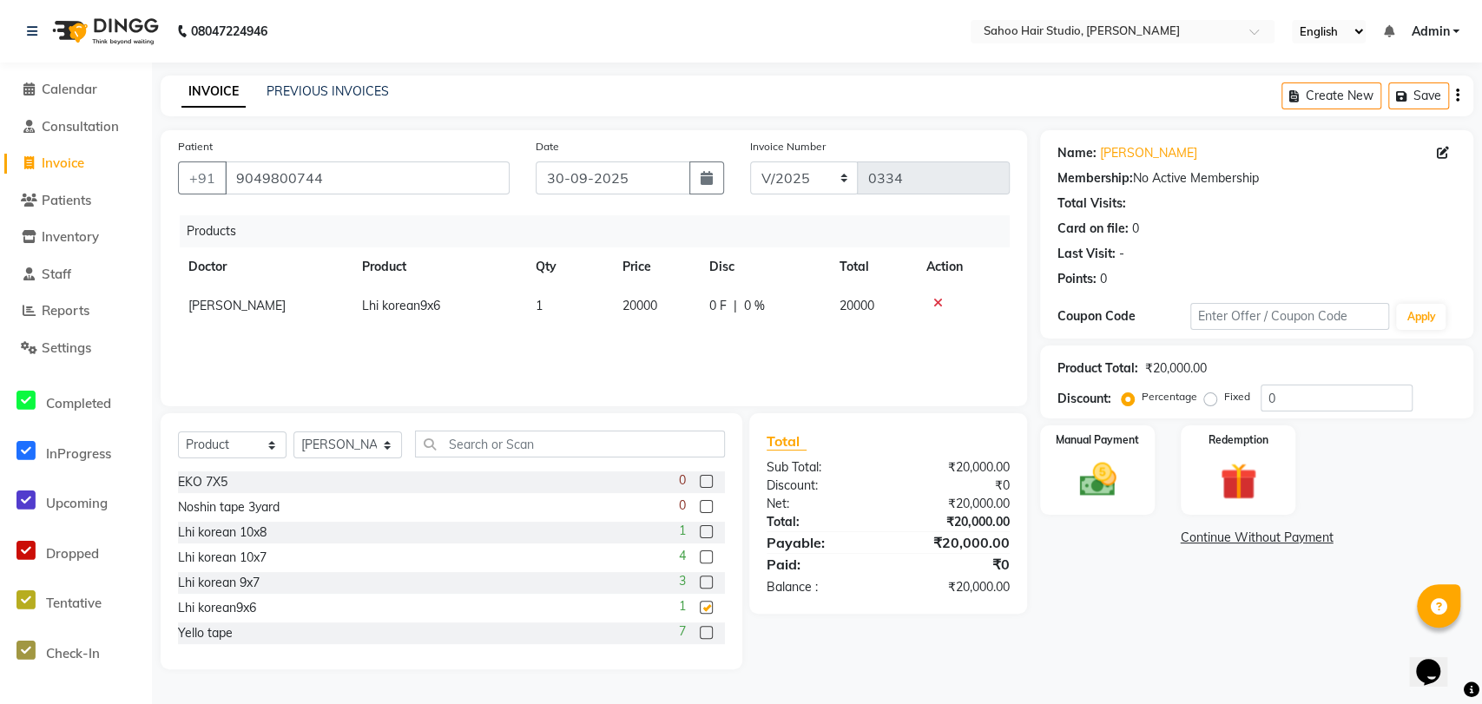
checkbox input "false"
click at [635, 298] on span "20000" at bounding box center [639, 306] width 35 height 16
select select "82639"
click at [643, 309] on input "20000" at bounding box center [655, 310] width 66 height 27
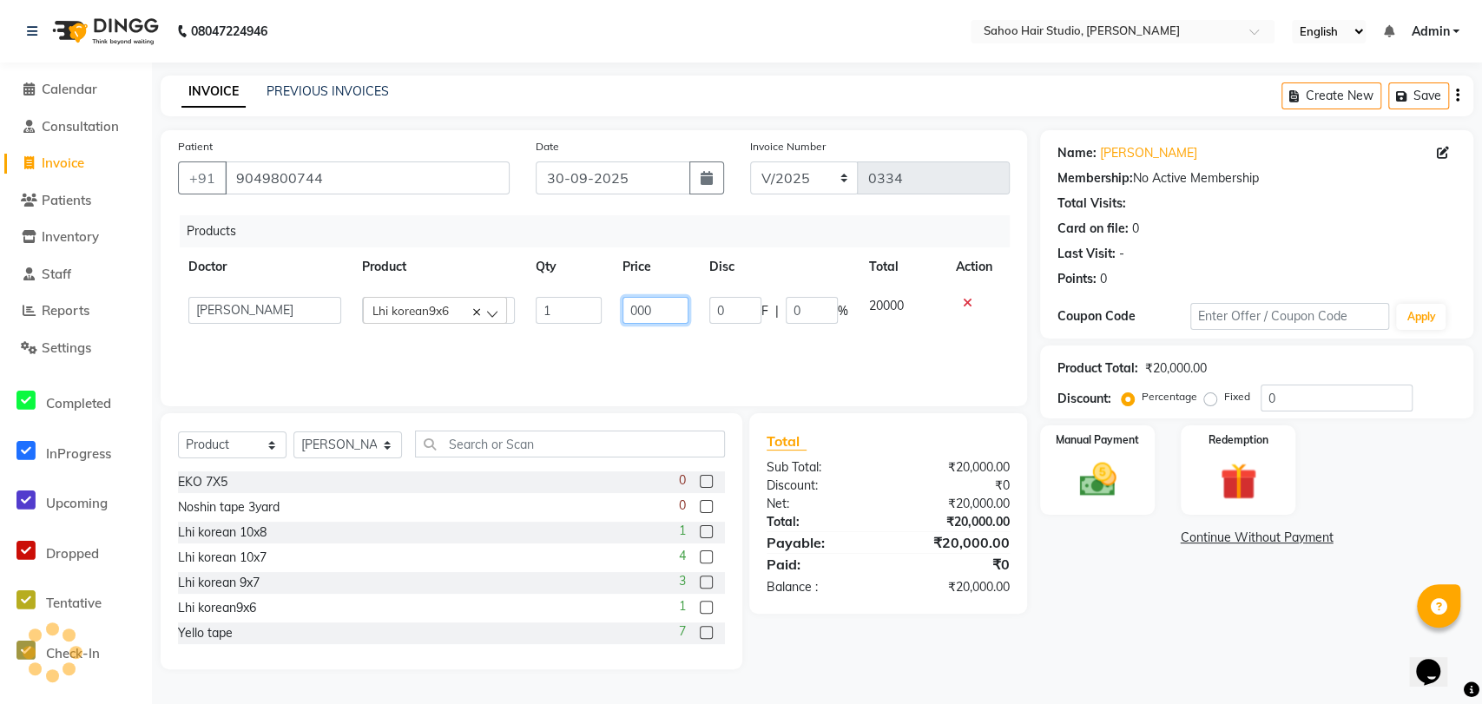
type input "8000"
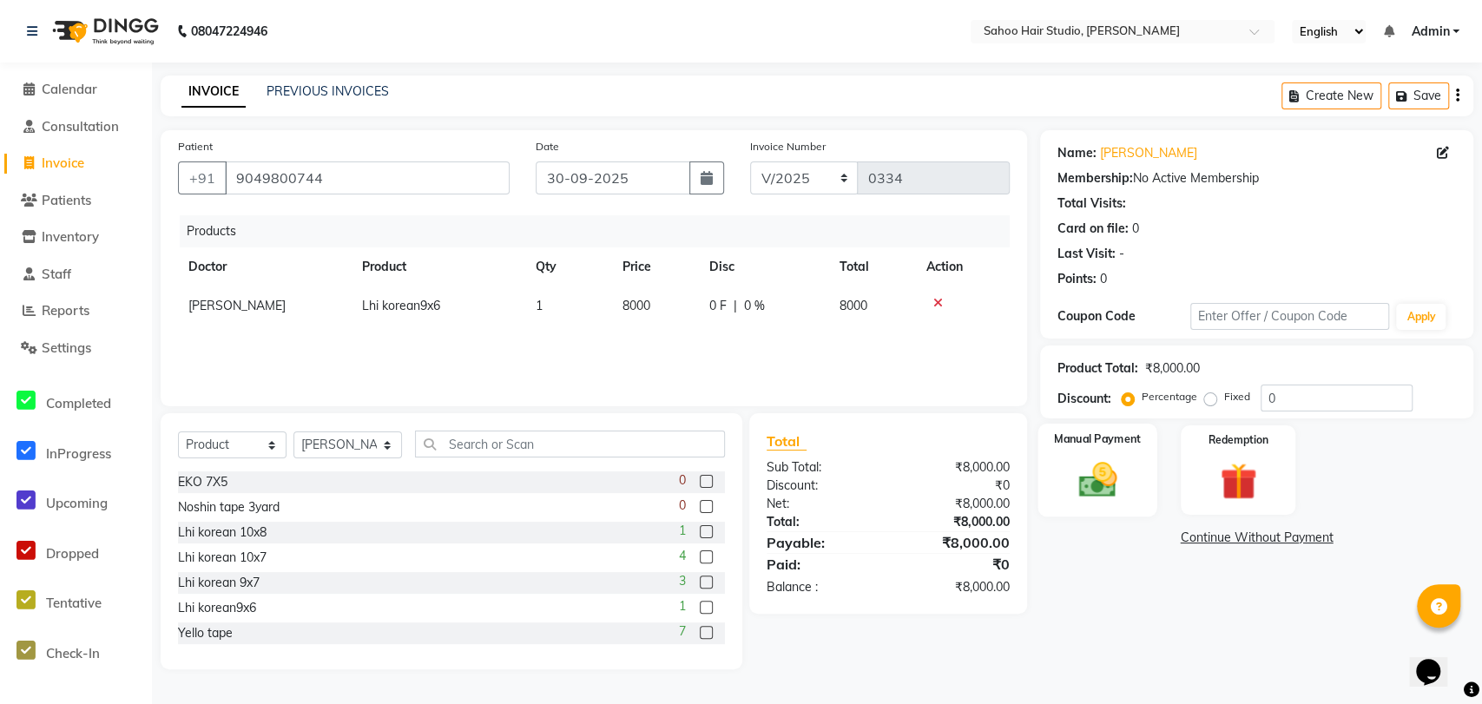
click at [1083, 482] on img at bounding box center [1097, 480] width 63 height 44
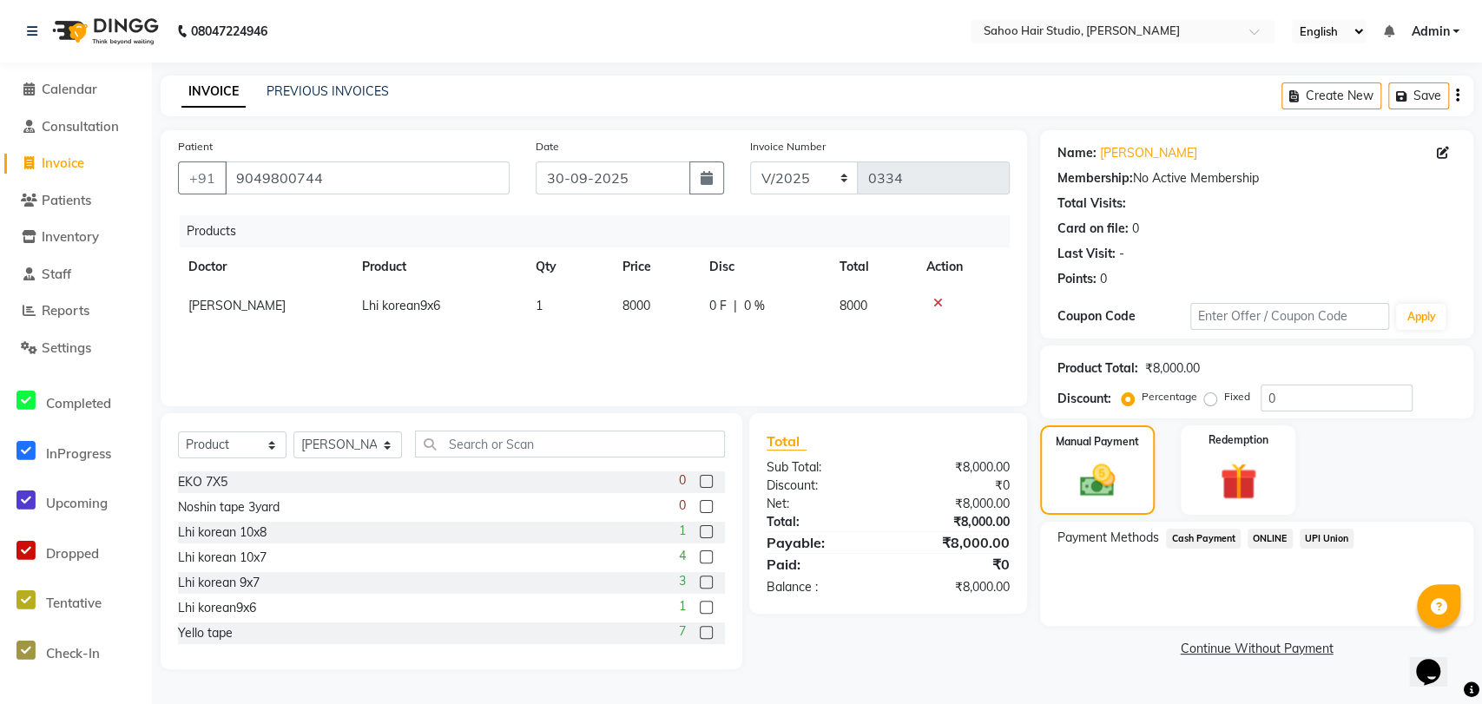
click at [1259, 537] on span "ONLINE" at bounding box center [1270, 539] width 45 height 20
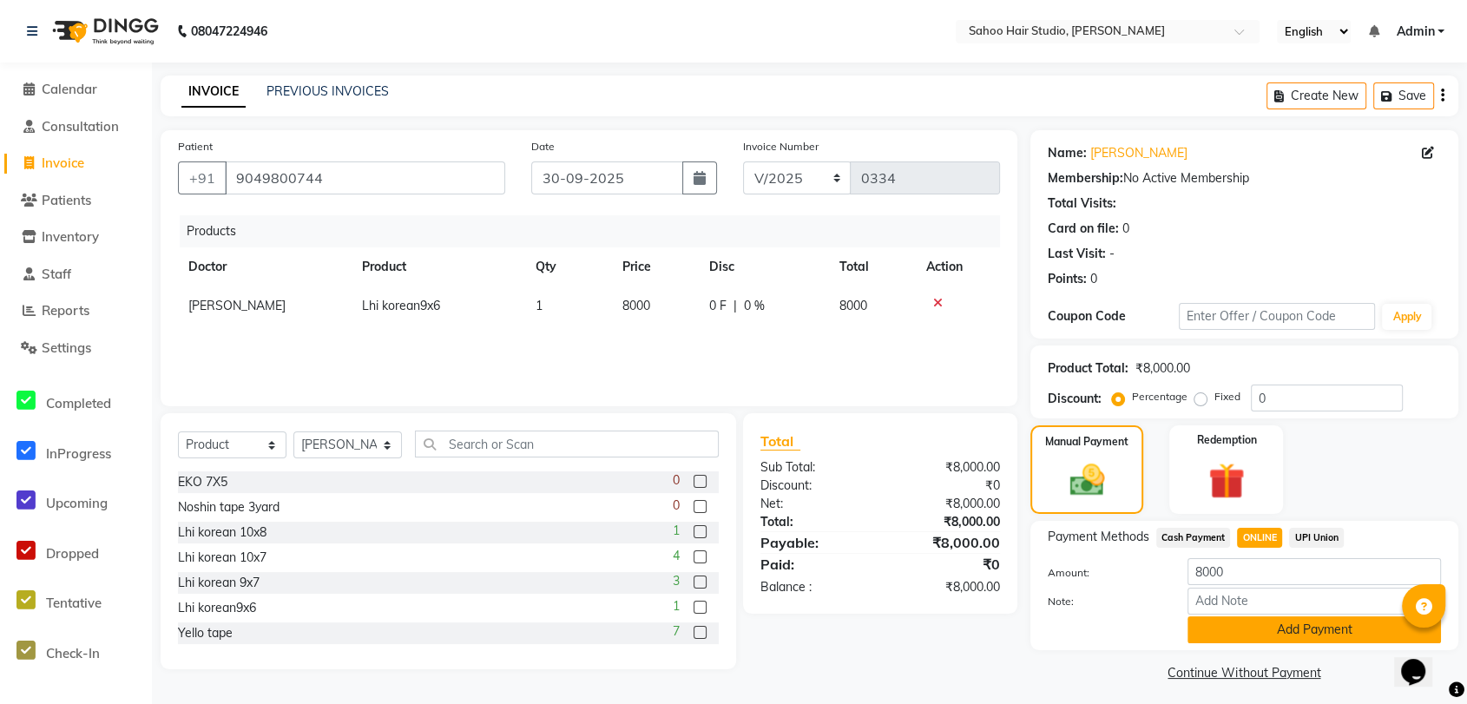
click at [1253, 629] on button "Add Payment" at bounding box center [1314, 629] width 253 height 27
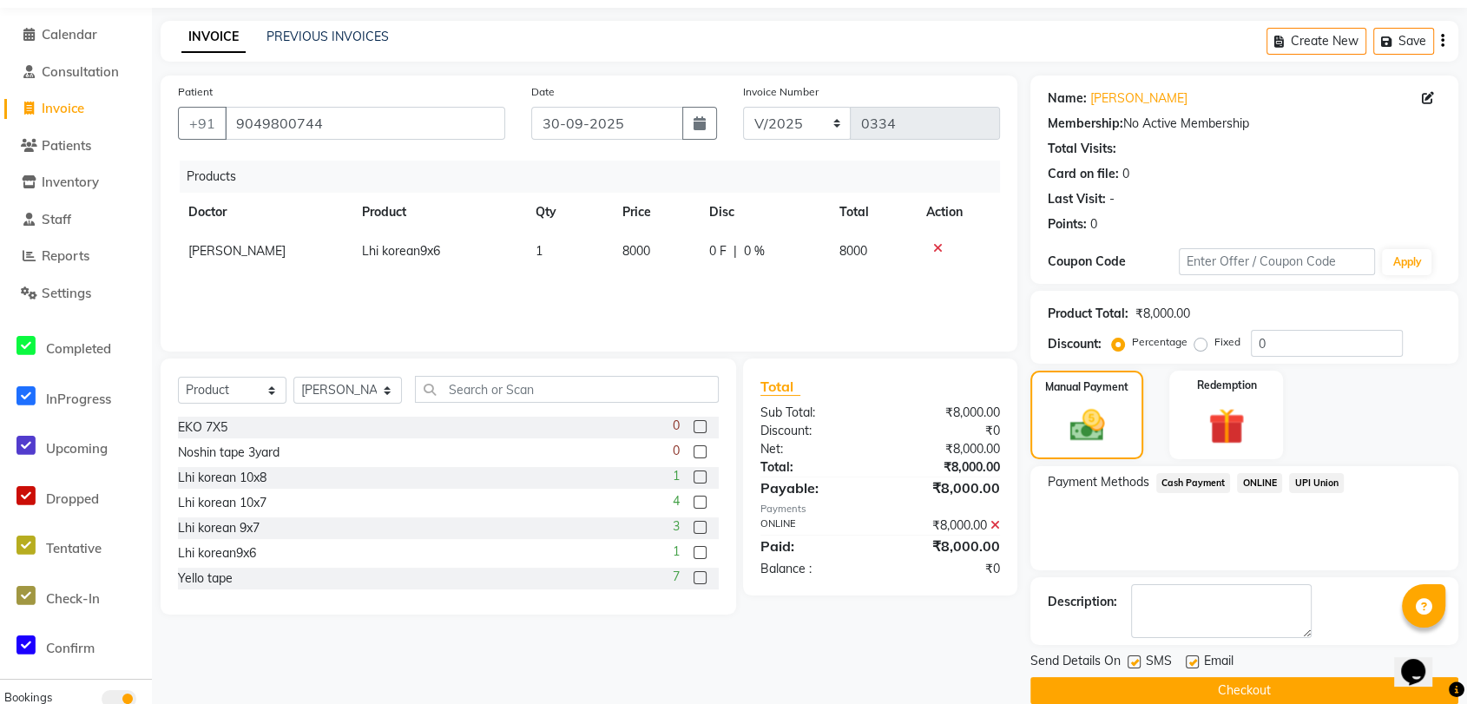
scroll to position [80, 0]
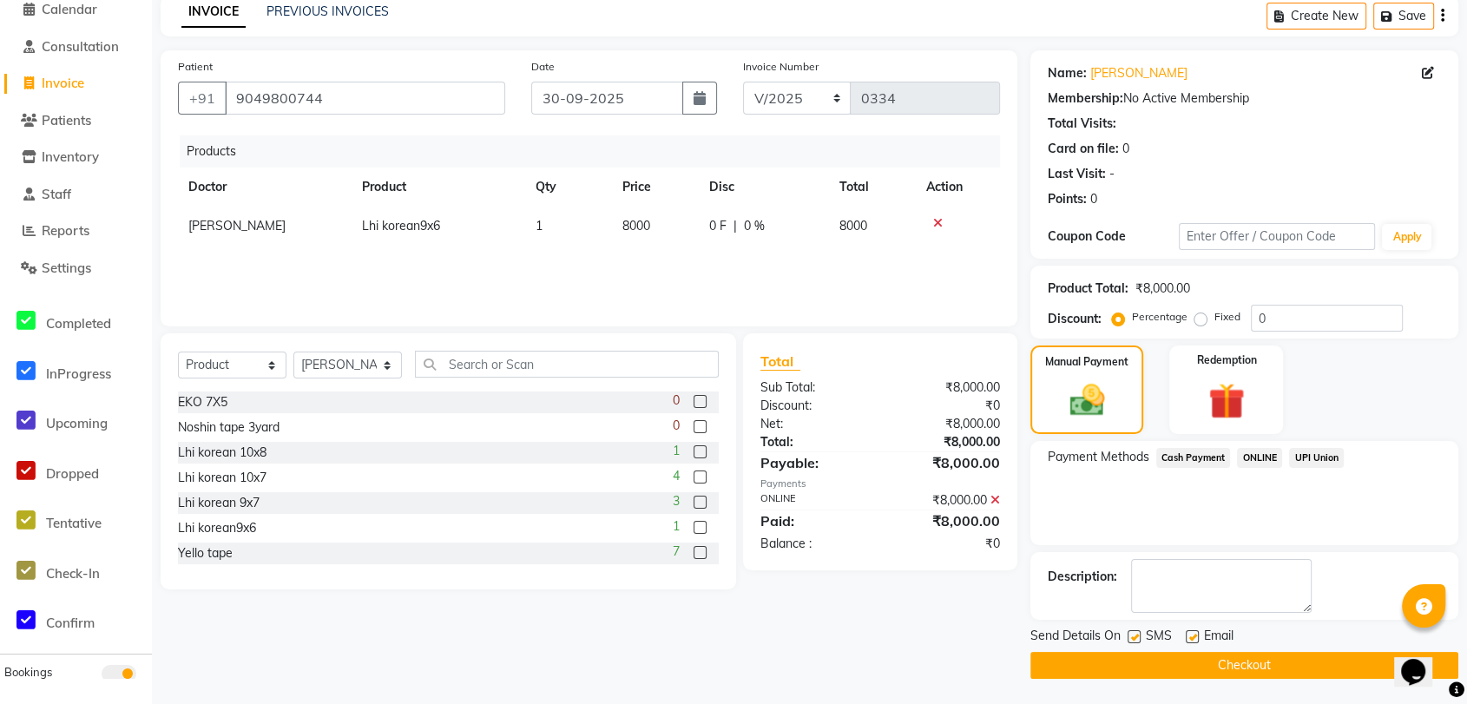
click at [1130, 638] on label at bounding box center [1134, 636] width 13 height 13
click at [1130, 638] on input "checkbox" at bounding box center [1133, 637] width 11 height 11
checkbox input "false"
click at [1133, 662] on button "Checkout" at bounding box center [1244, 665] width 428 height 27
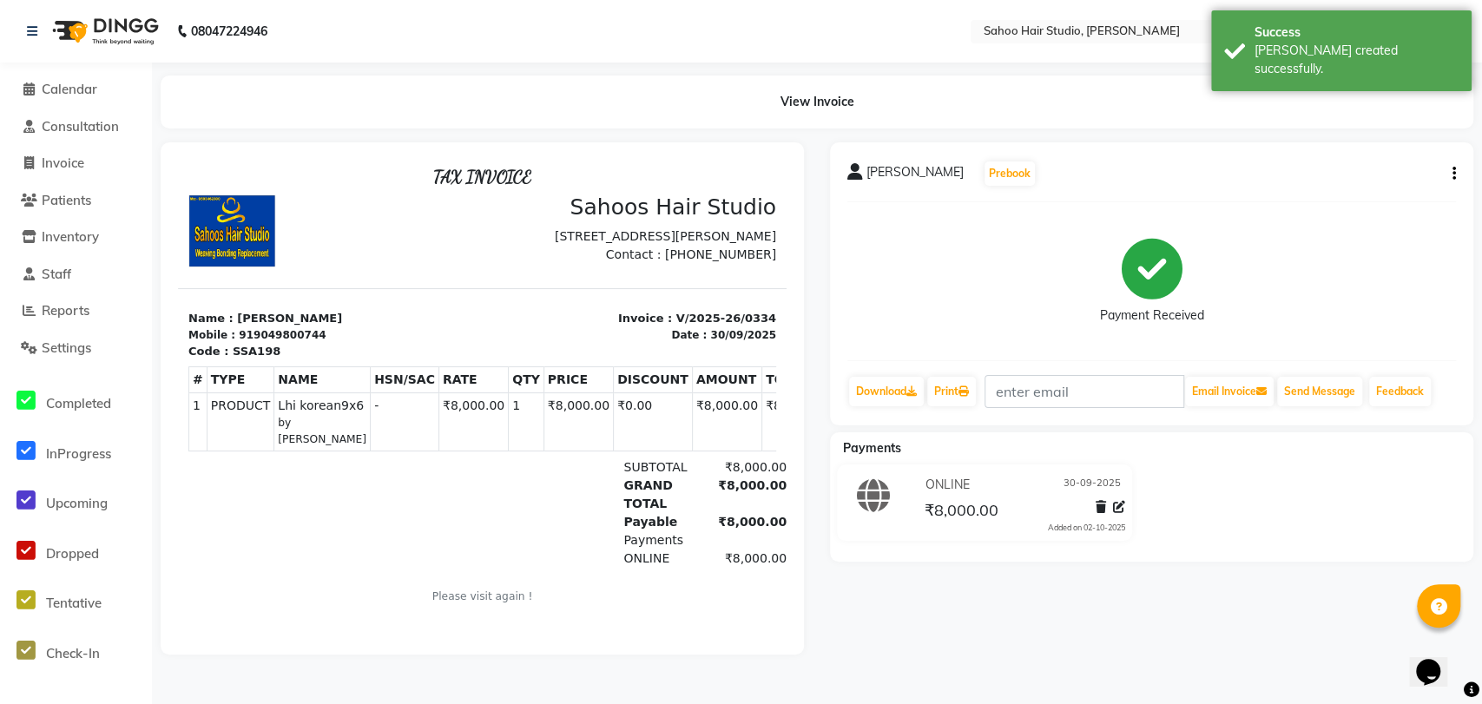
select select "service"
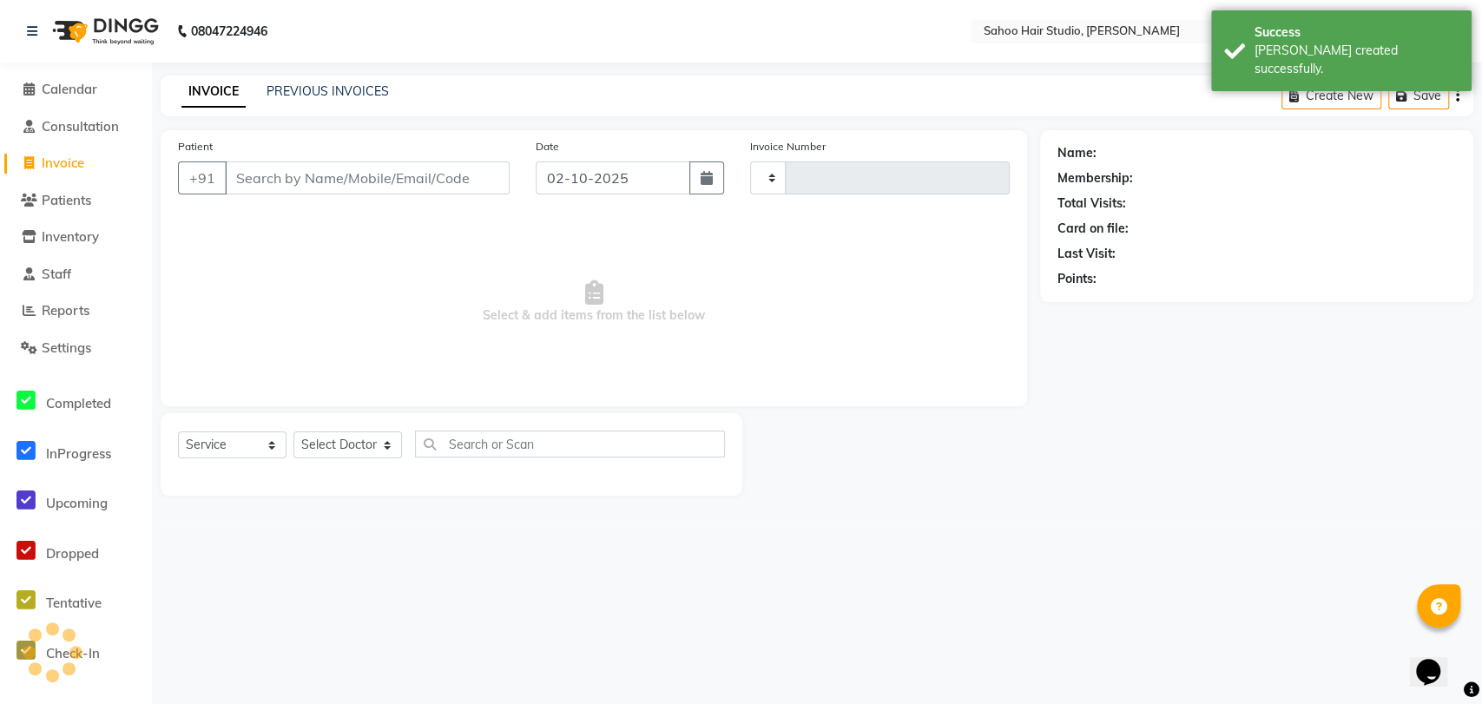
type input "0335"
select select "8465"
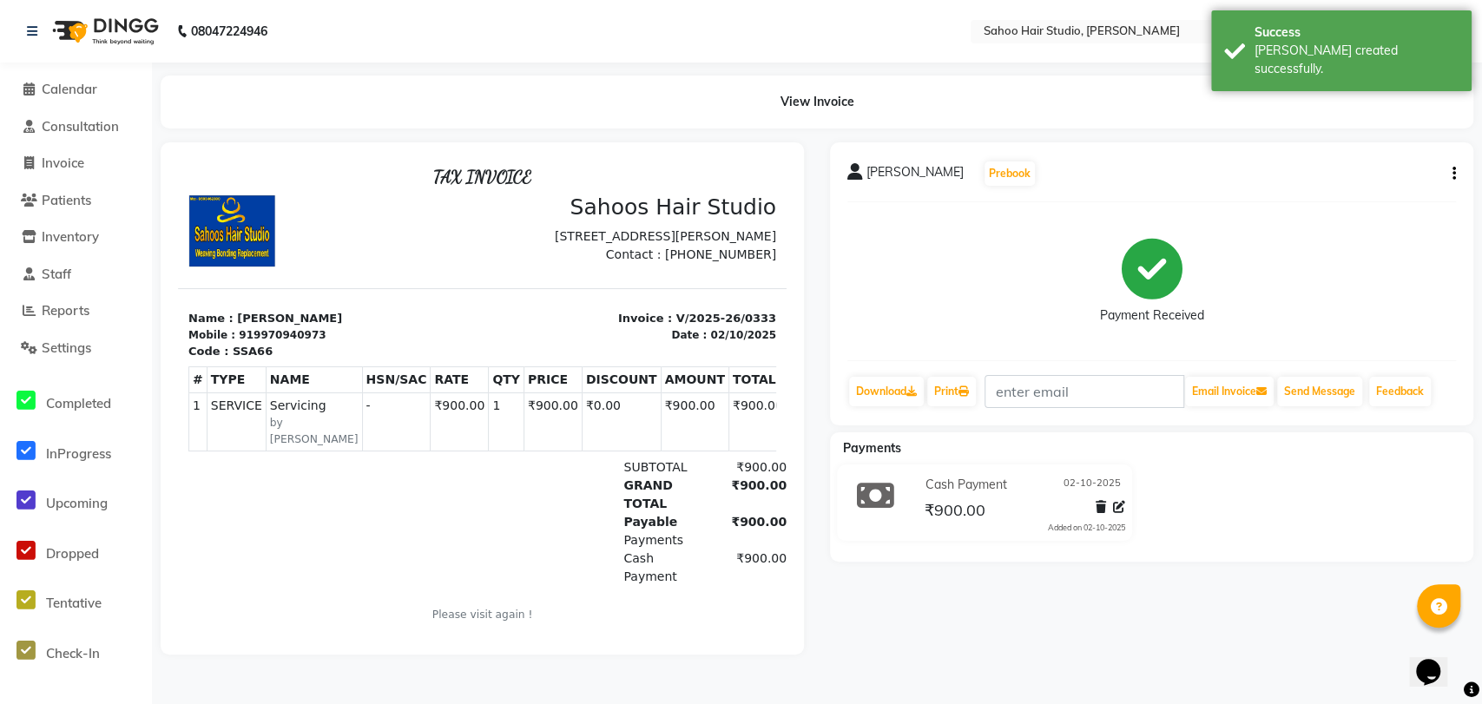
select select "8465"
select select "service"
